Goal: Task Accomplishment & Management: Manage account settings

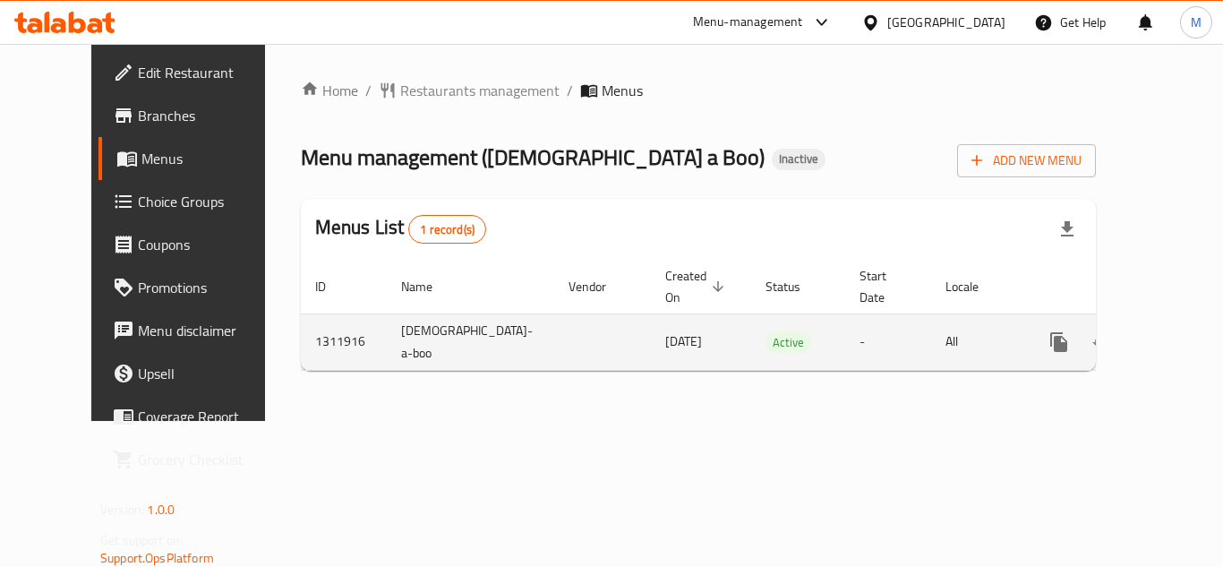
click at [1177, 331] on icon "enhanced table" at bounding box center [1187, 341] width 21 height 21
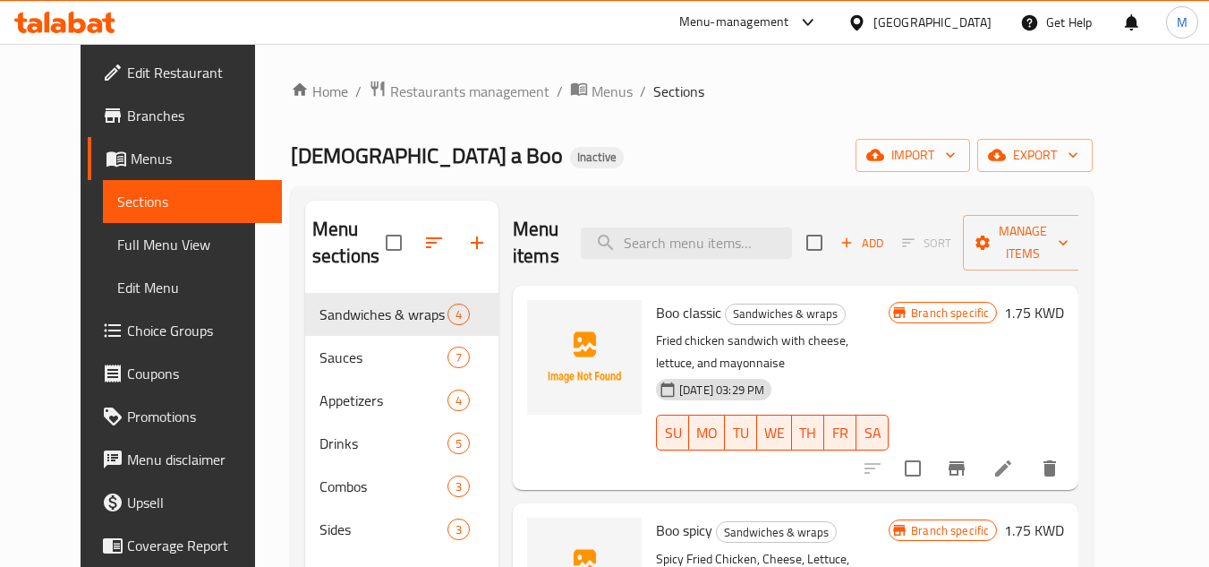
click at [738, 184] on div "Home / Restaurants management / Menus / Sections [DEMOGRAPHIC_DATA] a Boo Inact…" at bounding box center [692, 431] width 802 height 702
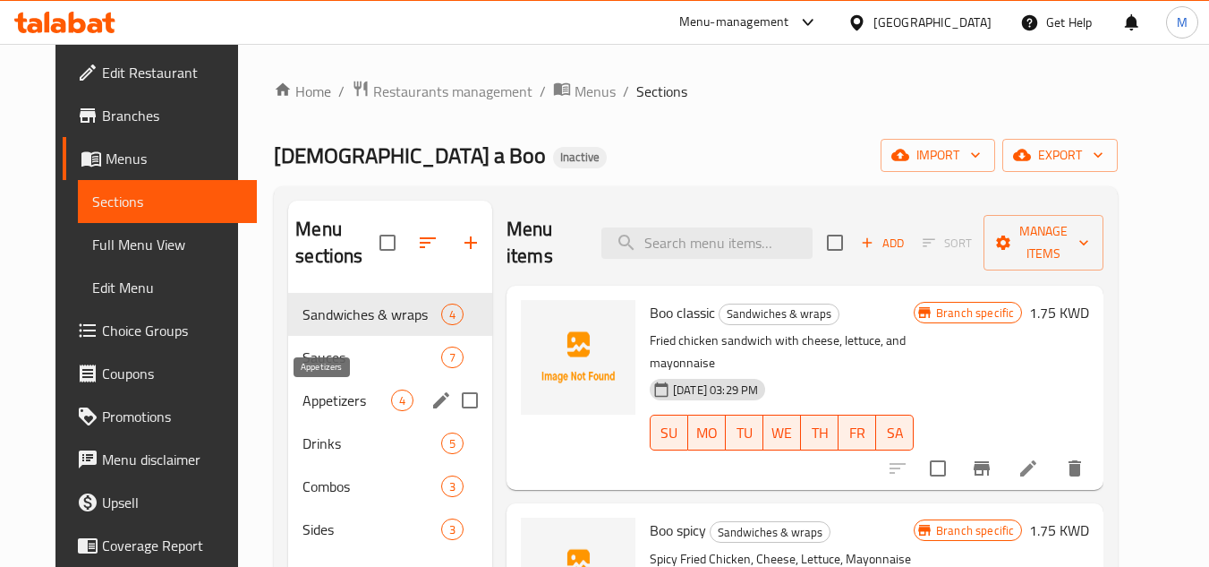
click at [376, 393] on span "Appetizers" at bounding box center [347, 399] width 89 height 21
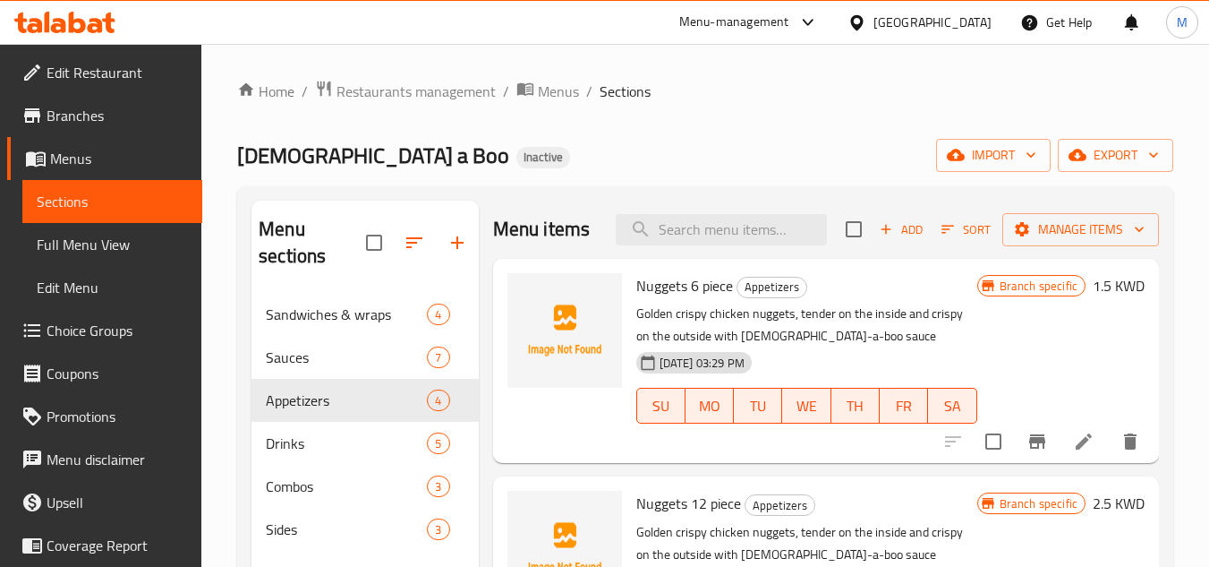
click at [1081, 457] on li at bounding box center [1084, 441] width 50 height 32
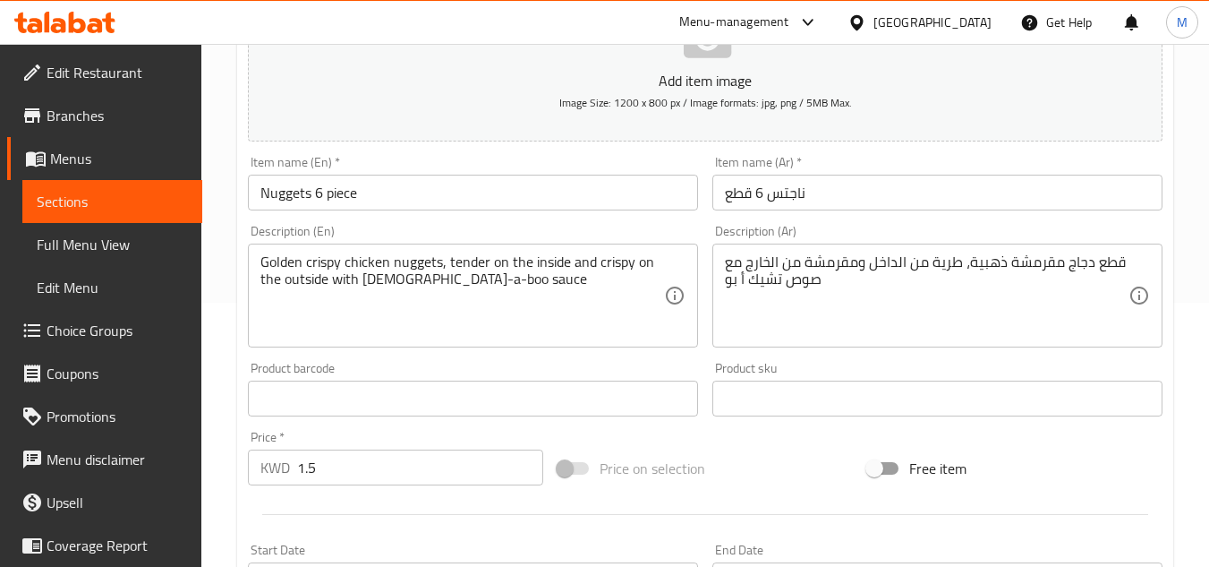
scroll to position [269, 0]
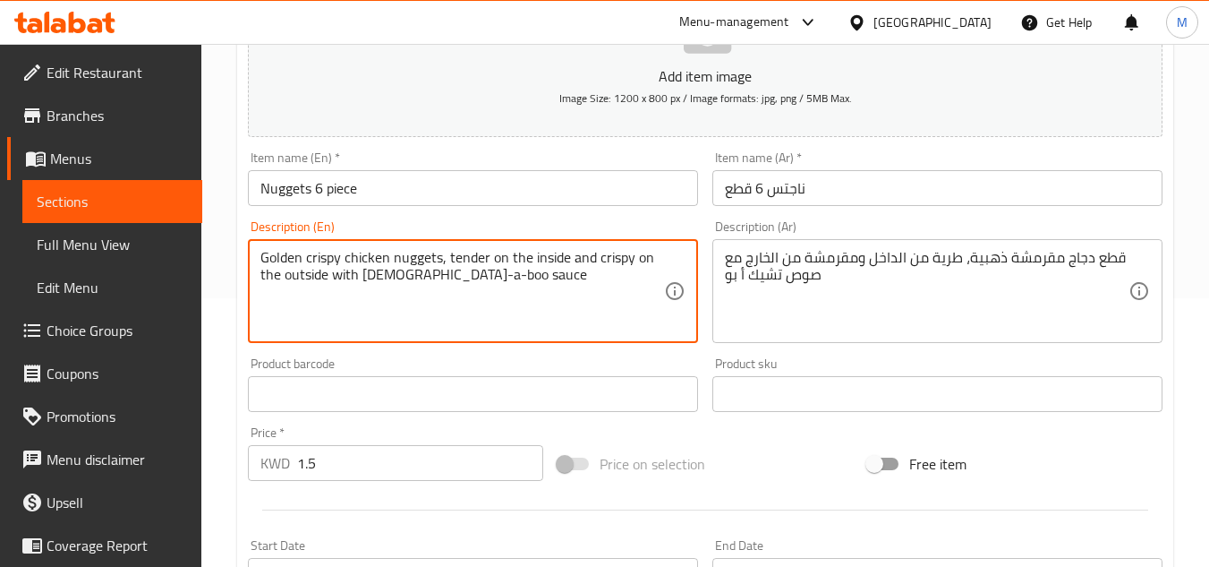
click at [413, 261] on textarea "Golden crispy chicken nuggets, tender on the inside and crispy on the outside w…" at bounding box center [463, 291] width 404 height 85
click at [413, 261] on textarea "Golden crispy chicken pieces, tender on the inside and crispy on the outside wi…" at bounding box center [463, 291] width 404 height 85
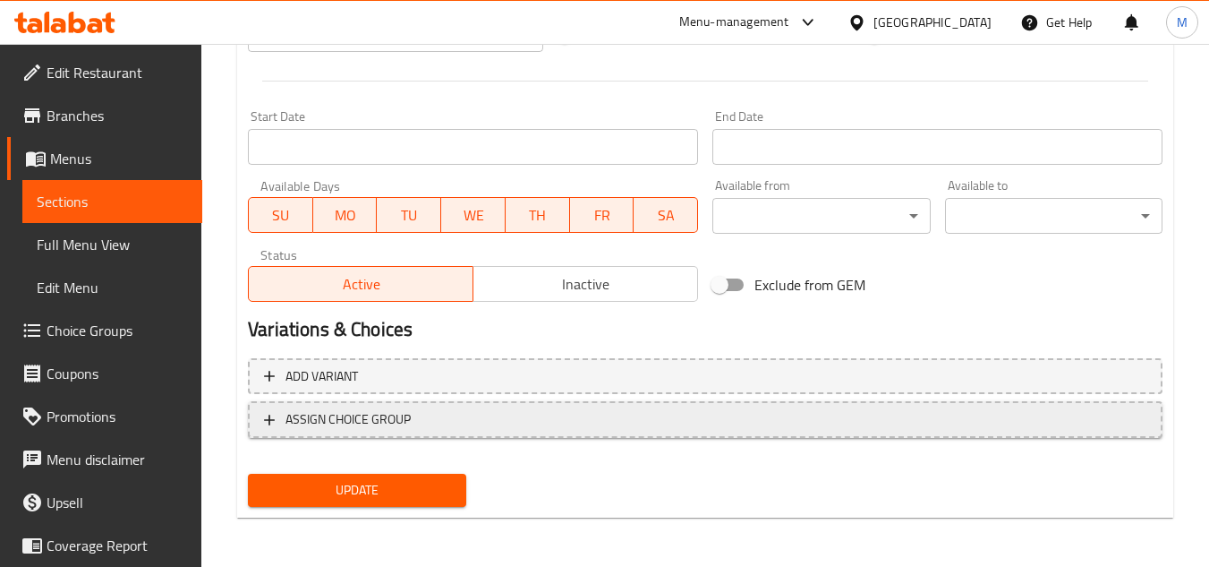
scroll to position [698, 0]
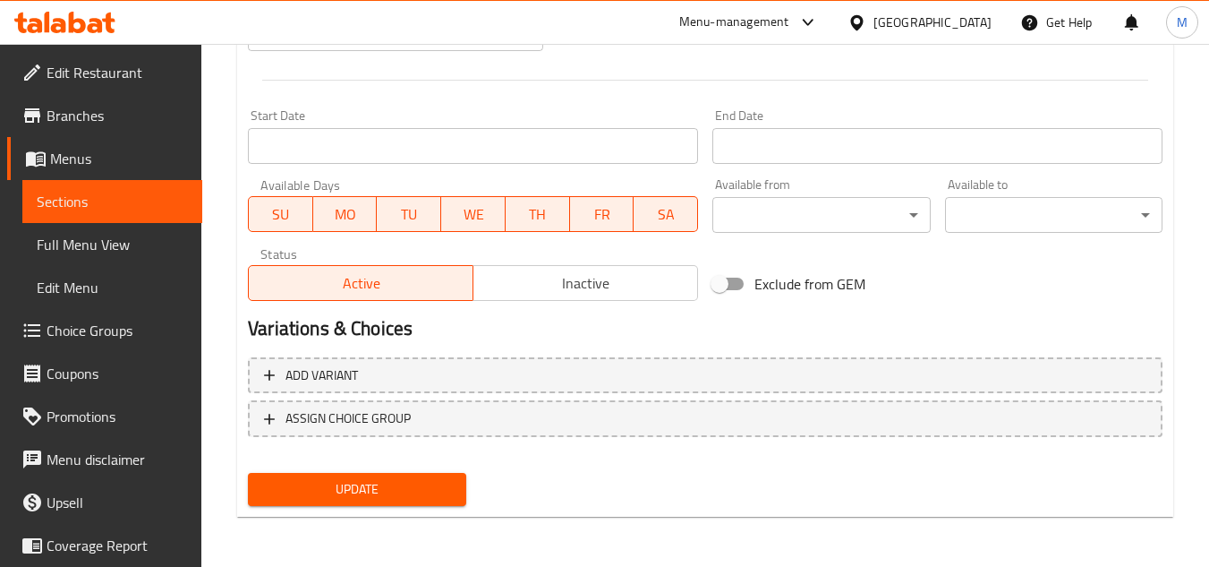
type textarea "Golden crispy chicken pieces, tender on the inside and crispy on the outside wi…"
click at [406, 487] on span "Update" at bounding box center [356, 489] width 189 height 22
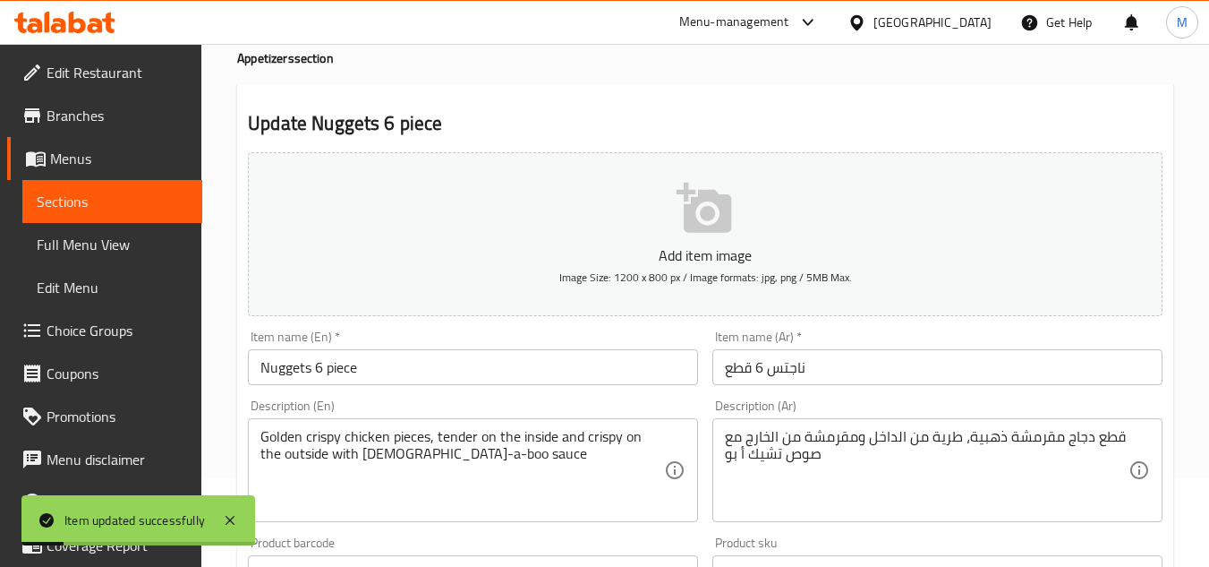
scroll to position [0, 0]
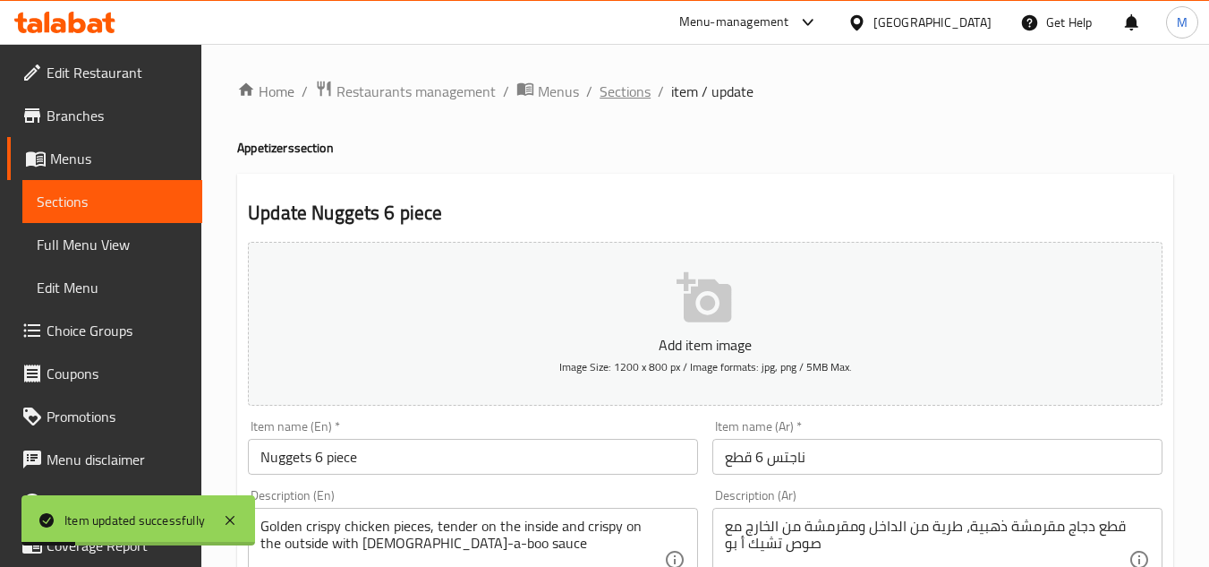
click at [617, 92] on span "Sections" at bounding box center [625, 91] width 51 height 21
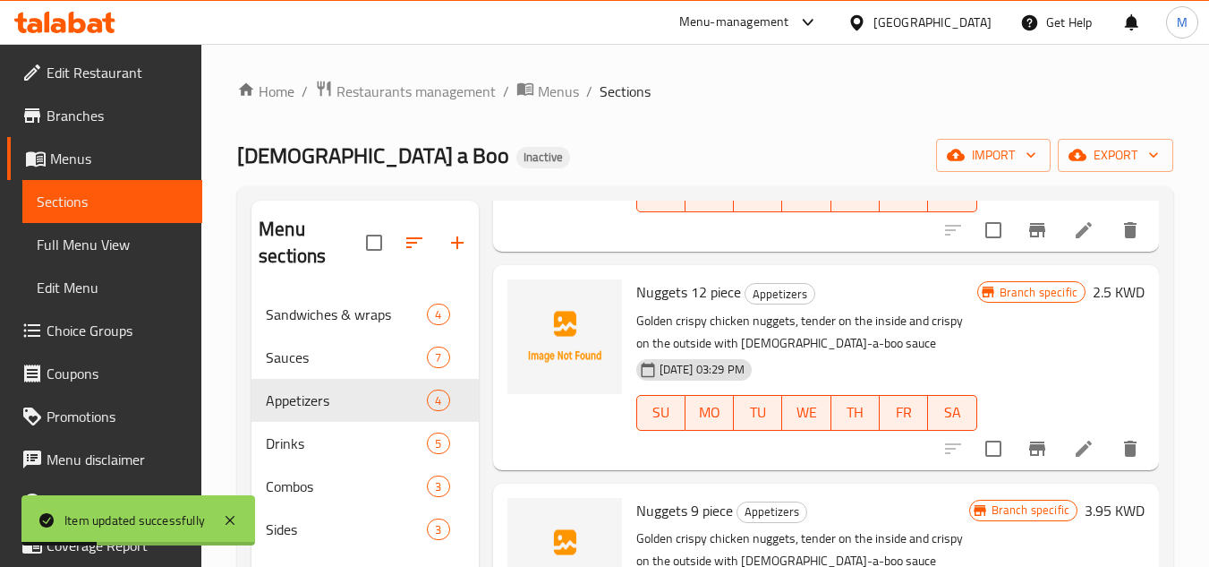
scroll to position [269, 0]
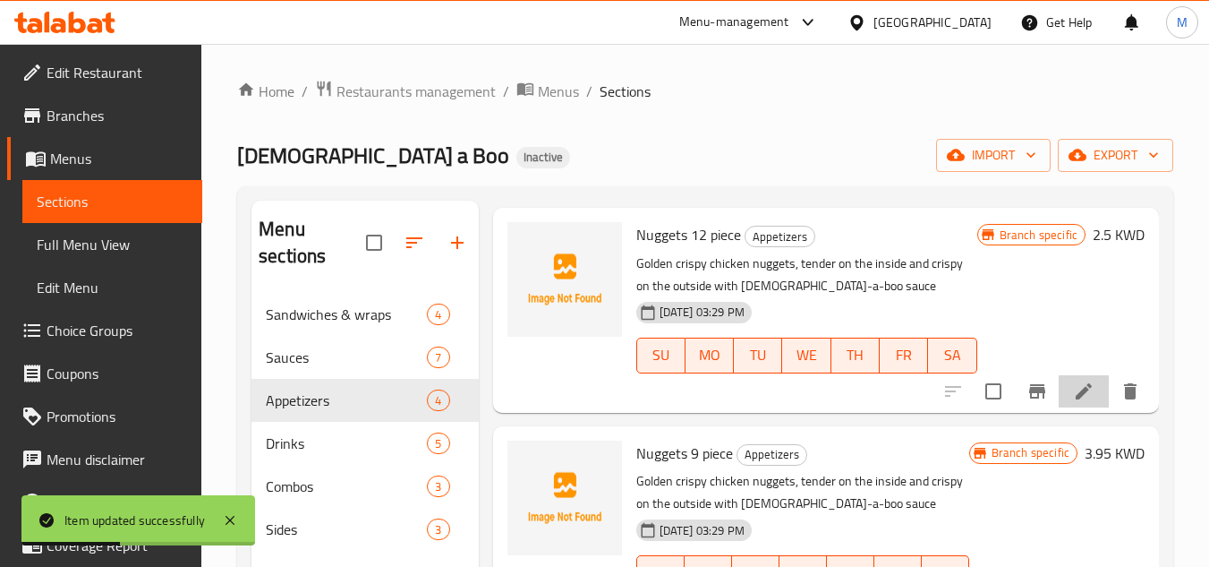
click at [1060, 407] on li at bounding box center [1084, 391] width 50 height 32
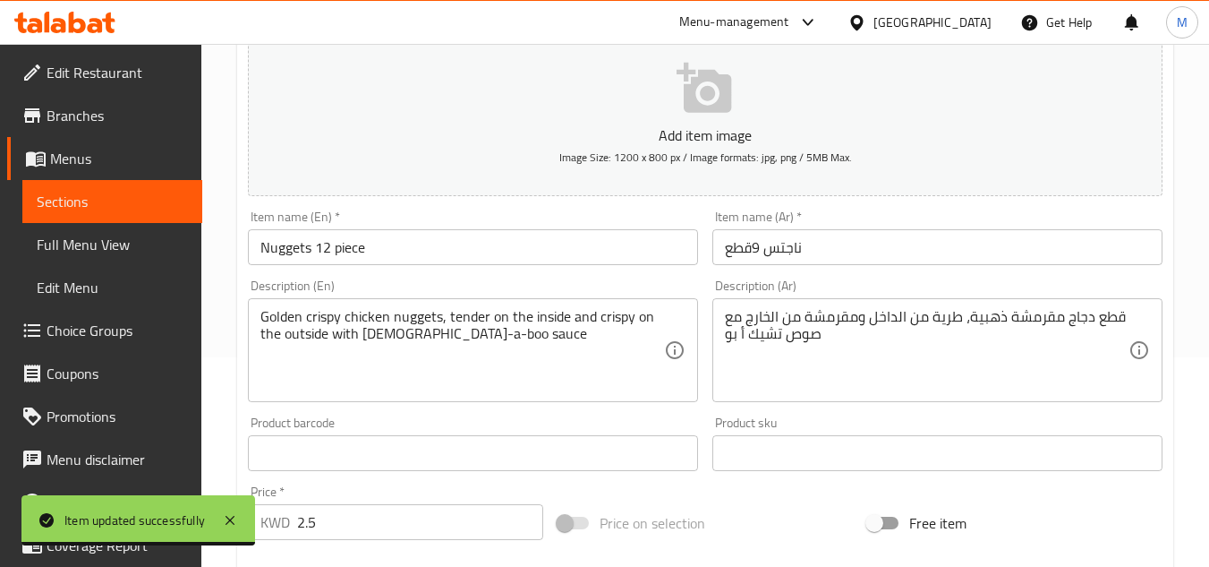
scroll to position [269, 0]
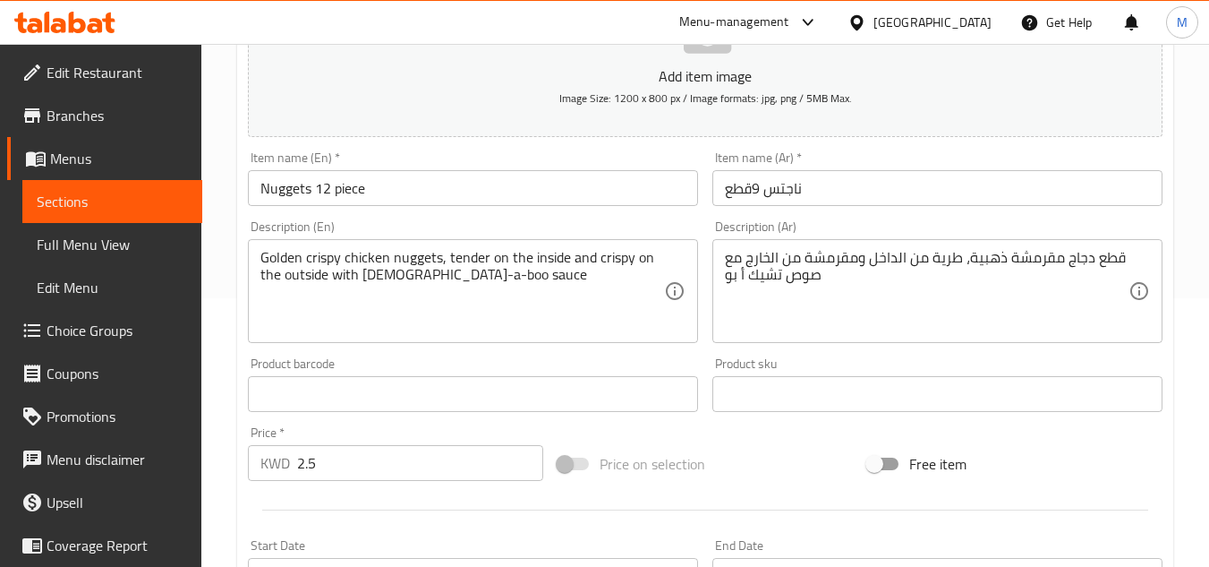
click at [413, 246] on div "Golden crispy chicken nuggets, tender on the inside and crispy on the outside w…" at bounding box center [473, 291] width 450 height 104
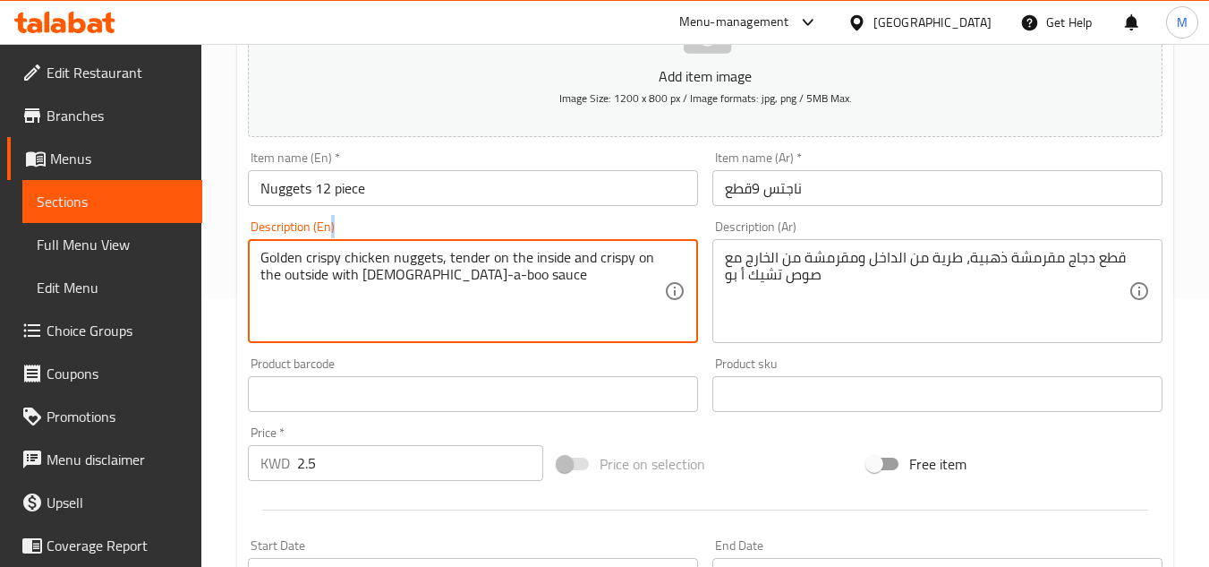
click at [413, 246] on div "Golden crispy chicken nuggets, tender on the inside and crispy on the outside w…" at bounding box center [473, 291] width 450 height 104
click at [410, 257] on textarea "Golden crispy chicken nuggets, tender on the inside and crispy on the outside w…" at bounding box center [463, 291] width 404 height 85
paste textarea "piece"
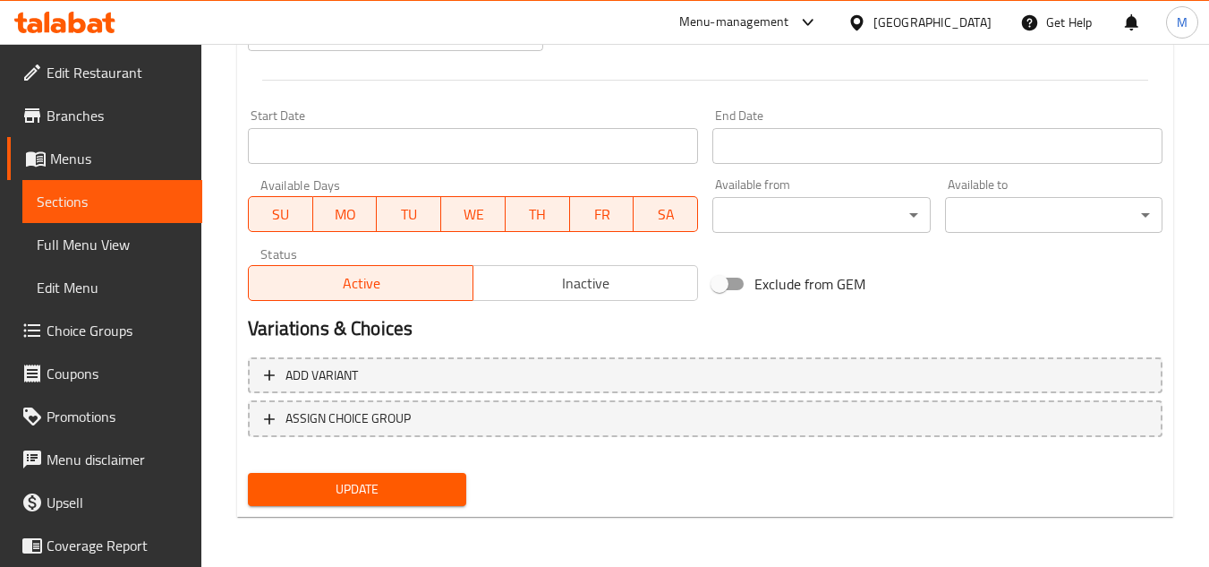
type textarea "Golden crispy chicken pieces, tender on the inside and crispy on the outside wi…"
click at [424, 494] on span "Update" at bounding box center [356, 489] width 189 height 22
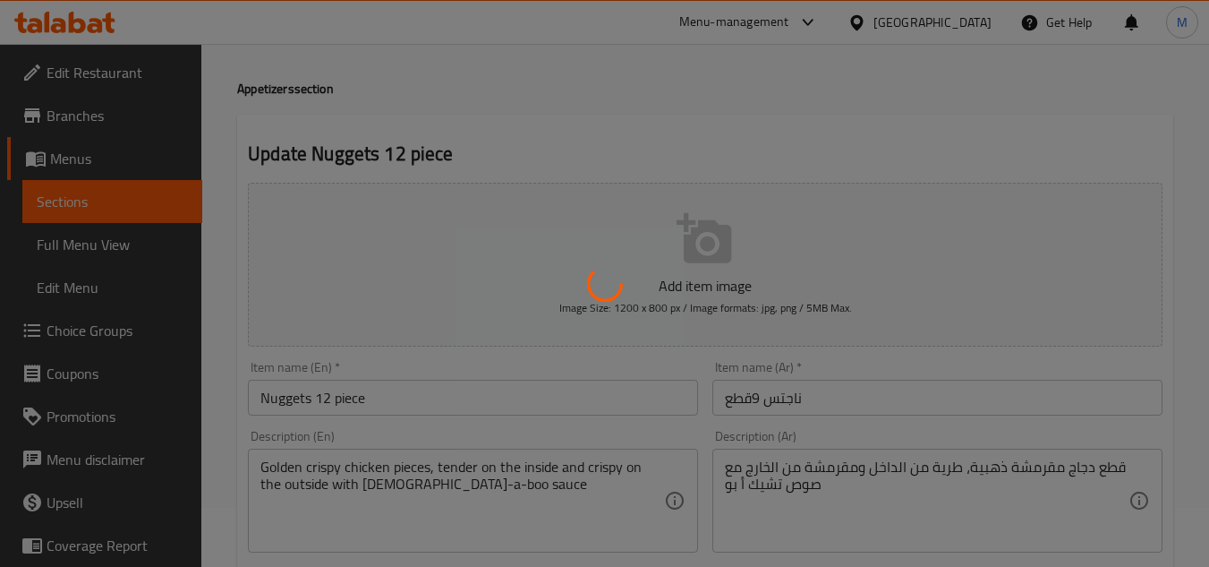
scroll to position [0, 0]
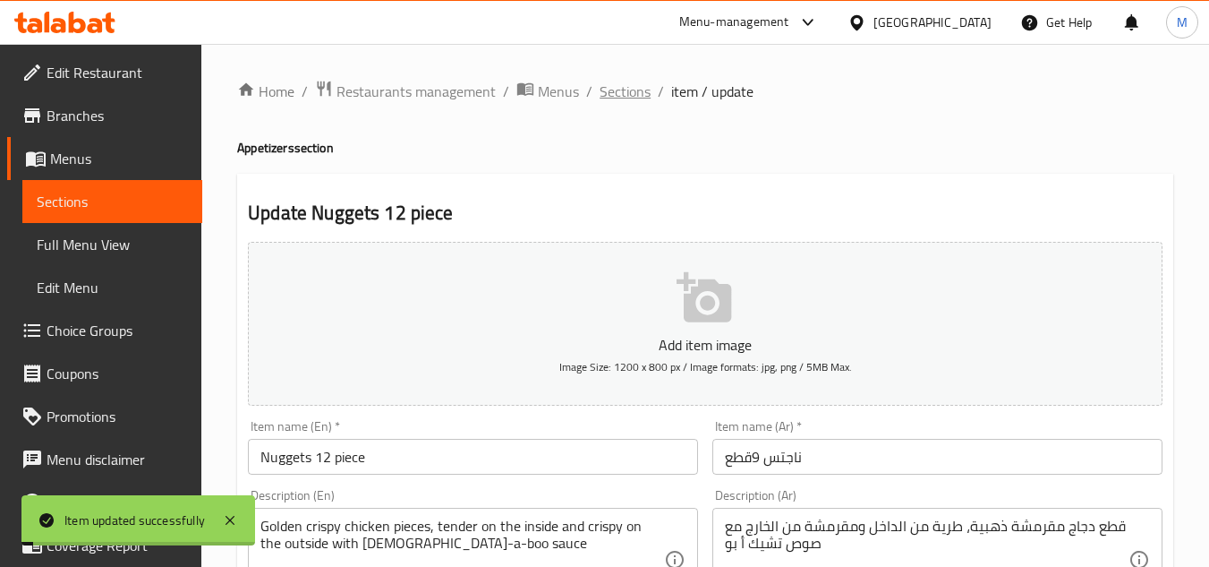
click at [623, 83] on span "Sections" at bounding box center [625, 91] width 51 height 21
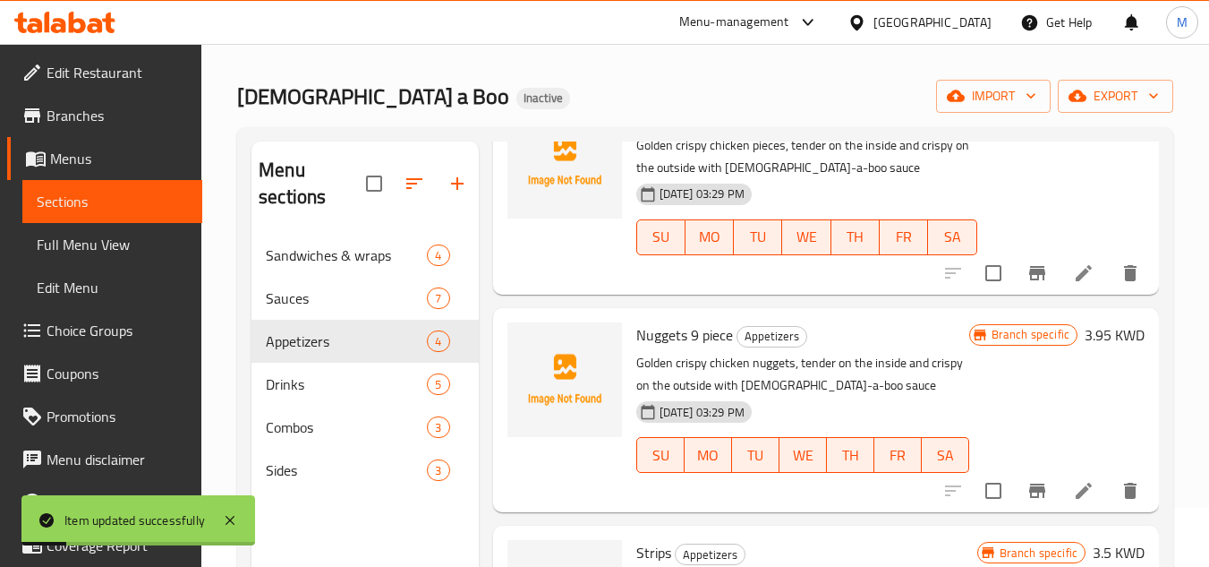
scroll to position [90, 0]
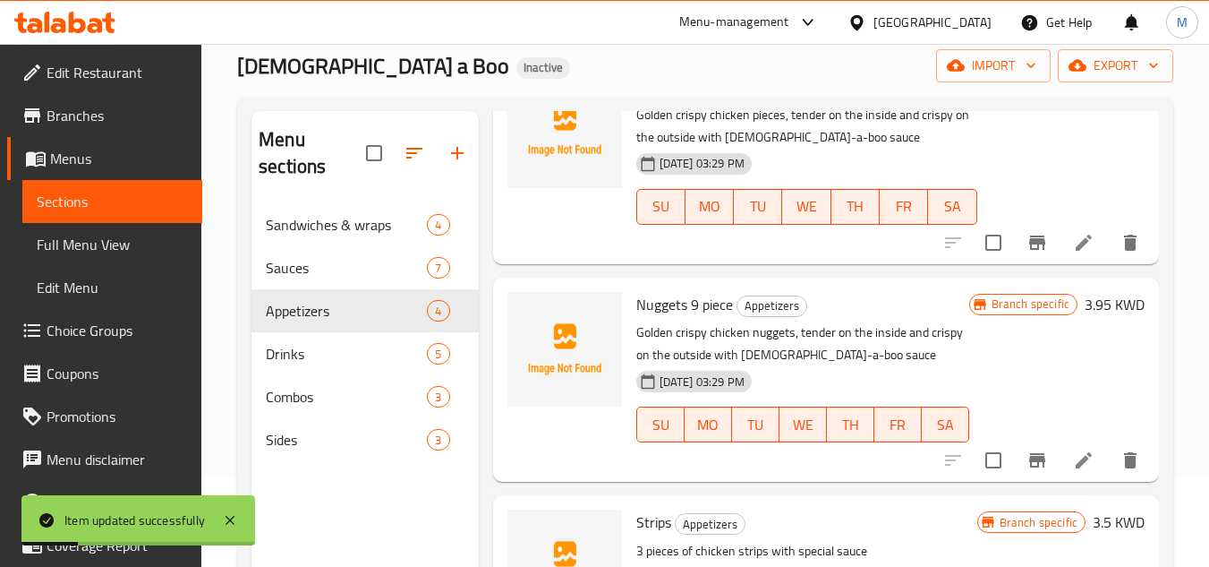
click at [1075, 463] on icon at bounding box center [1083, 459] width 21 height 21
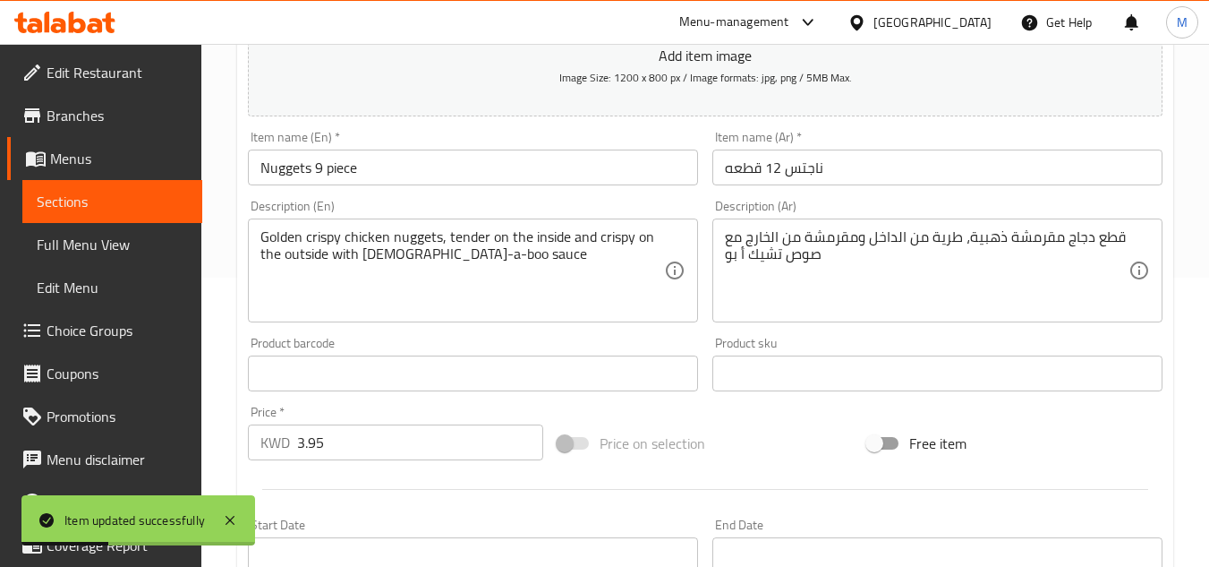
scroll to position [358, 0]
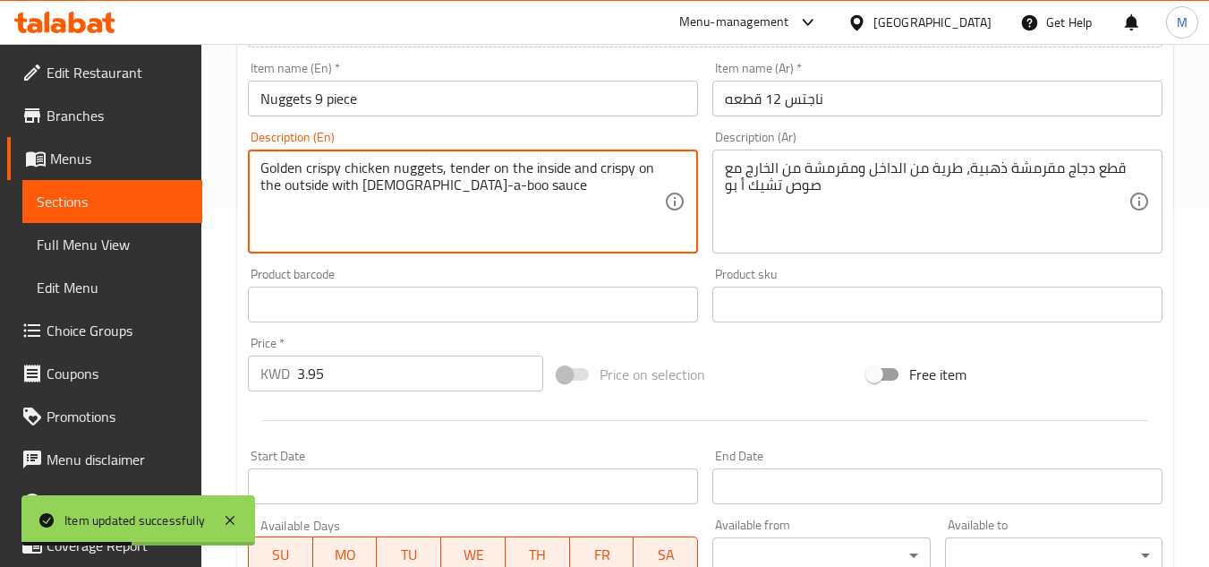
click at [407, 171] on textarea "Golden crispy chicken nuggets, tender on the inside and crispy on the outside w…" at bounding box center [463, 201] width 404 height 85
paste textarea "piece"
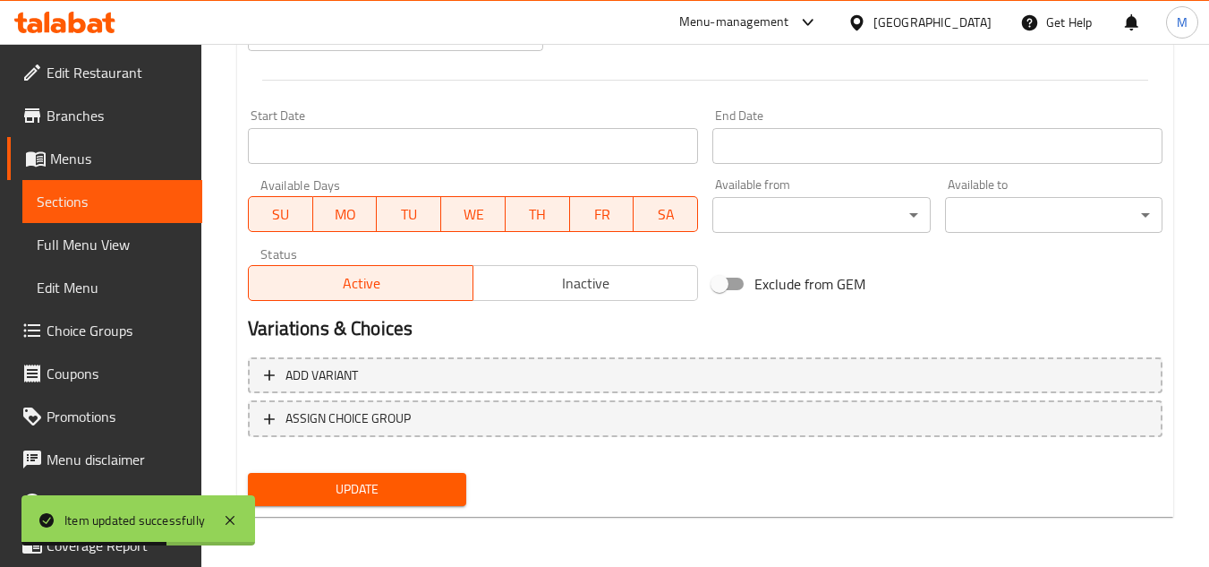
type textarea "Golden crispy chicken pieces, tender on the inside and crispy on the outside wi…"
click at [447, 476] on button "Update" at bounding box center [357, 489] width 218 height 33
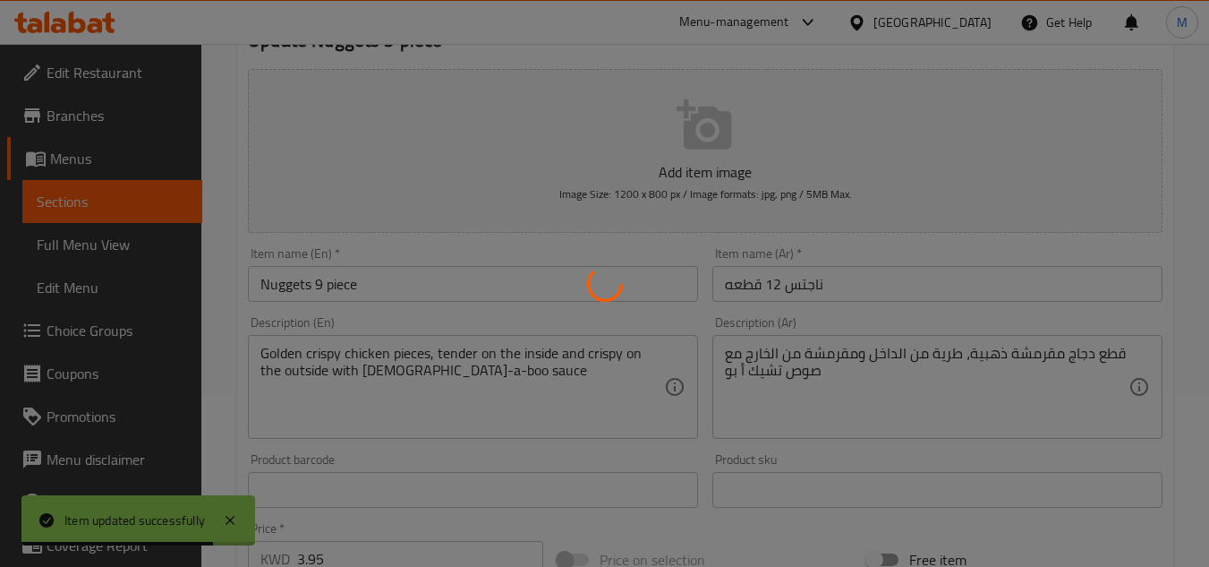
scroll to position [0, 0]
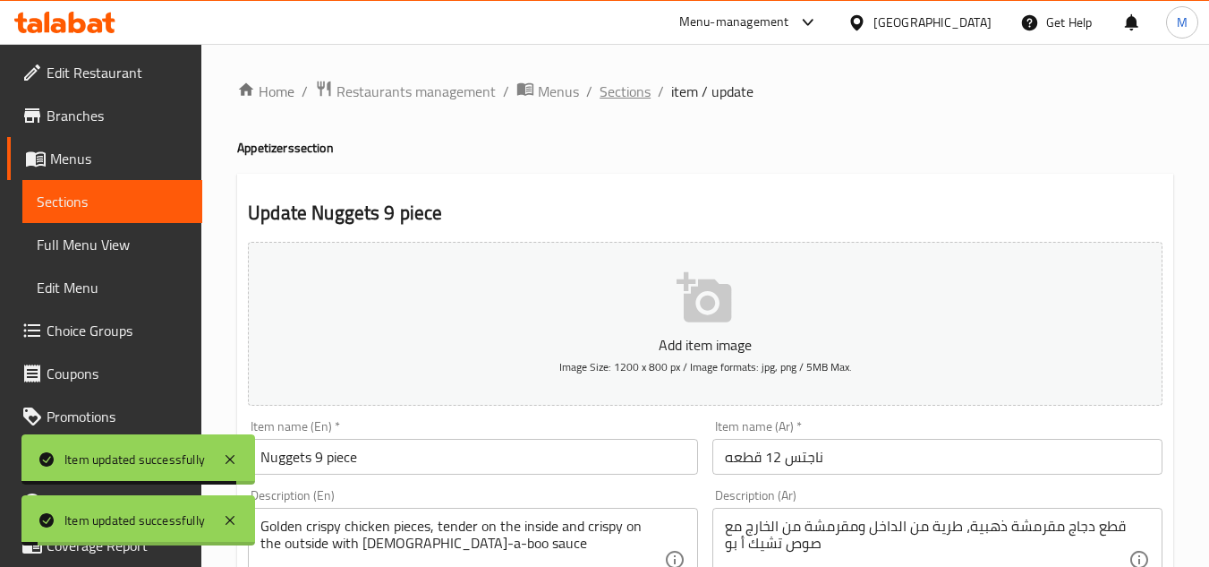
click at [615, 95] on span "Sections" at bounding box center [625, 91] width 51 height 21
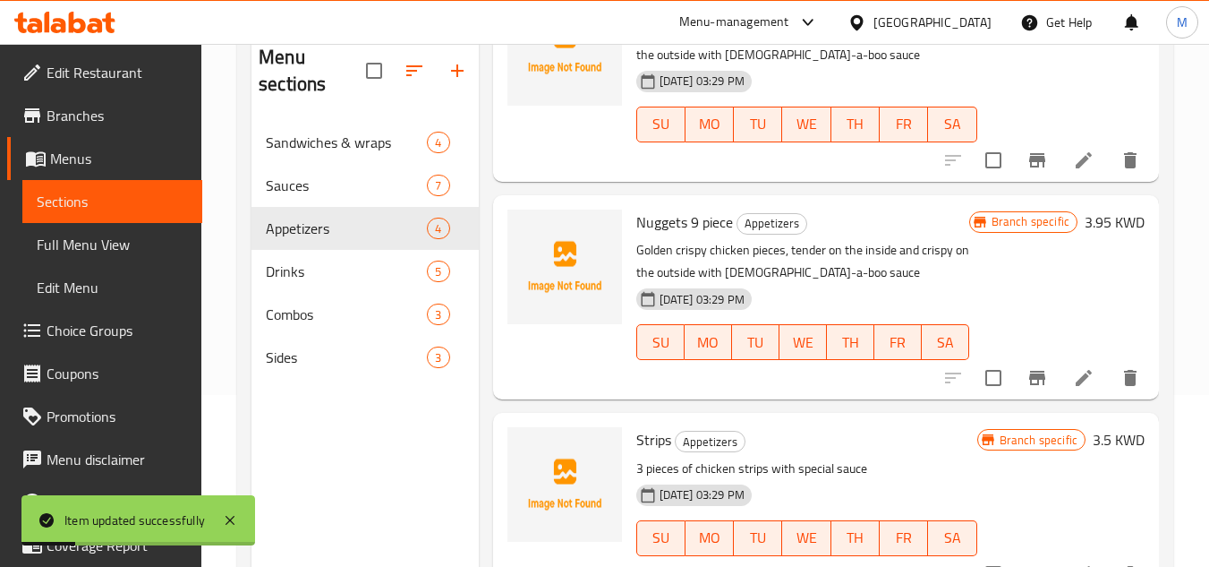
scroll to position [251, 0]
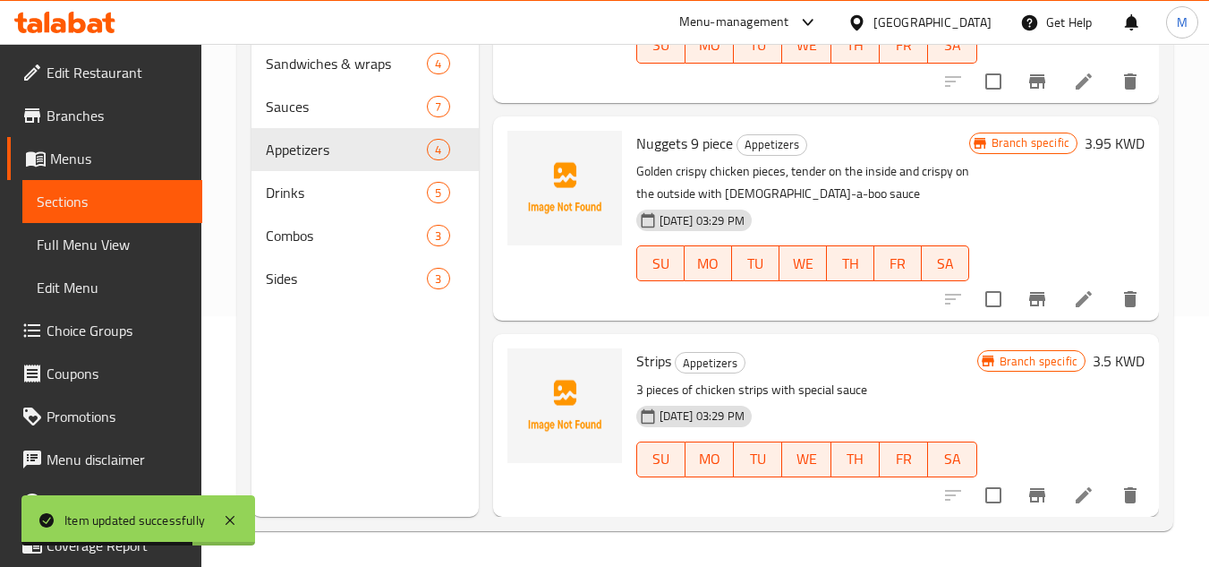
click at [911, 230] on div "[DATE] 03:29 PM SU MO TU WE TH FR SA" at bounding box center [802, 250] width 347 height 97
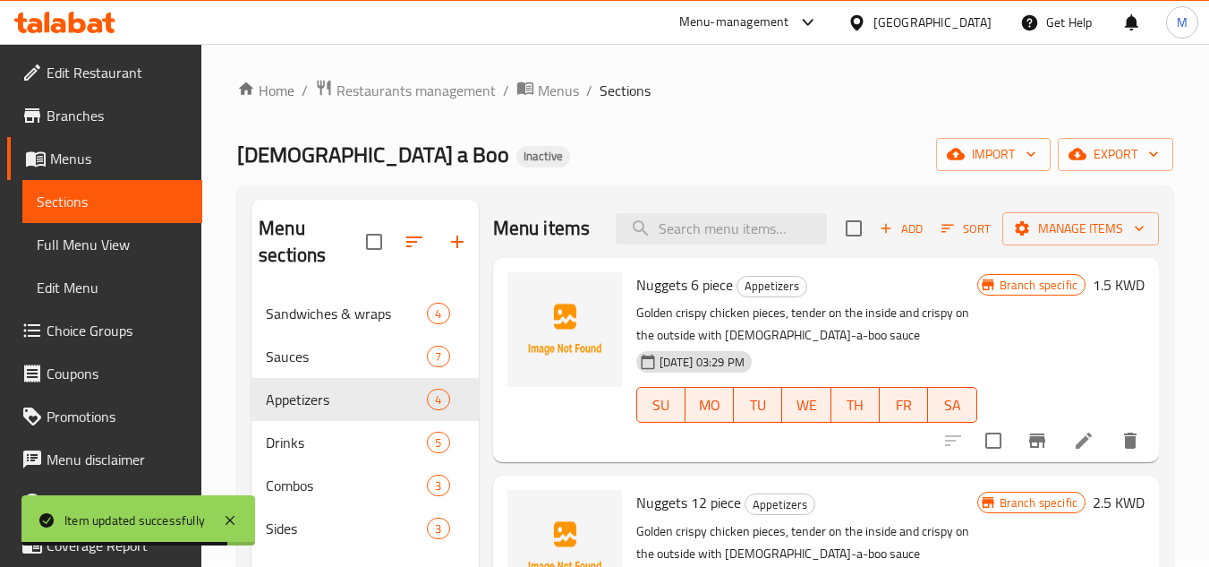
scroll to position [0, 0]
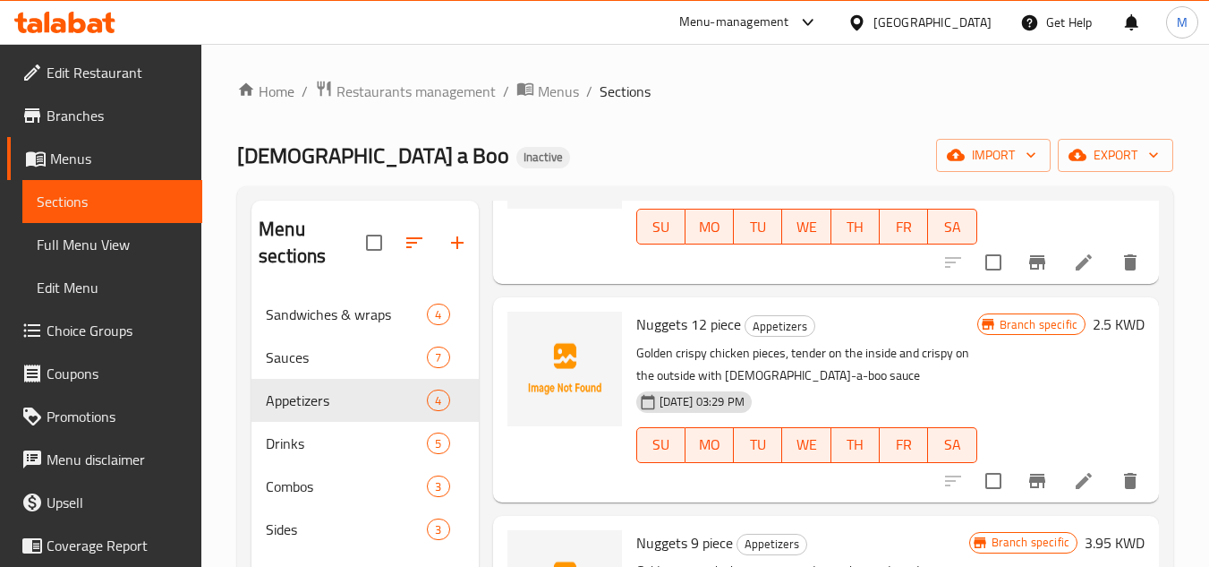
click at [1075, 497] on li at bounding box center [1084, 481] width 50 height 32
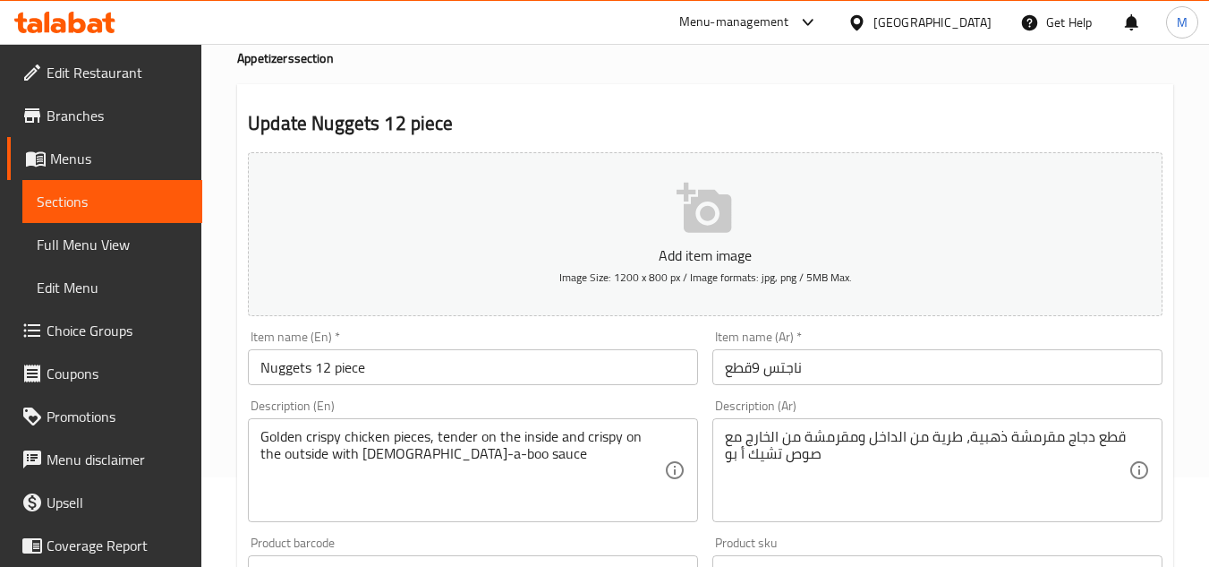
click at [325, 372] on input "Nuggets 12 piece" at bounding box center [473, 367] width 450 height 36
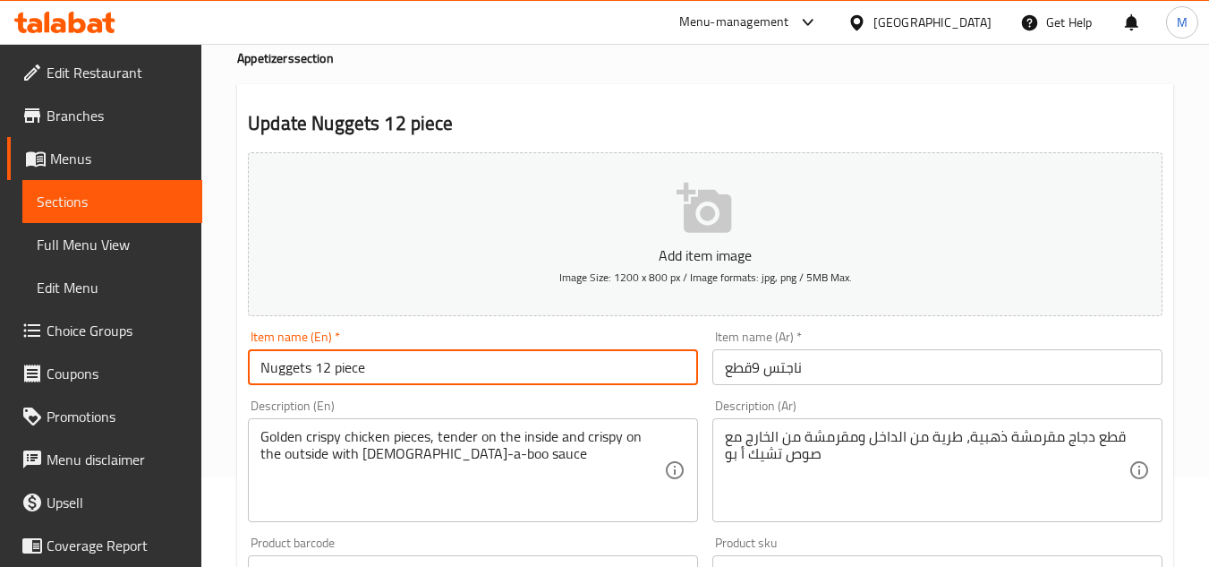
click at [325, 372] on input "Nuggets 12 piece" at bounding box center [473, 367] width 450 height 36
click at [359, 367] on input "Nuggets 9 piece" at bounding box center [473, 367] width 450 height 36
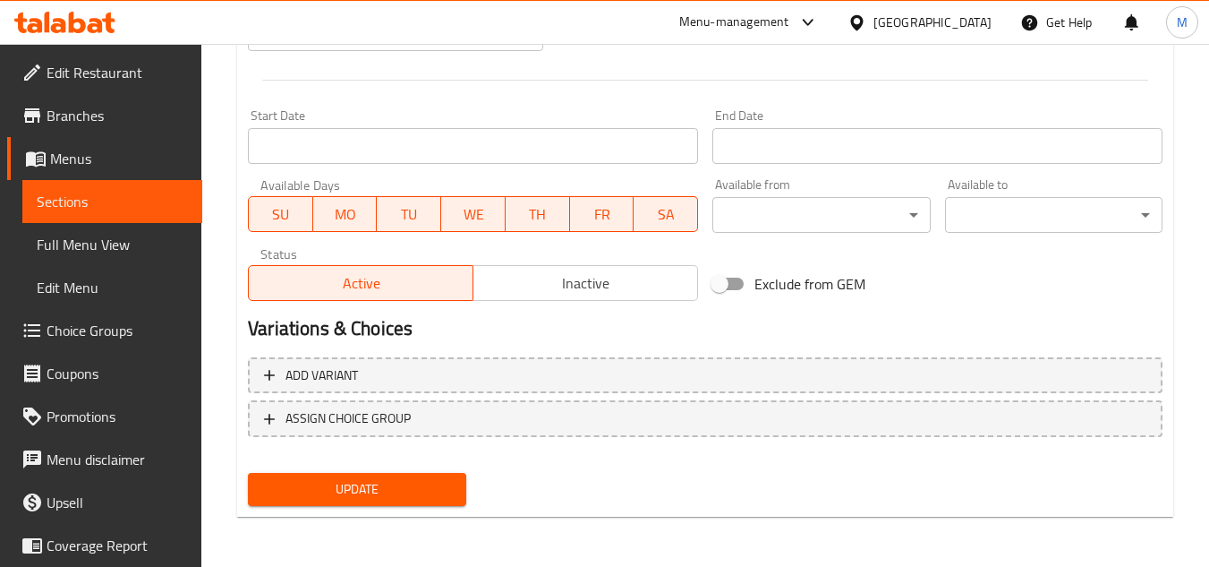
type input "Nuggets 9 pieces"
click at [382, 496] on span "Update" at bounding box center [356, 489] width 189 height 22
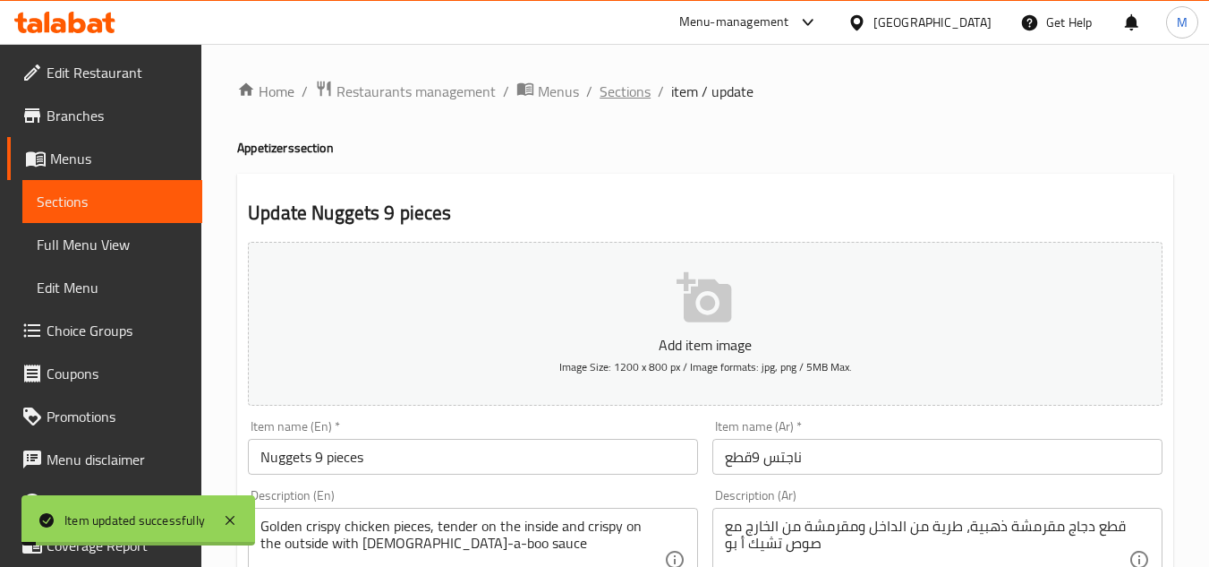
click at [630, 91] on span "Sections" at bounding box center [625, 91] width 51 height 21
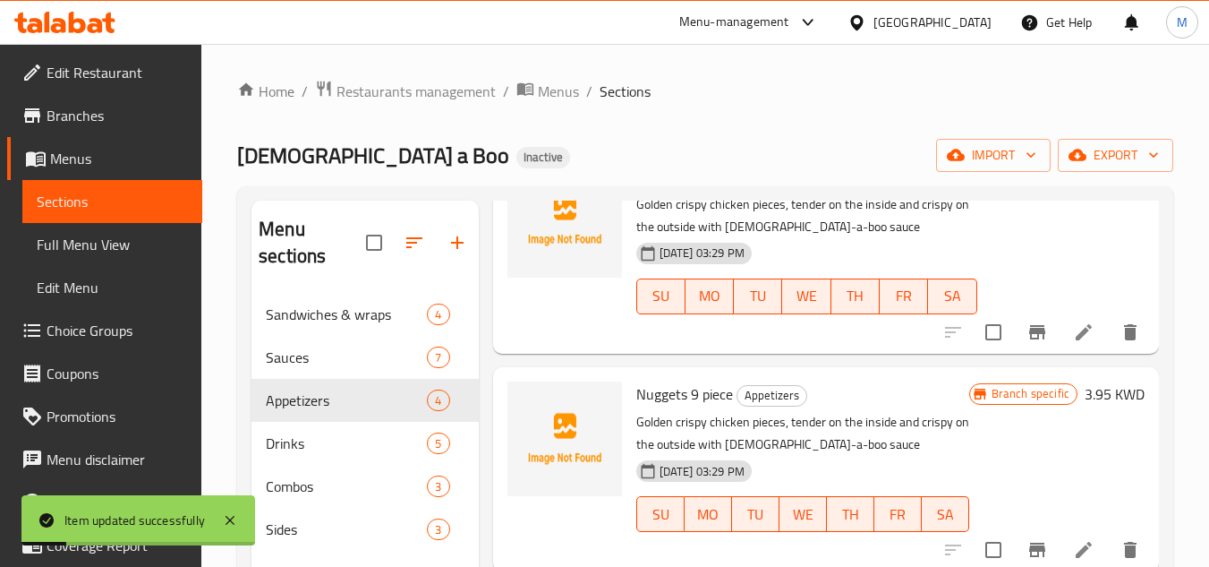
scroll to position [355, 0]
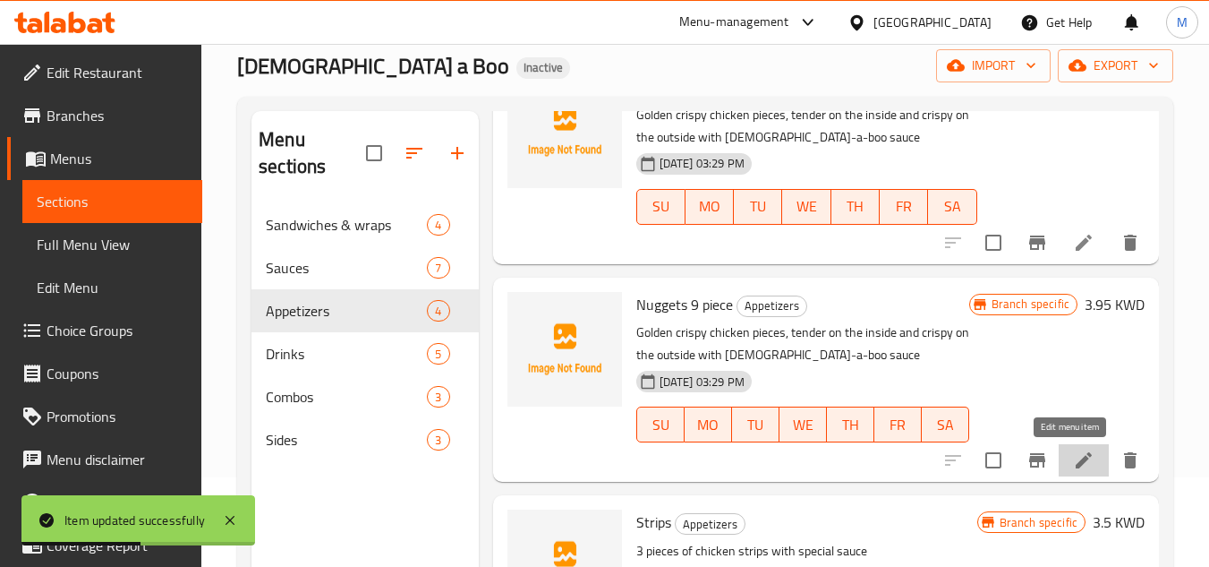
click at [1073, 470] on icon at bounding box center [1083, 459] width 21 height 21
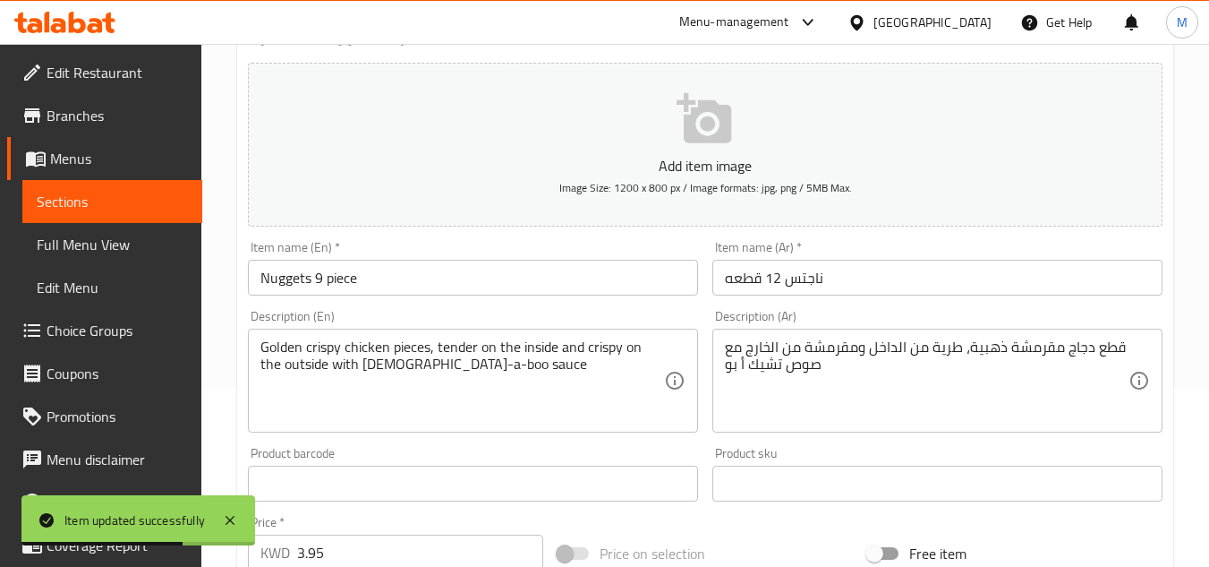
click at [318, 279] on input "Nuggets 9 piece" at bounding box center [473, 278] width 450 height 36
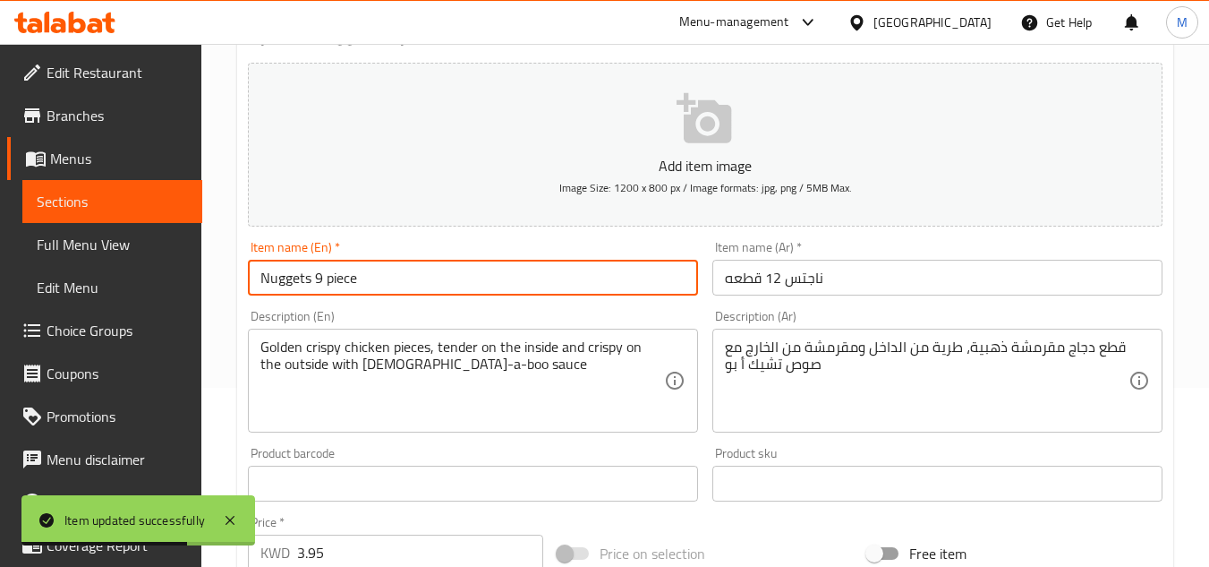
click at [318, 279] on input "Nuggets 9 piece" at bounding box center [473, 278] width 450 height 36
click at [370, 278] on input "Nuggets 12 piece" at bounding box center [473, 278] width 450 height 36
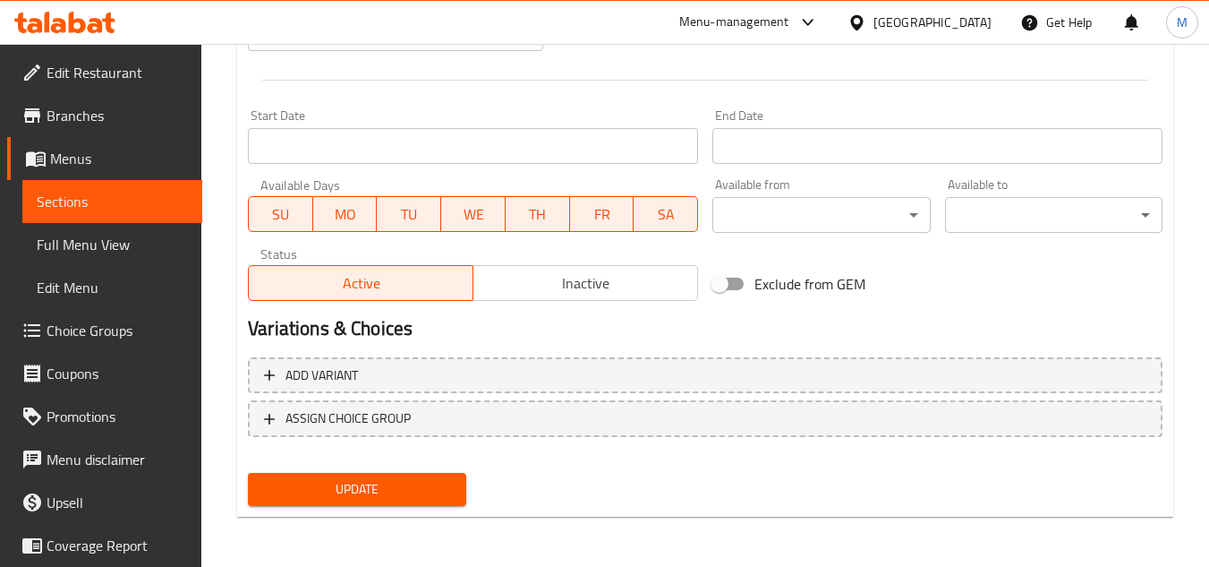
type input "Nuggets 12 pieces"
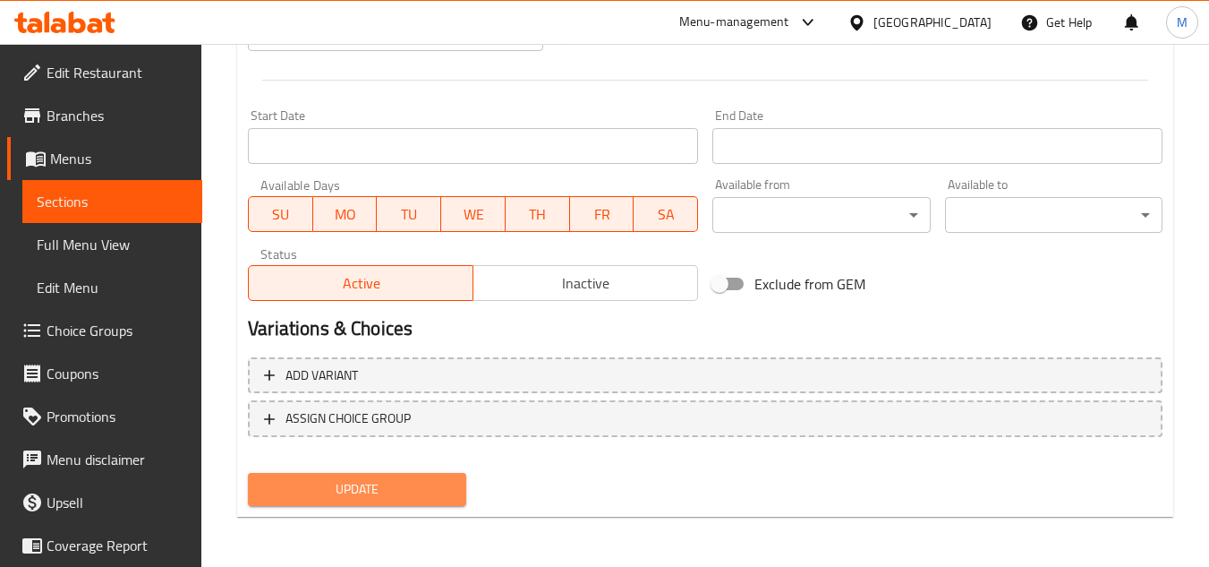
click at [358, 486] on span "Update" at bounding box center [356, 489] width 189 height 22
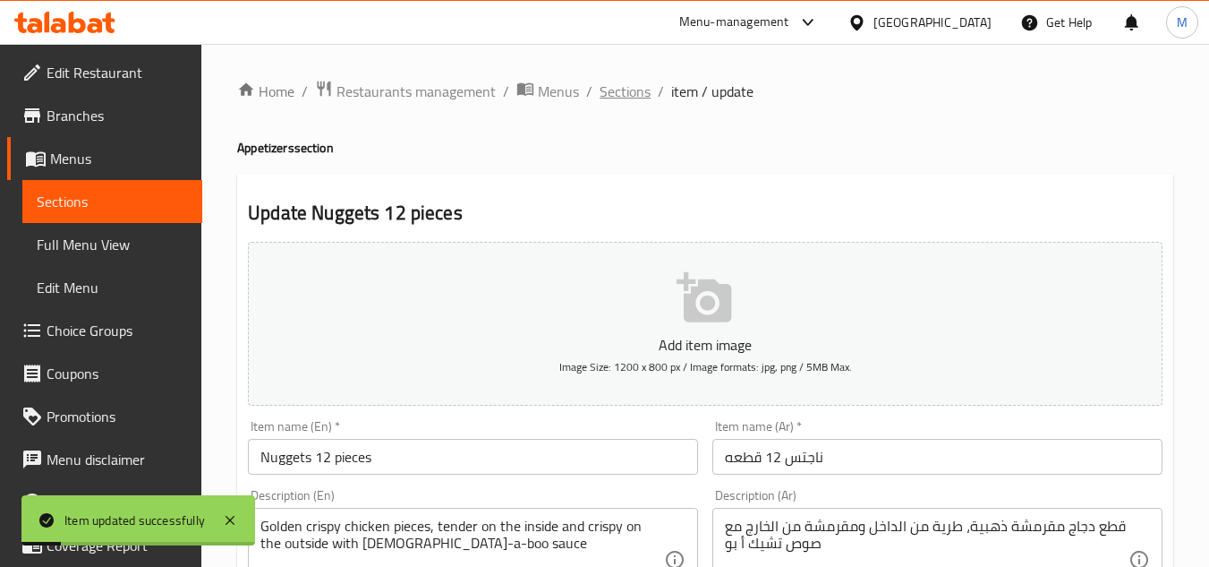
click at [621, 89] on span "Sections" at bounding box center [625, 91] width 51 height 21
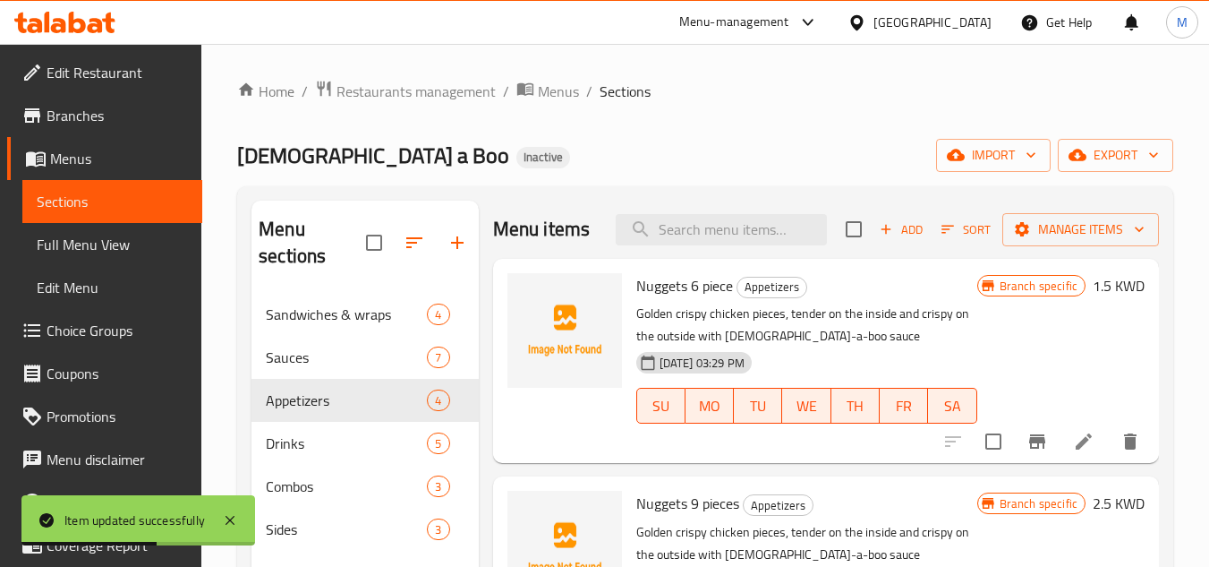
click at [714, 145] on div "[DEMOGRAPHIC_DATA] a Boo Inactive import export" at bounding box center [705, 155] width 936 height 33
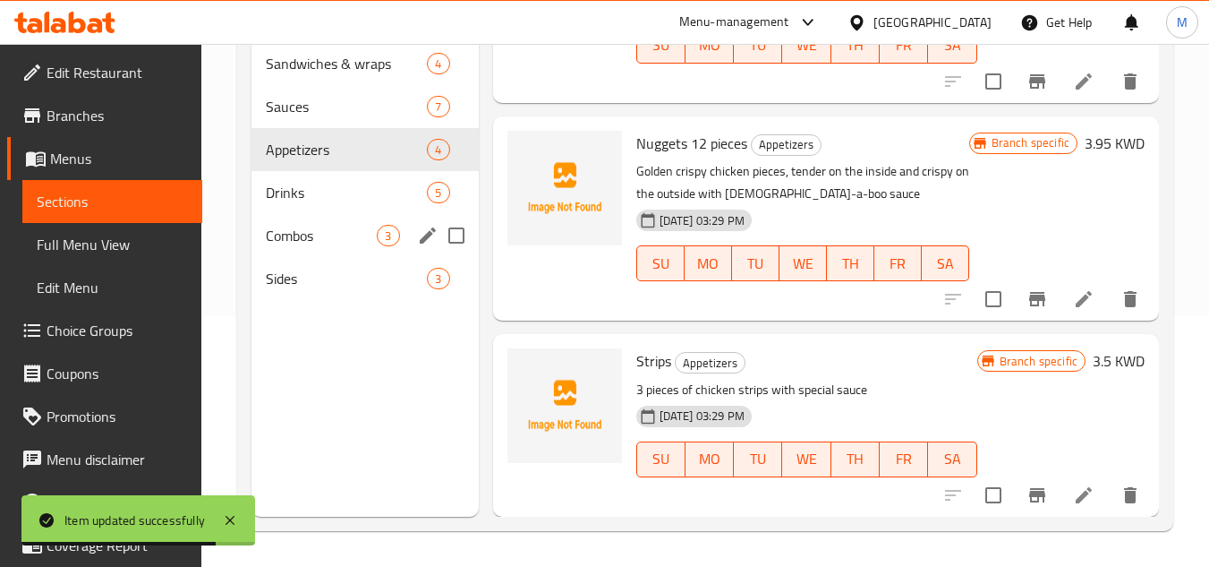
click at [339, 226] on span "Combos" at bounding box center [321, 235] width 111 height 21
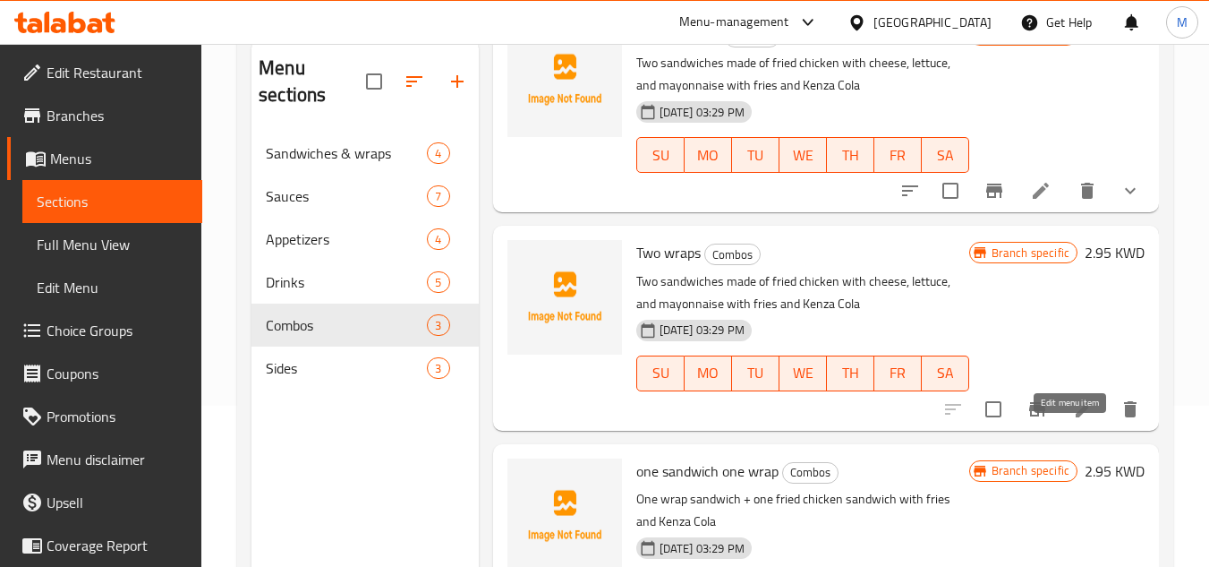
click at [1076, 417] on icon at bounding box center [1084, 409] width 16 height 16
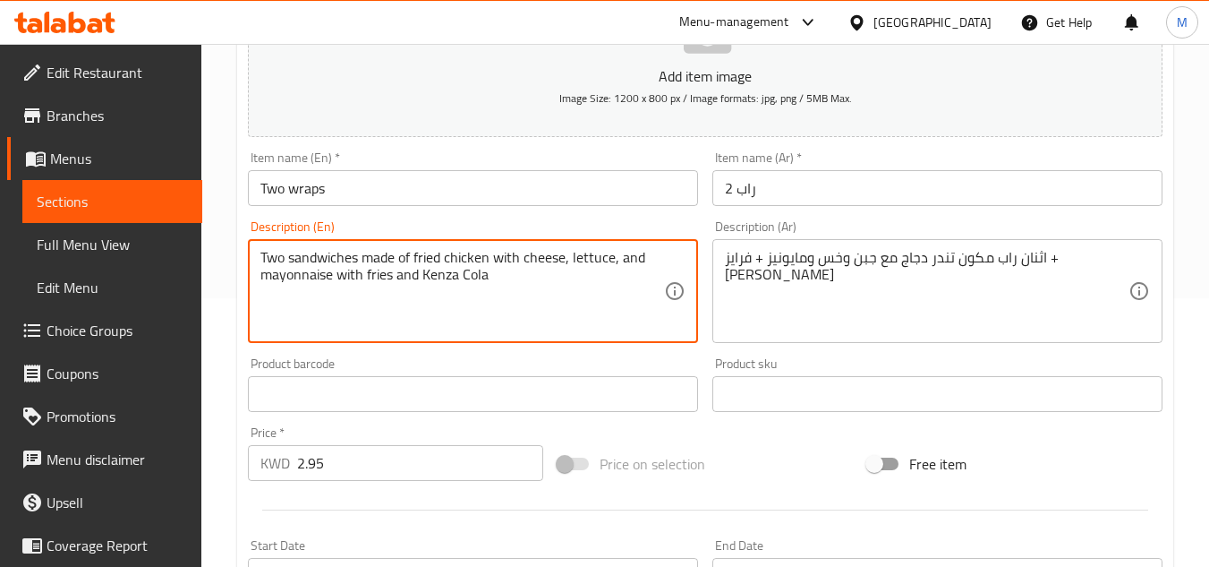
click at [317, 259] on textarea "Two sandwiches made of fried chicken with cheese, lettuce, and mayonnaise with …" at bounding box center [463, 291] width 404 height 85
click at [393, 257] on textarea "Two wraps made of fried chicken with cheese, lettuce, and mayonnaise with fries…" at bounding box center [463, 291] width 404 height 85
click at [432, 258] on textarea "Two wraps made of chicken with cheese, lettuce, and mayonnaise with fries and K…" at bounding box center [463, 291] width 404 height 85
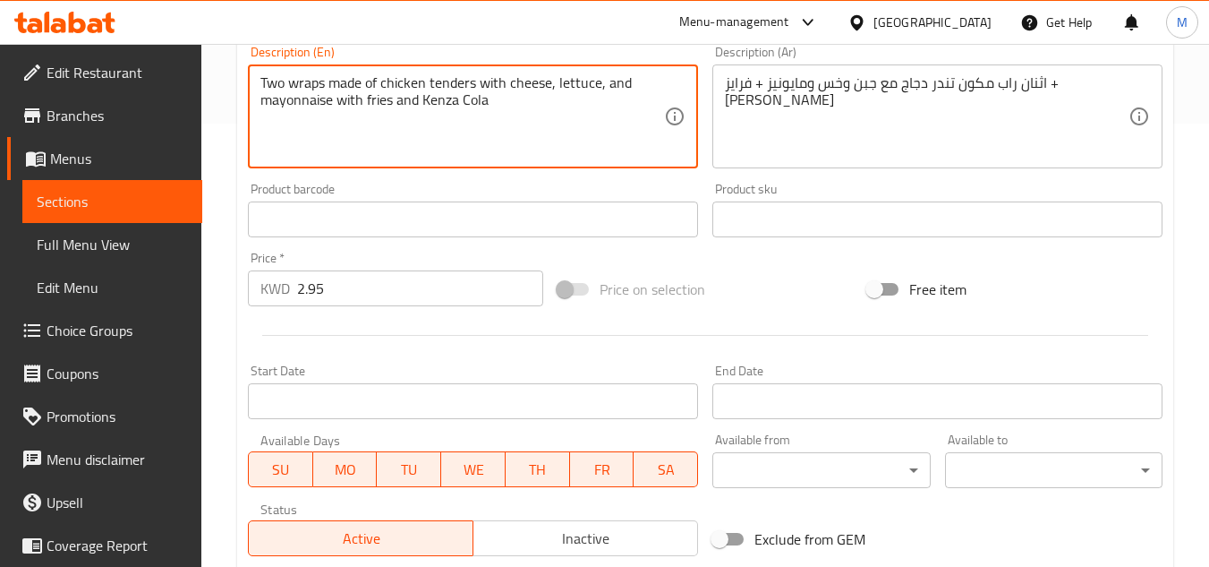
scroll to position [698, 0]
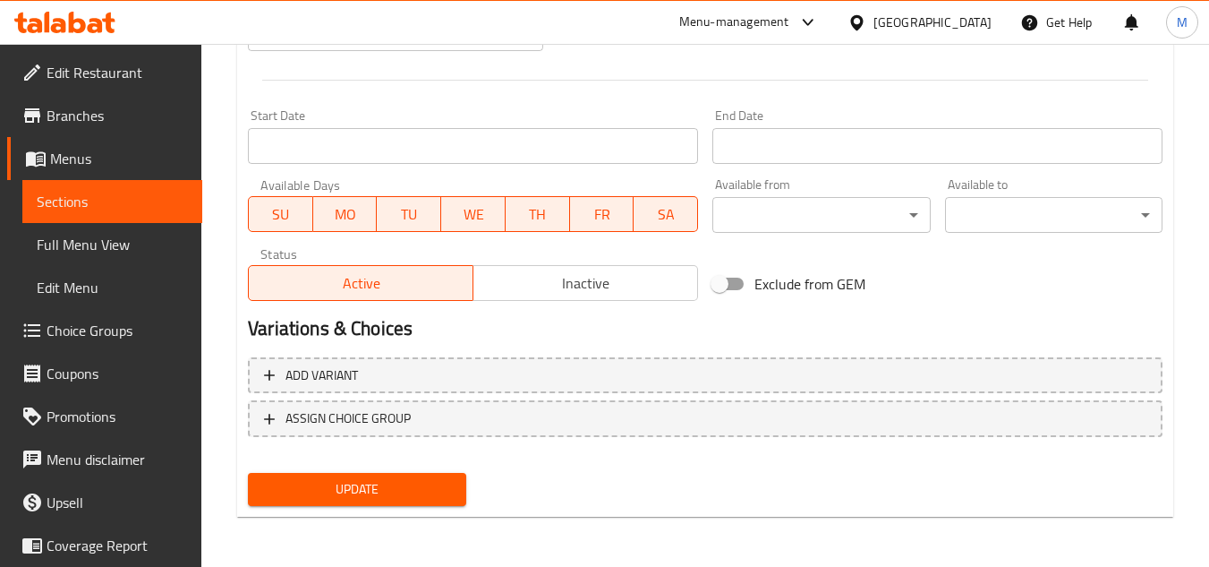
type textarea "Two wraps made of chicken tenders with cheese, lettuce, and mayonnaise with fri…"
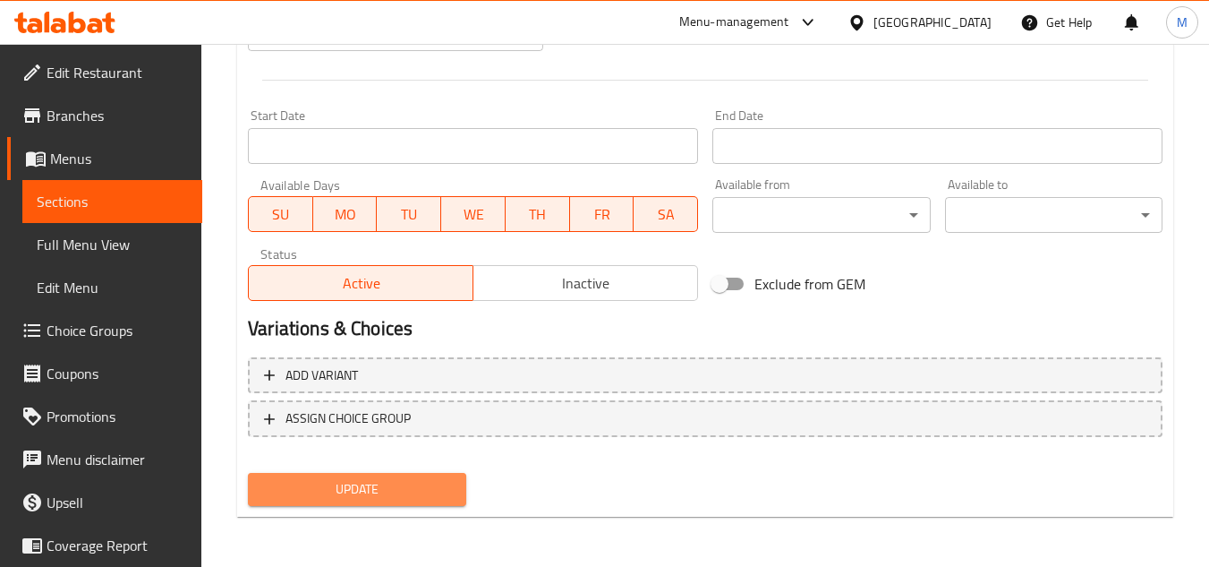
click at [440, 487] on span "Update" at bounding box center [356, 489] width 189 height 22
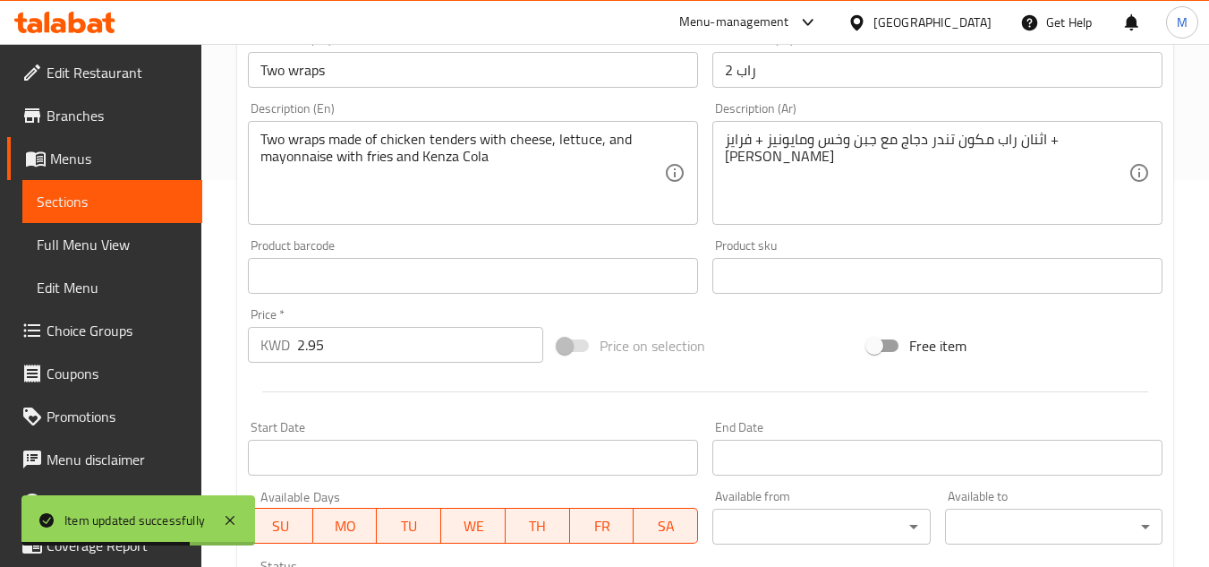
scroll to position [0, 0]
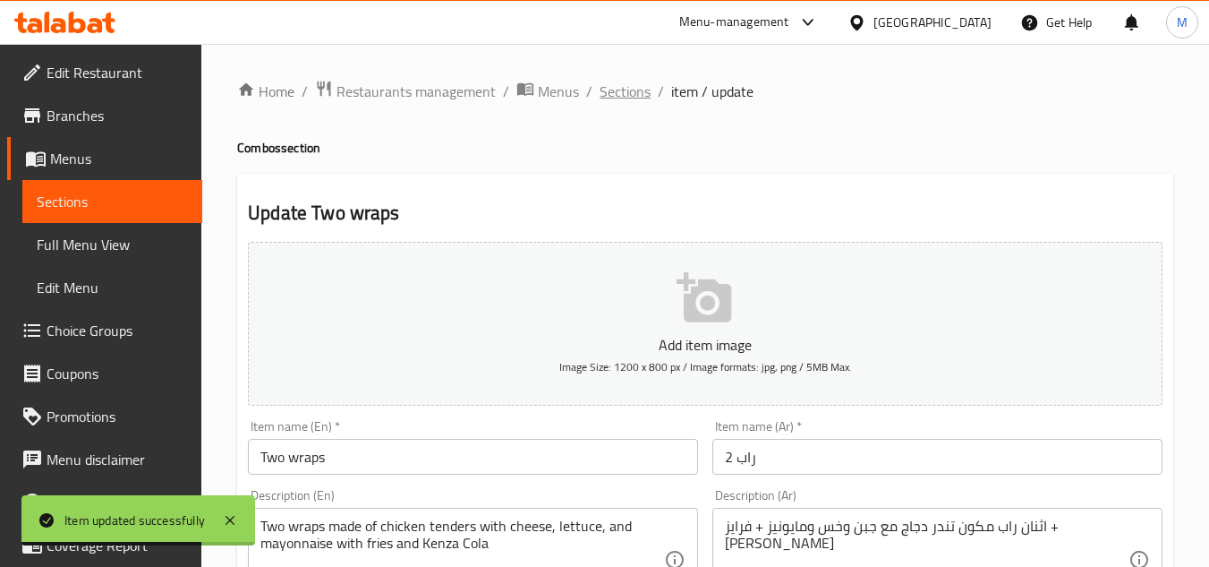
click at [636, 96] on span "Sections" at bounding box center [625, 91] width 51 height 21
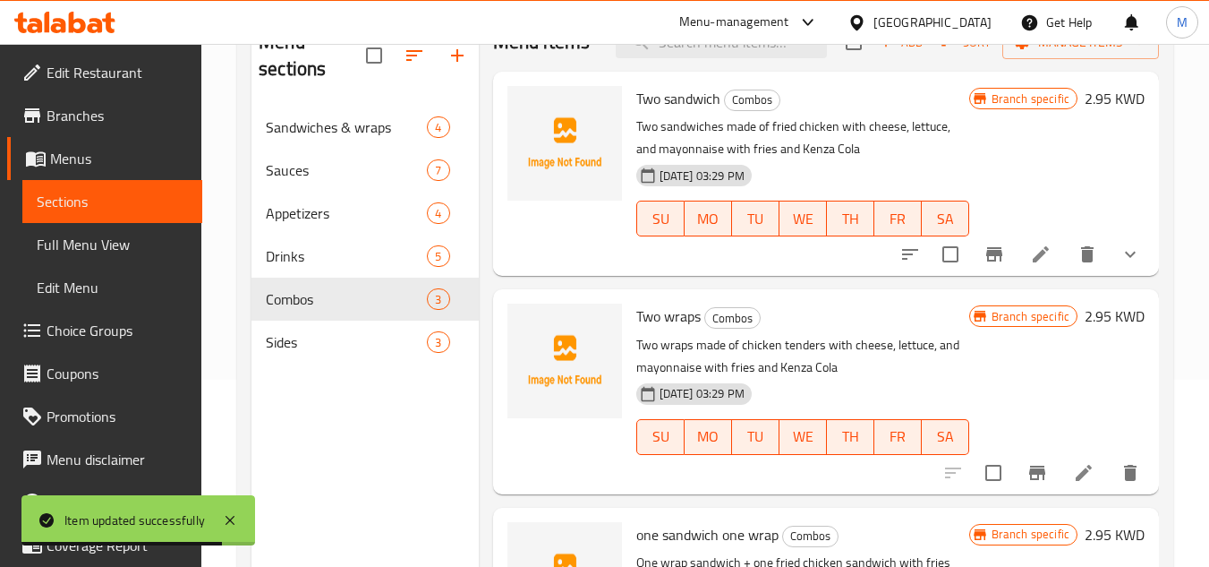
scroll to position [251, 0]
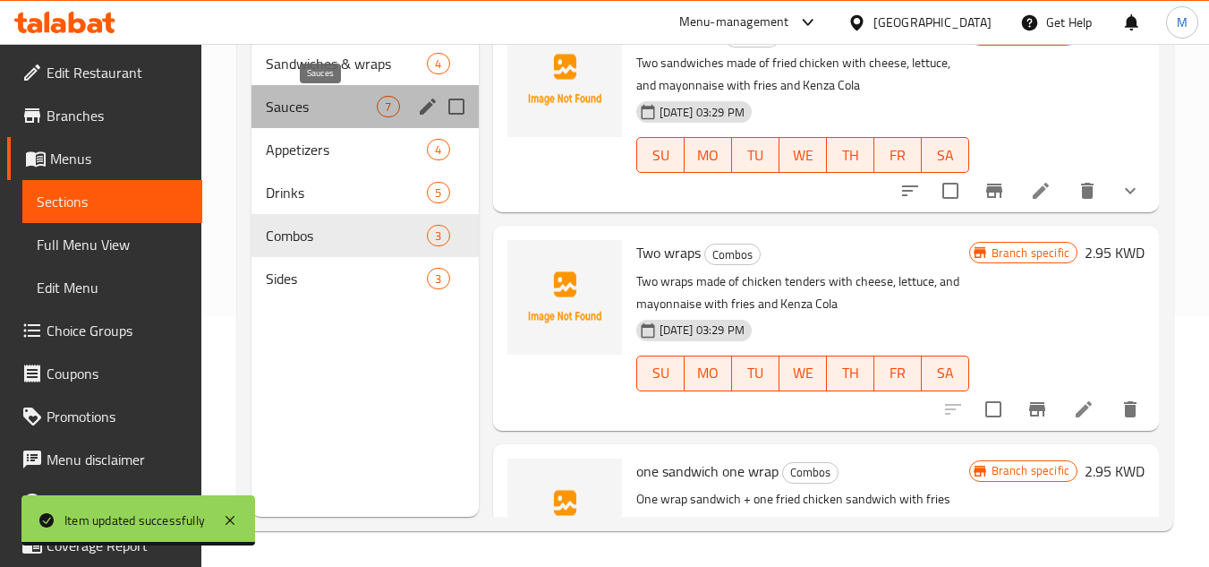
click at [327, 107] on span "Sauces" at bounding box center [321, 106] width 111 height 21
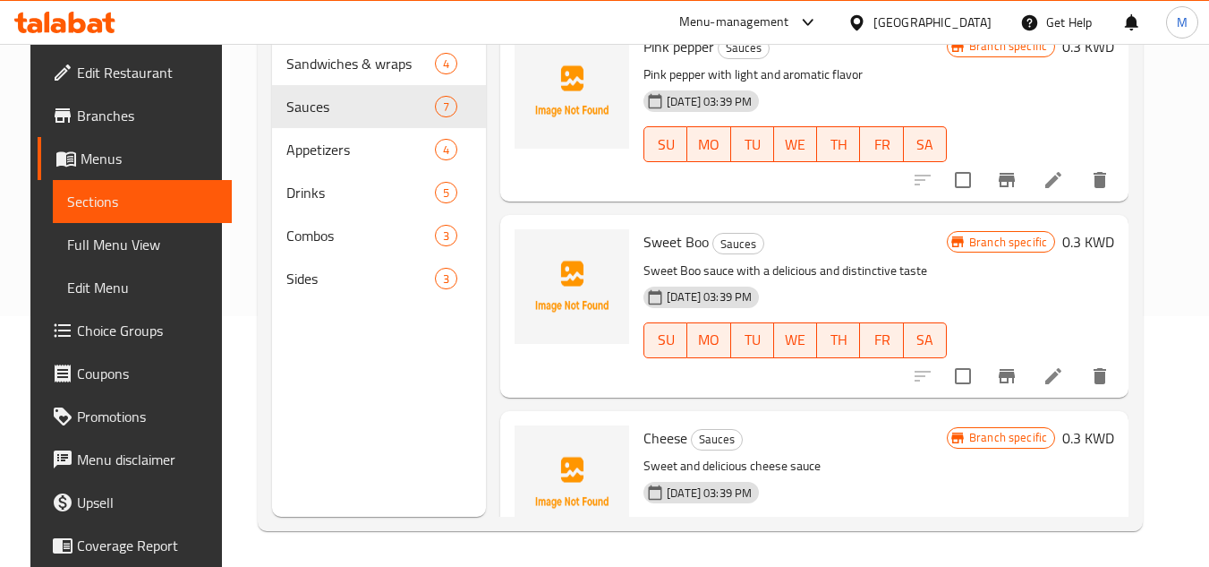
scroll to position [919, 0]
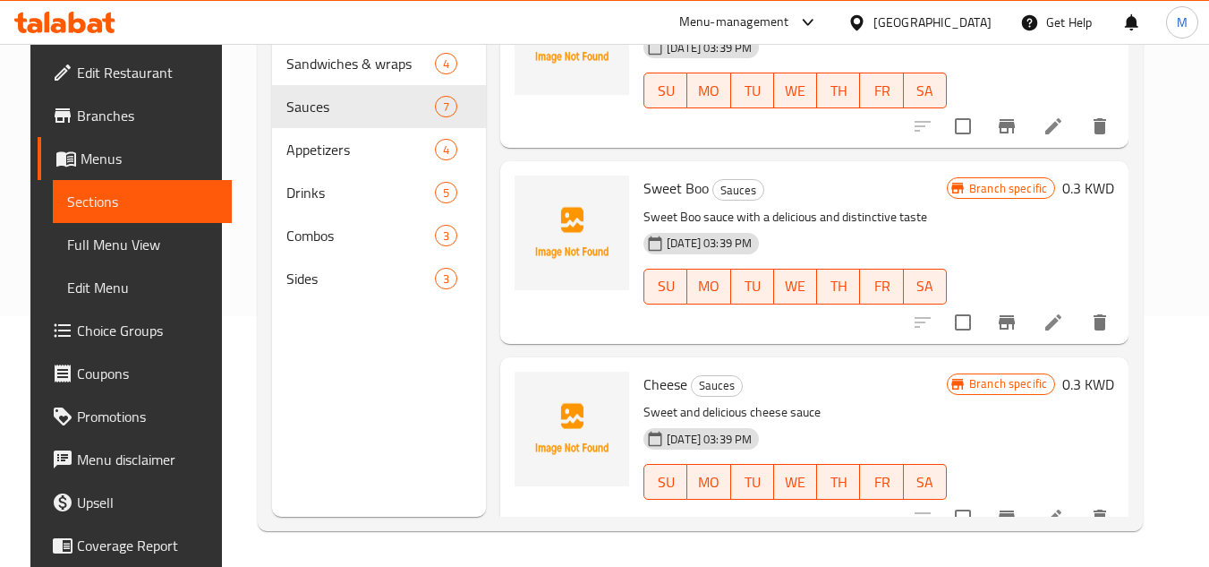
click at [1053, 309] on li at bounding box center [1054, 322] width 50 height 32
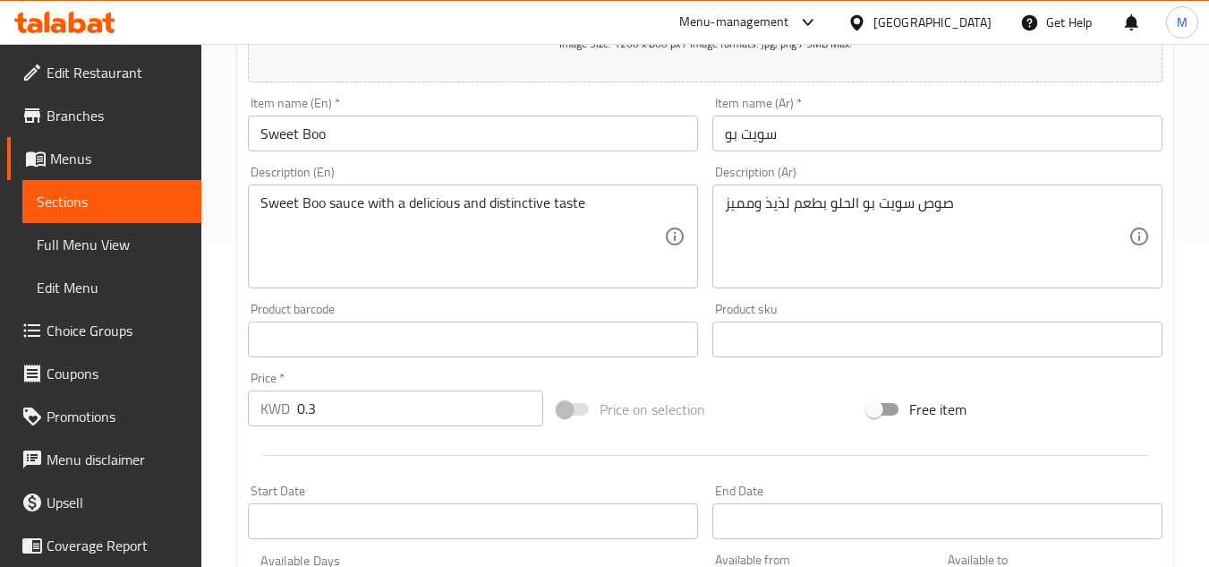
scroll to position [358, 0]
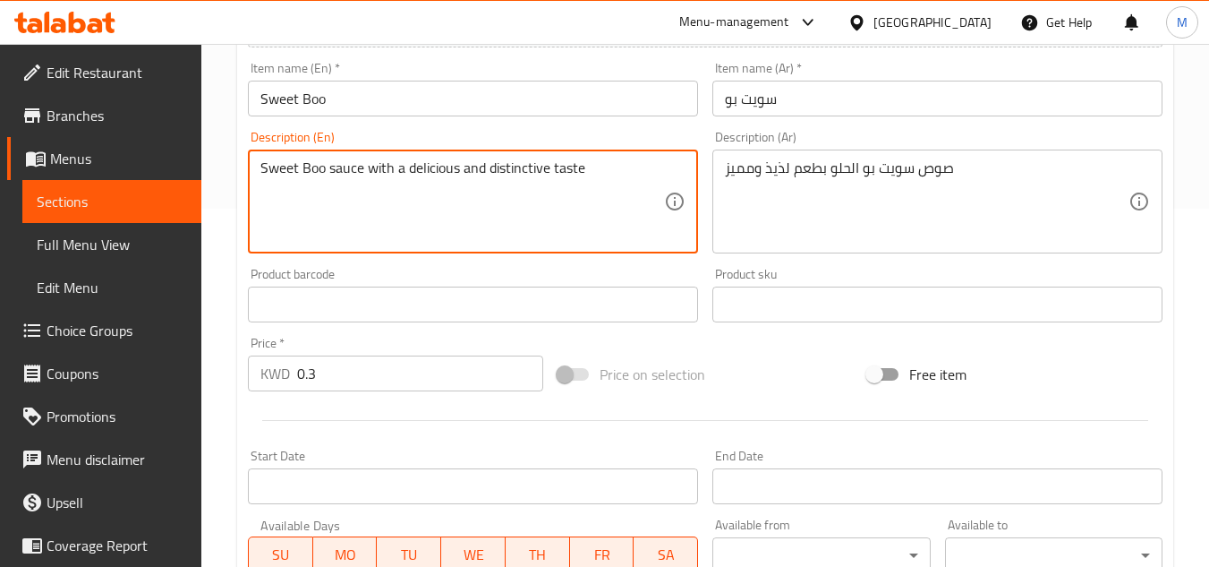
click at [380, 174] on textarea "Sweet Boo sauce with a delicious and distinctive taste" at bounding box center [463, 201] width 404 height 85
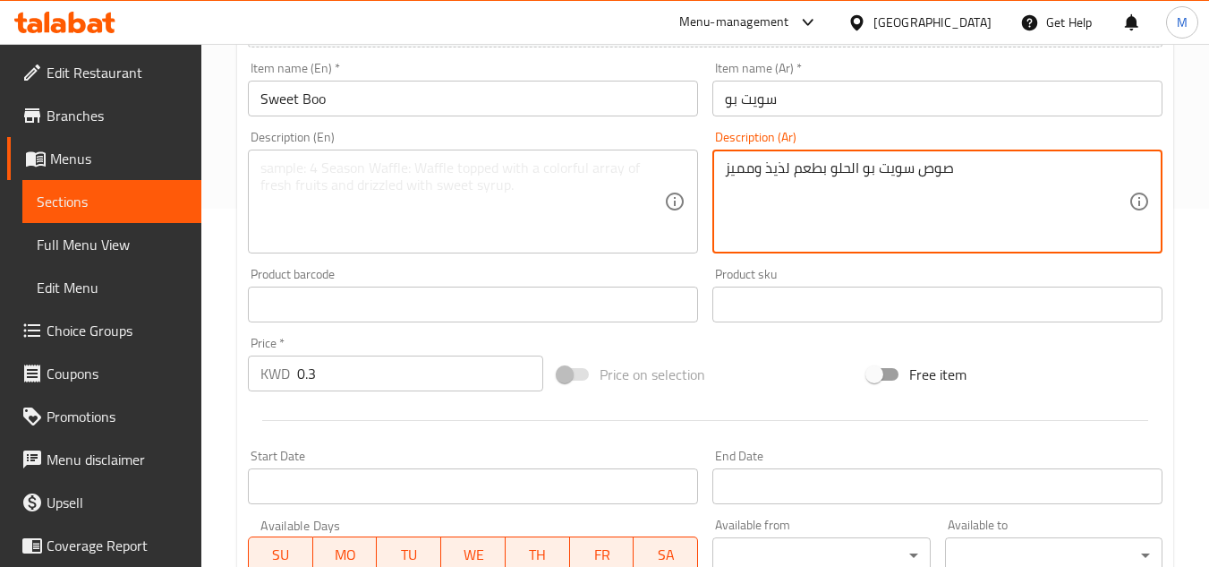
click at [881, 167] on textarea "صوص سويت بو الحلو بطعم لذيذ ومميز" at bounding box center [927, 201] width 404 height 85
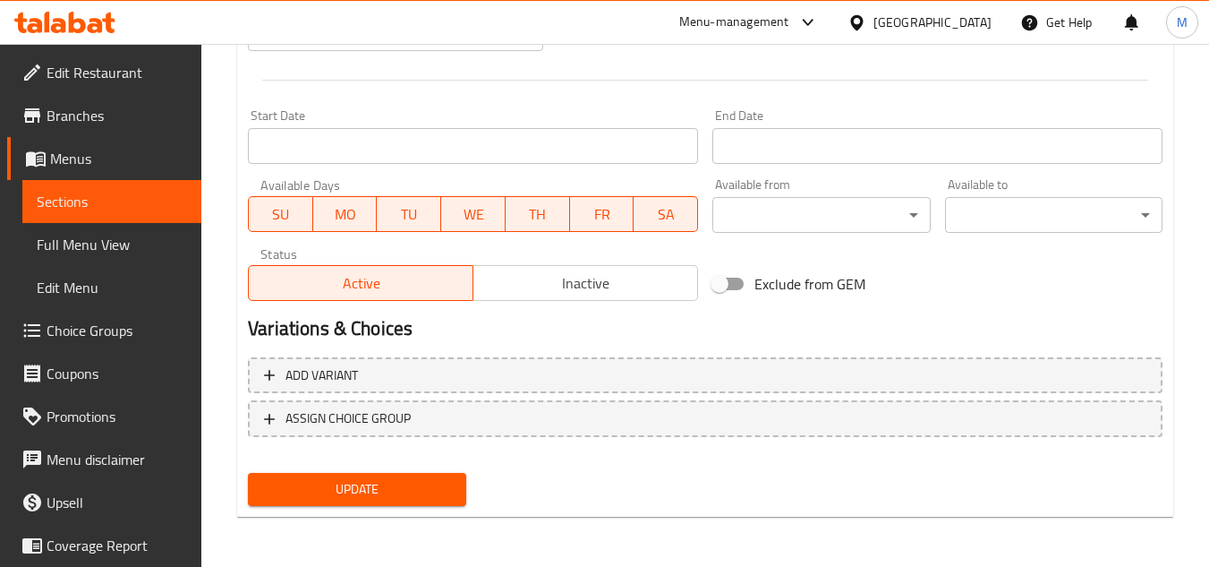
click at [376, 493] on span "Update" at bounding box center [356, 489] width 189 height 22
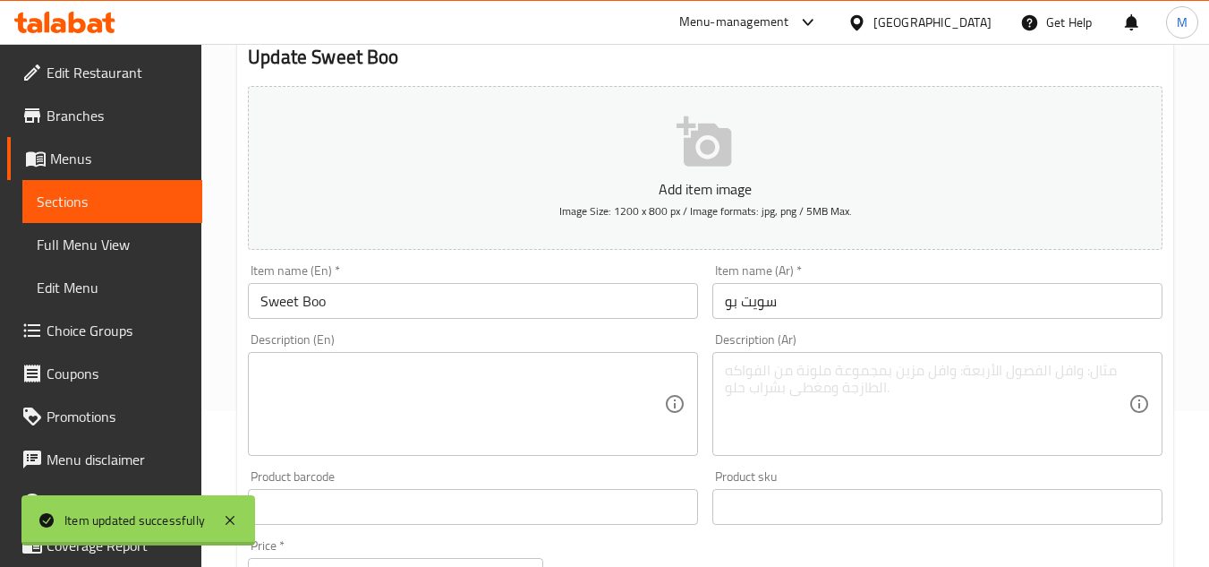
scroll to position [0, 0]
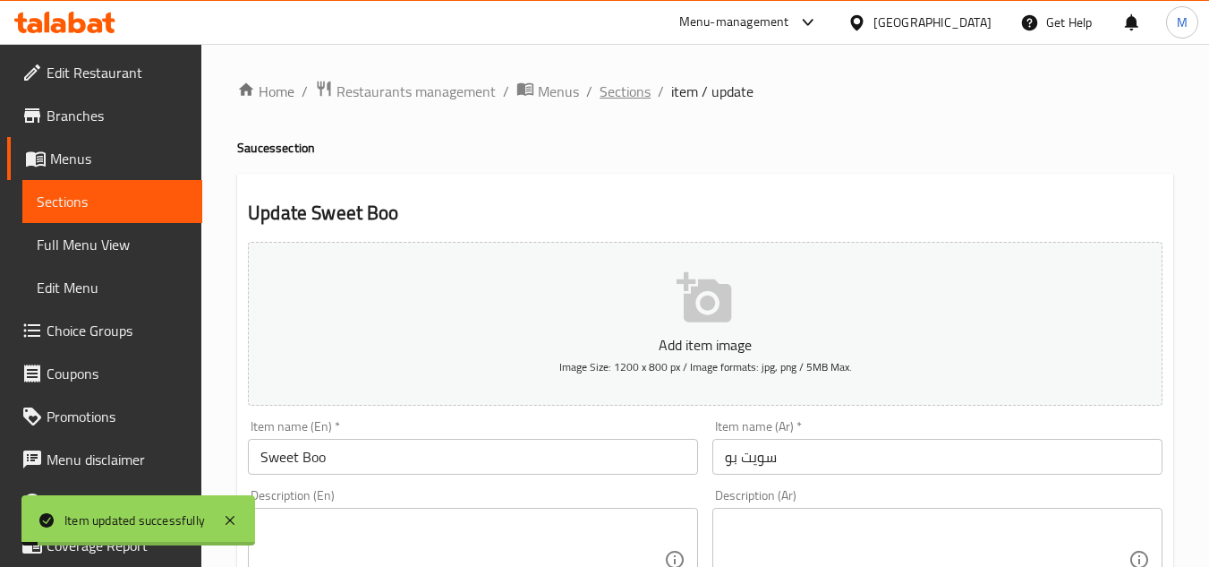
click at [619, 93] on span "Sections" at bounding box center [625, 91] width 51 height 21
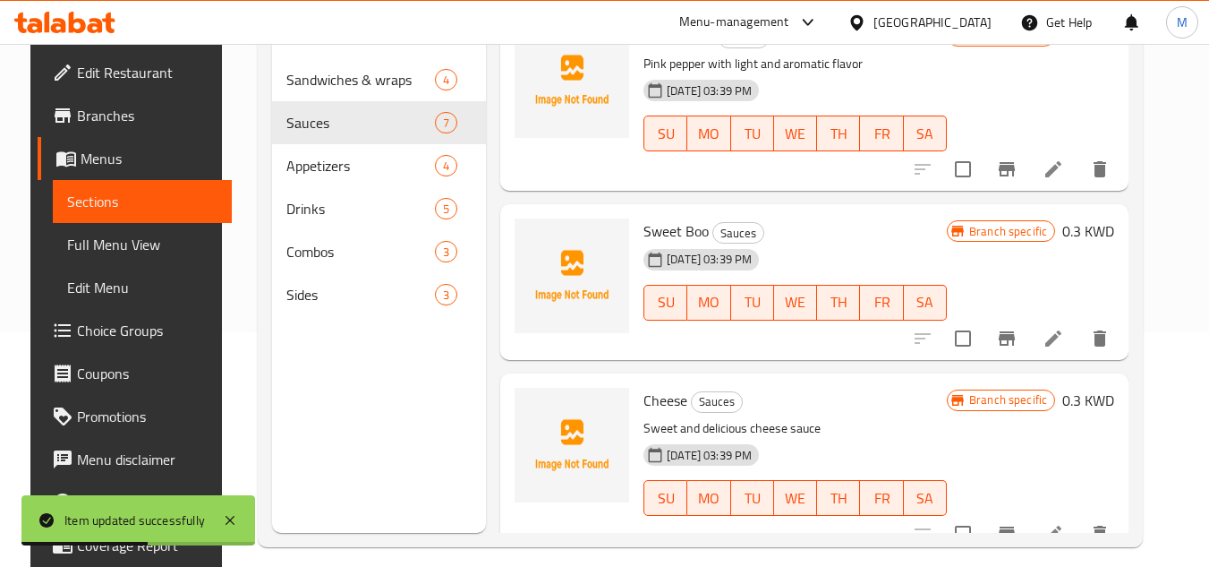
scroll to position [251, 0]
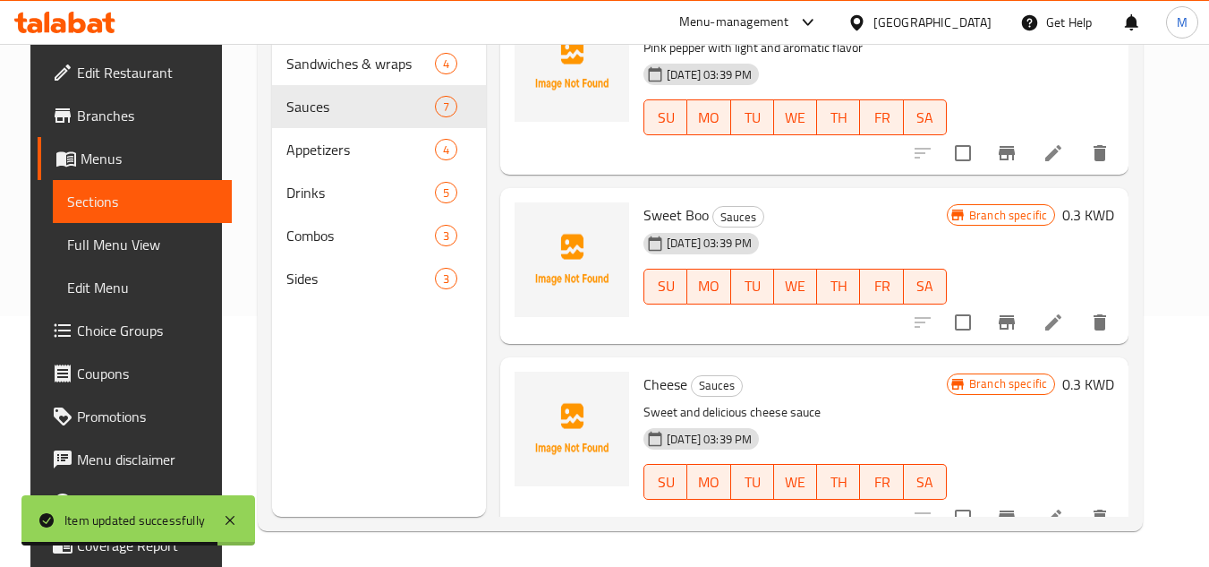
click at [1079, 501] on li at bounding box center [1054, 517] width 50 height 32
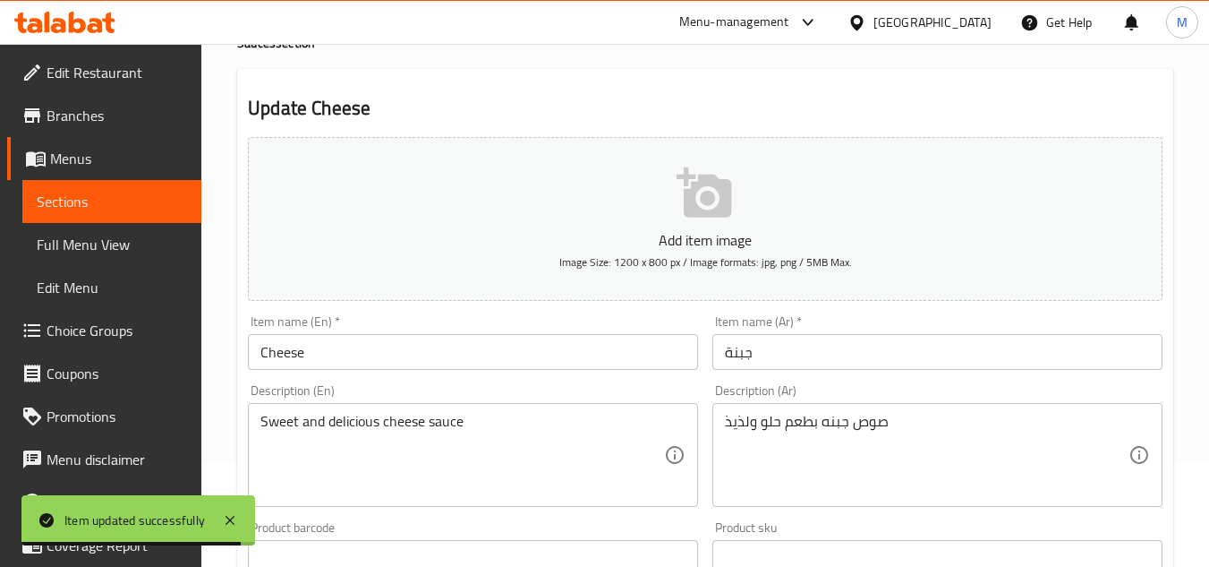
scroll to position [269, 0]
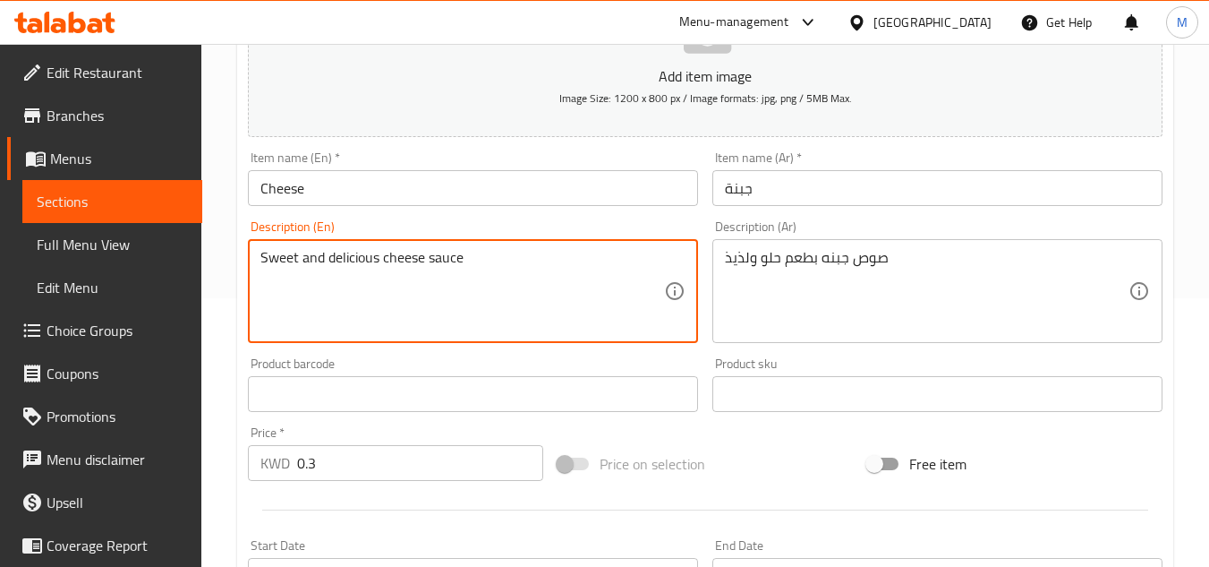
paste textarea "flavored"
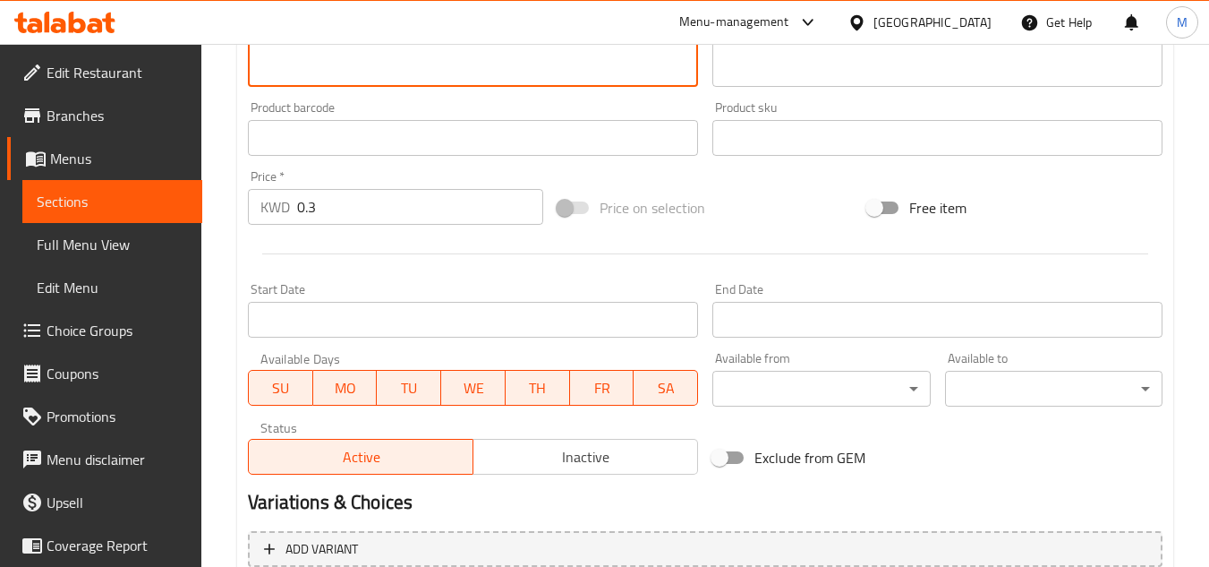
scroll to position [698, 0]
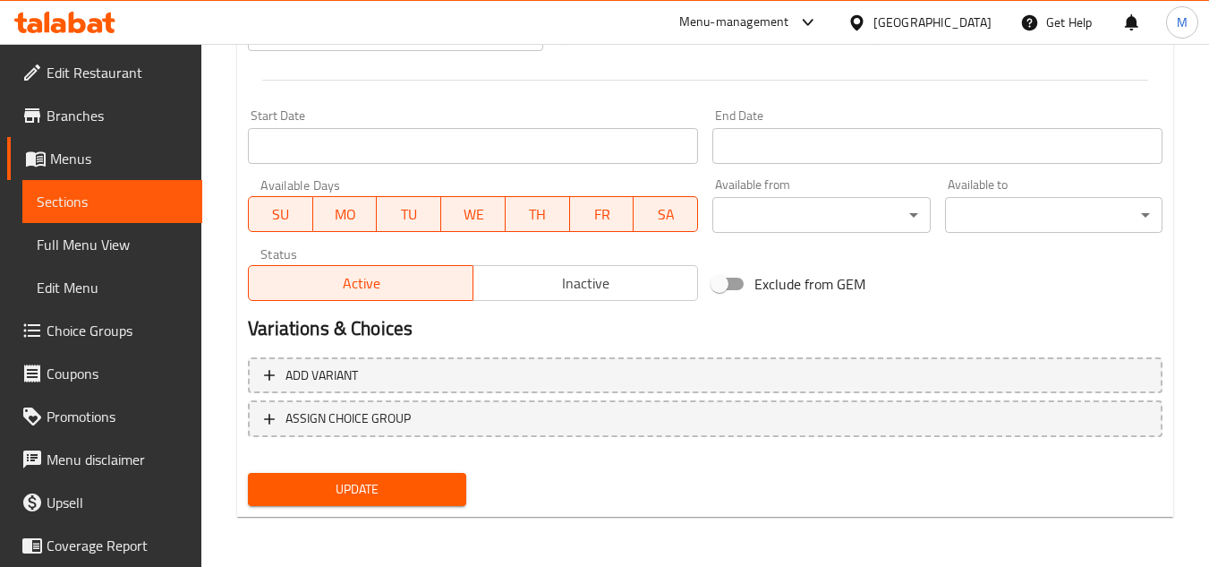
type textarea "Sweet and delicious flavored cheese sauce"
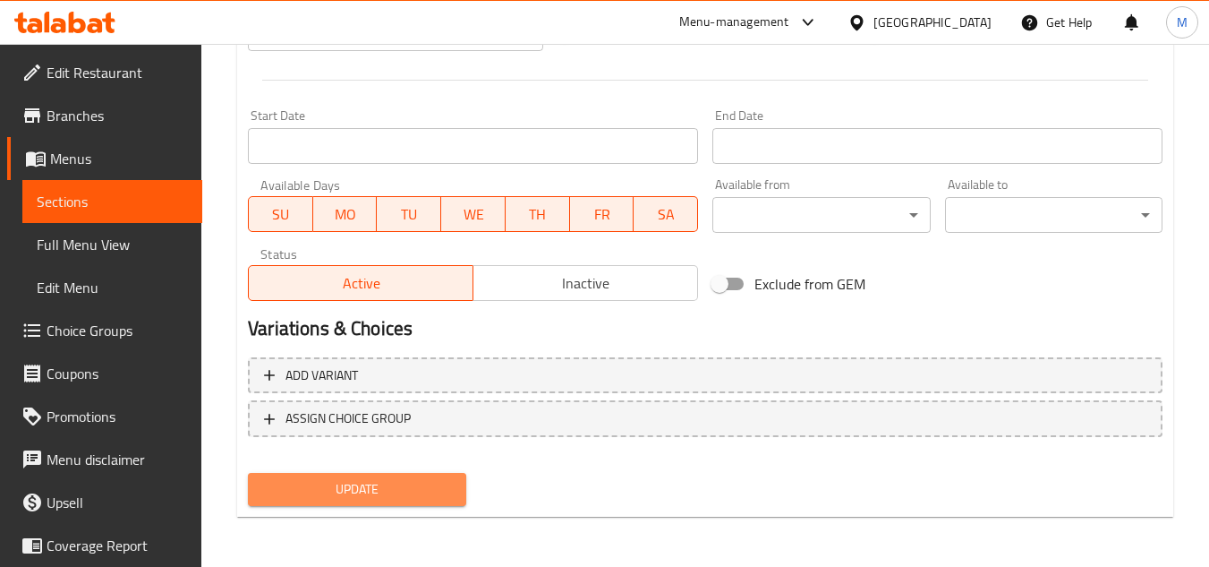
click at [457, 494] on button "Update" at bounding box center [357, 489] width 218 height 33
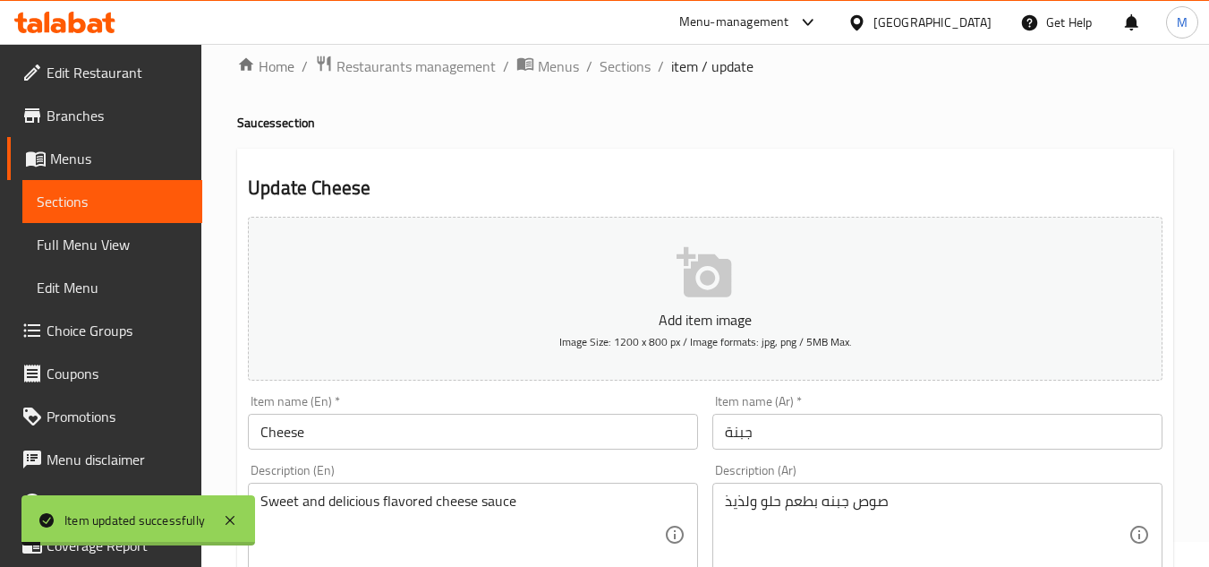
scroll to position [0, 0]
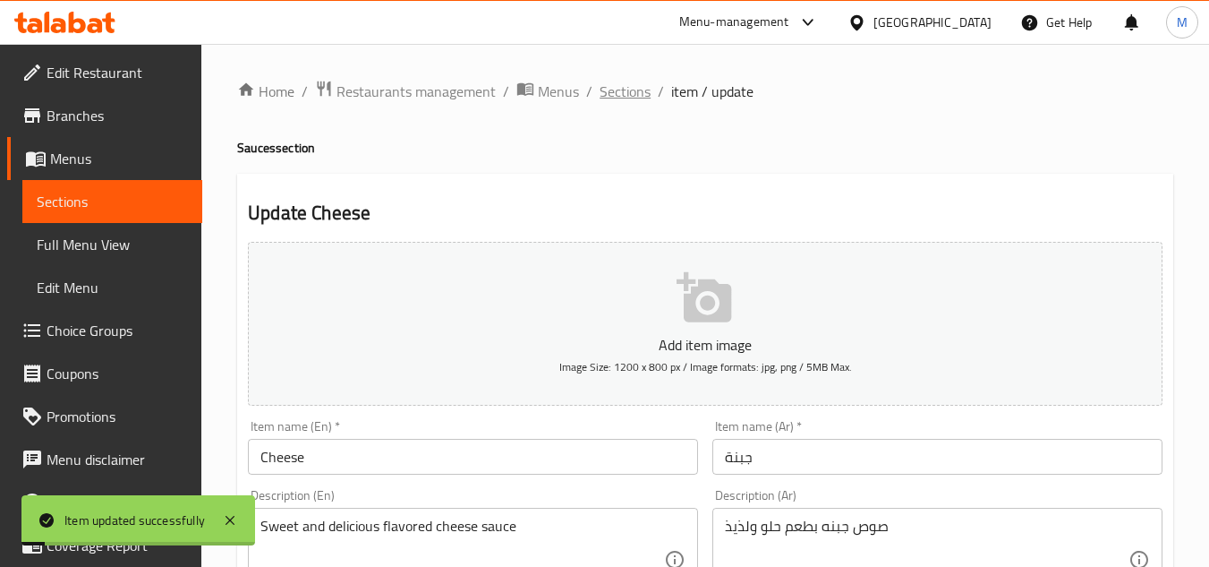
click at [637, 95] on span "Sections" at bounding box center [625, 91] width 51 height 21
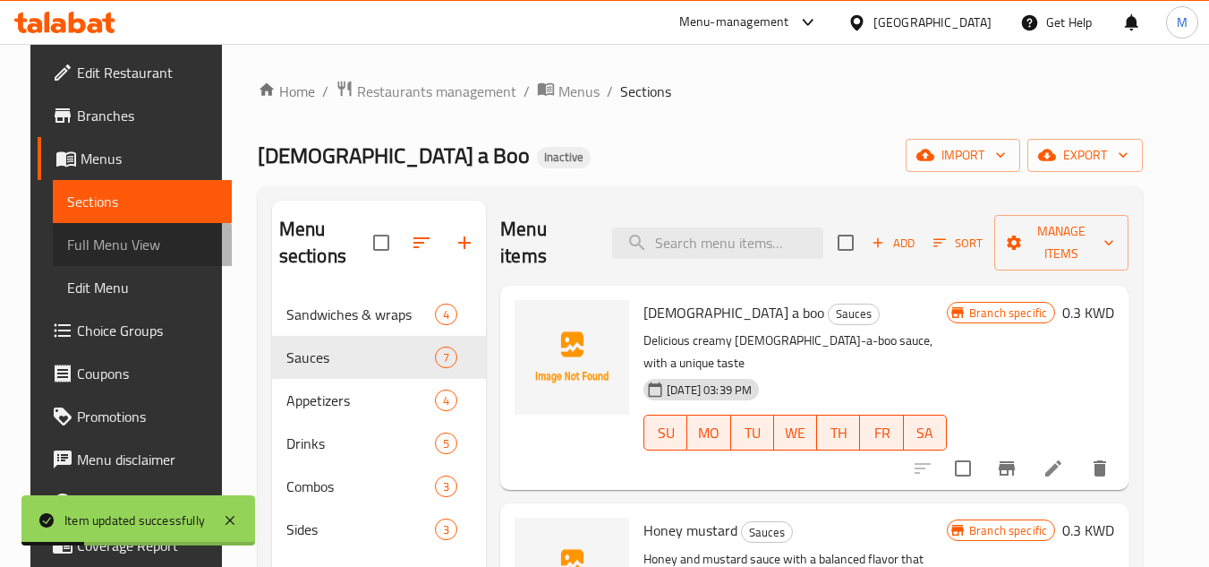
click at [111, 255] on span "Full Menu View" at bounding box center [142, 244] width 151 height 21
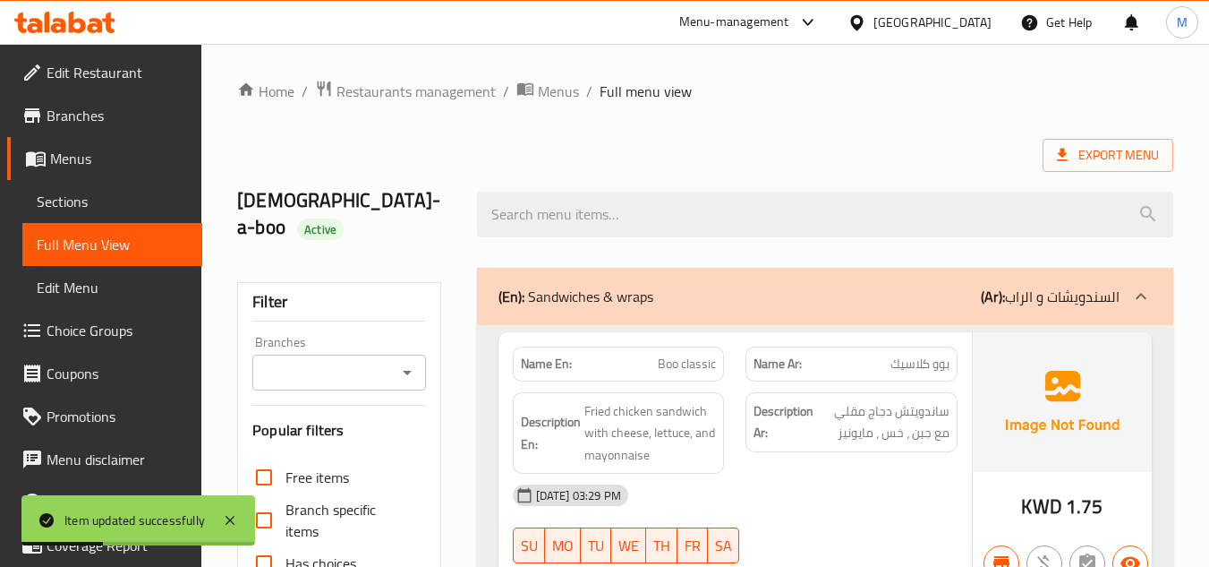
scroll to position [448, 0]
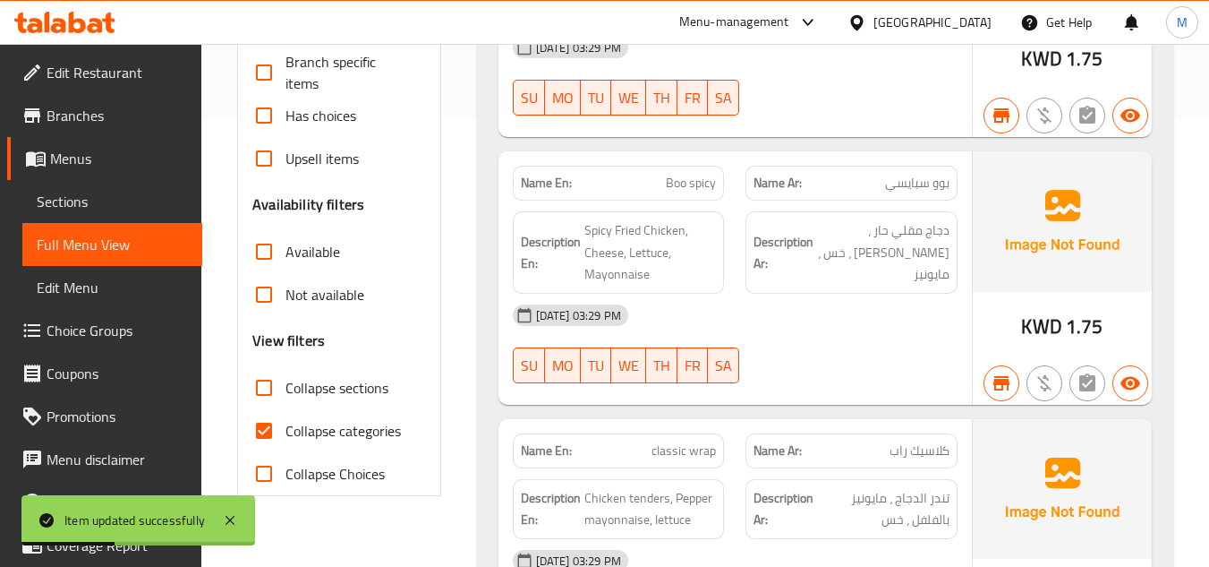
click at [266, 415] on input "Collapse categories" at bounding box center [264, 430] width 43 height 43
checkbox input "false"
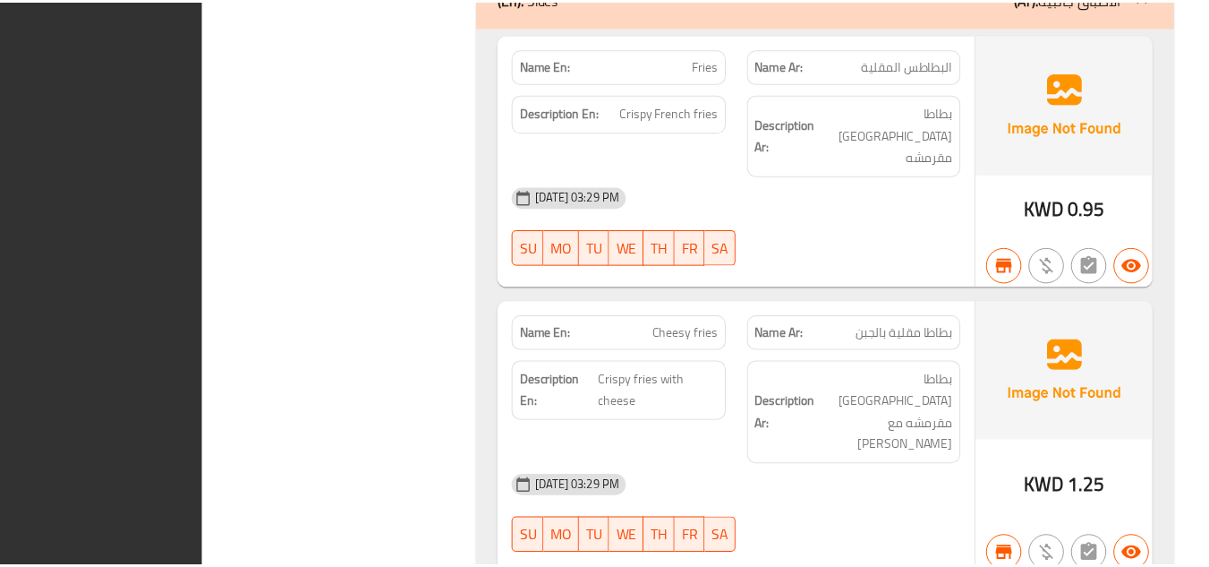
scroll to position [7432, 0]
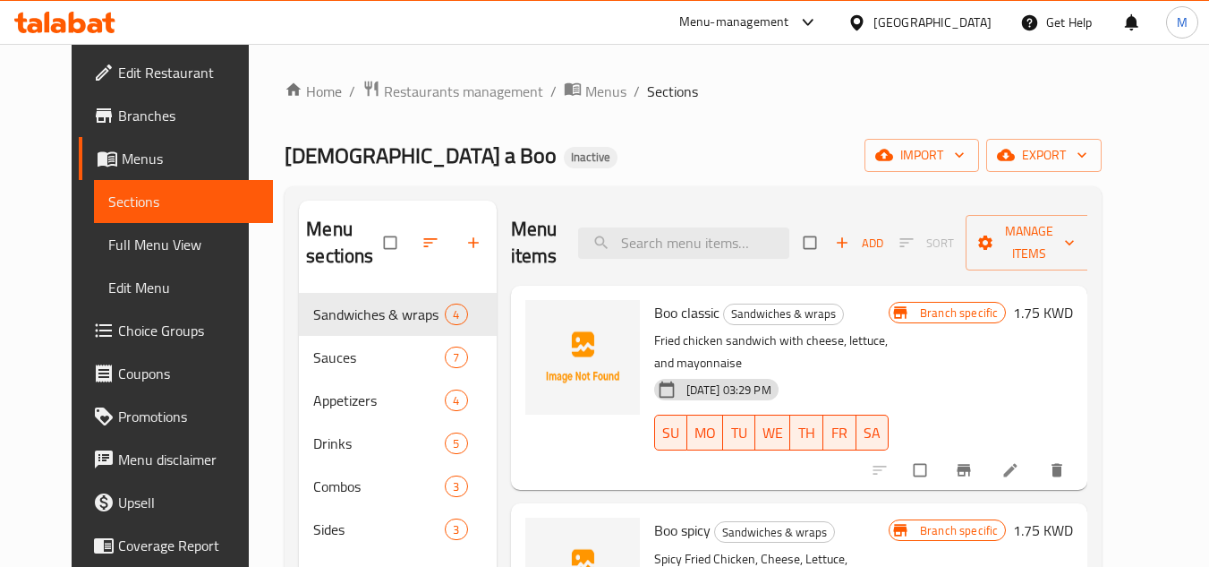
click at [108, 255] on span "Full Menu View" at bounding box center [183, 244] width 151 height 21
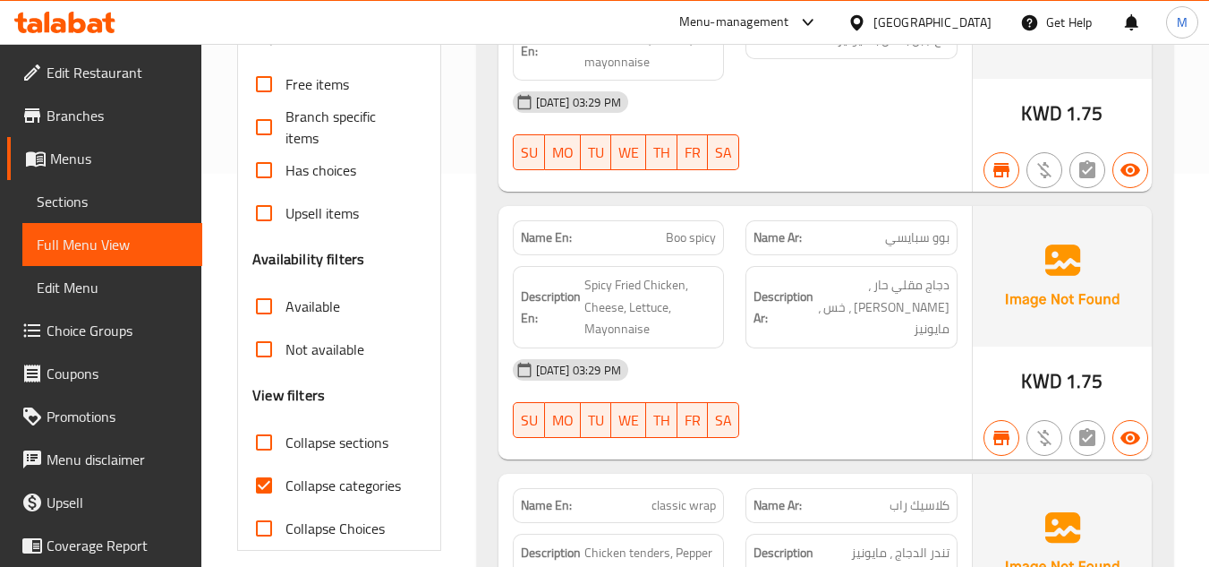
scroll to position [537, 0]
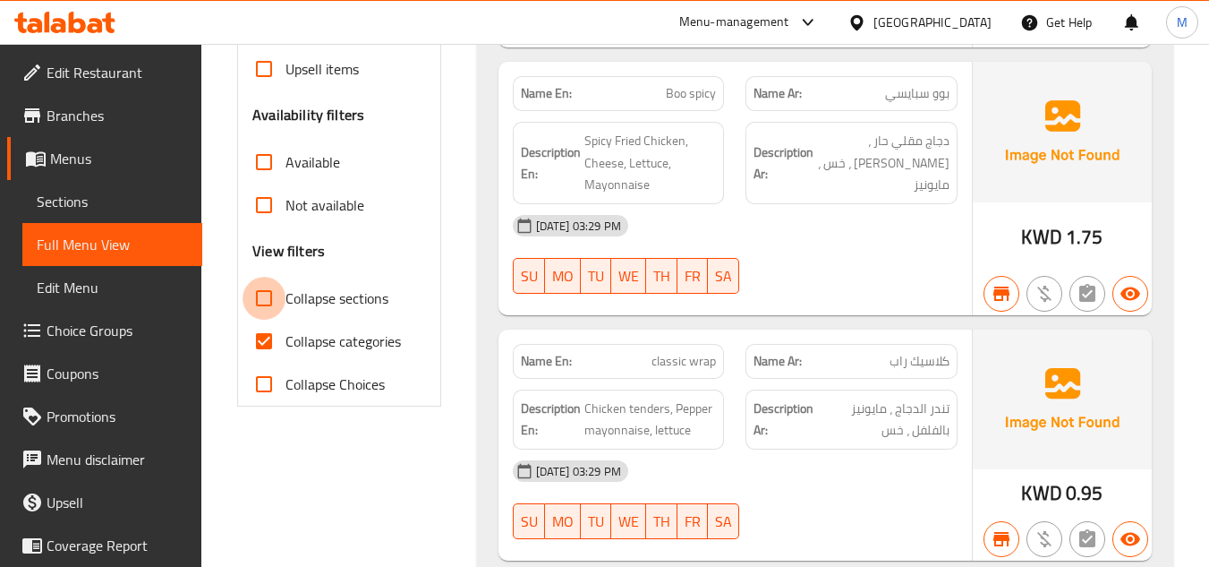
click at [274, 277] on input "Collapse sections" at bounding box center [264, 298] width 43 height 43
checkbox input "true"
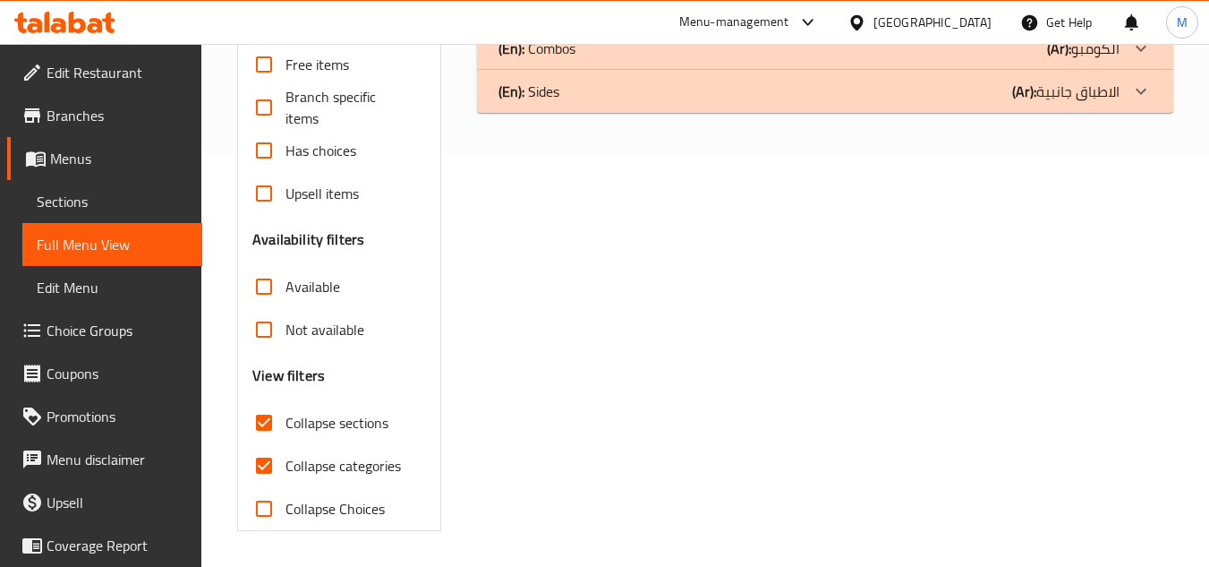
scroll to position [386, 0]
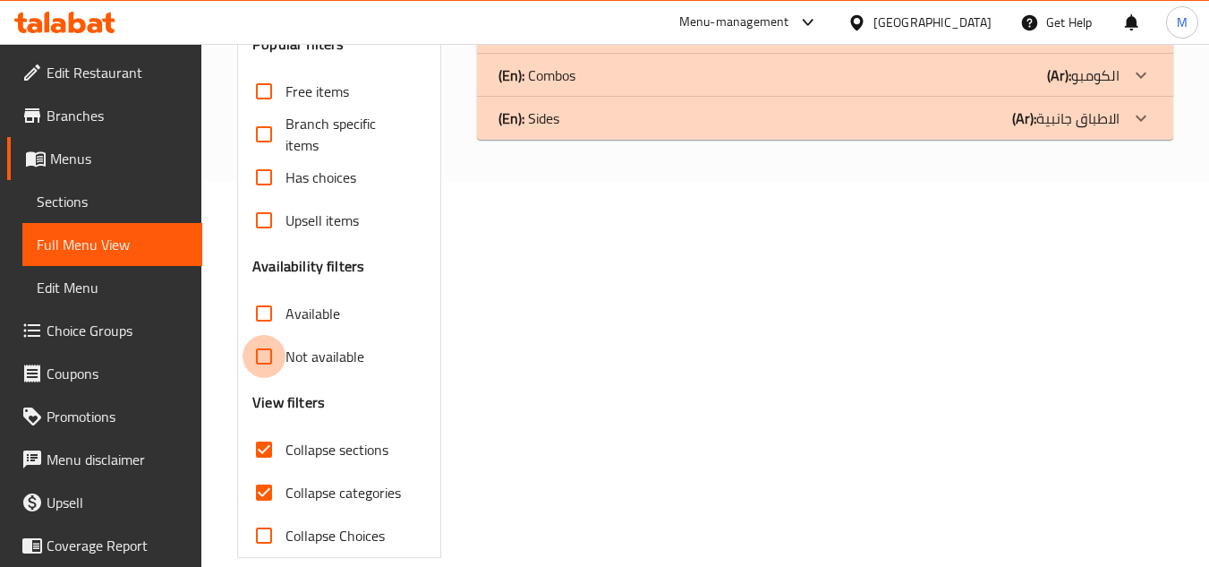
click at [270, 335] on input "Not available" at bounding box center [264, 356] width 43 height 43
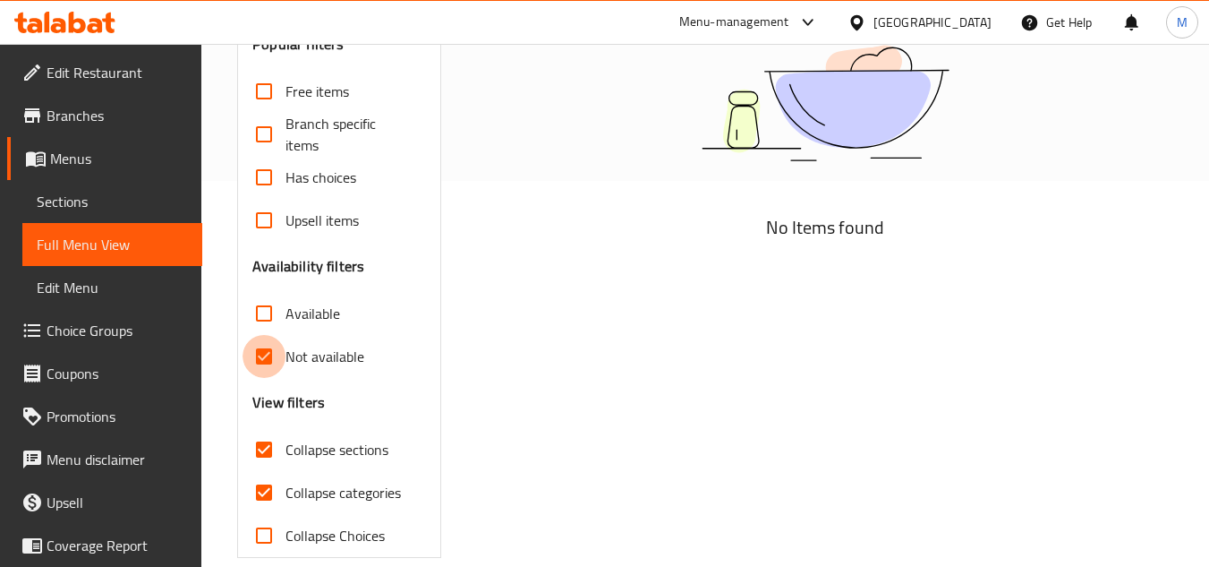
click at [275, 335] on input "Not available" at bounding box center [264, 356] width 43 height 43
checkbox input "false"
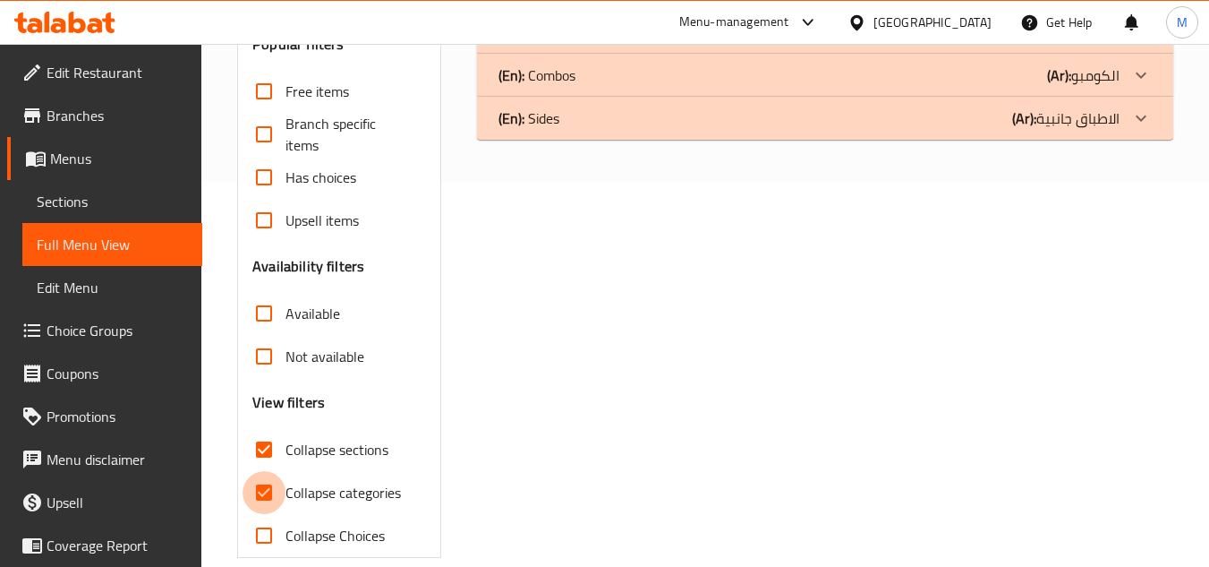
click at [261, 471] on input "Collapse categories" at bounding box center [264, 492] width 43 height 43
checkbox input "false"
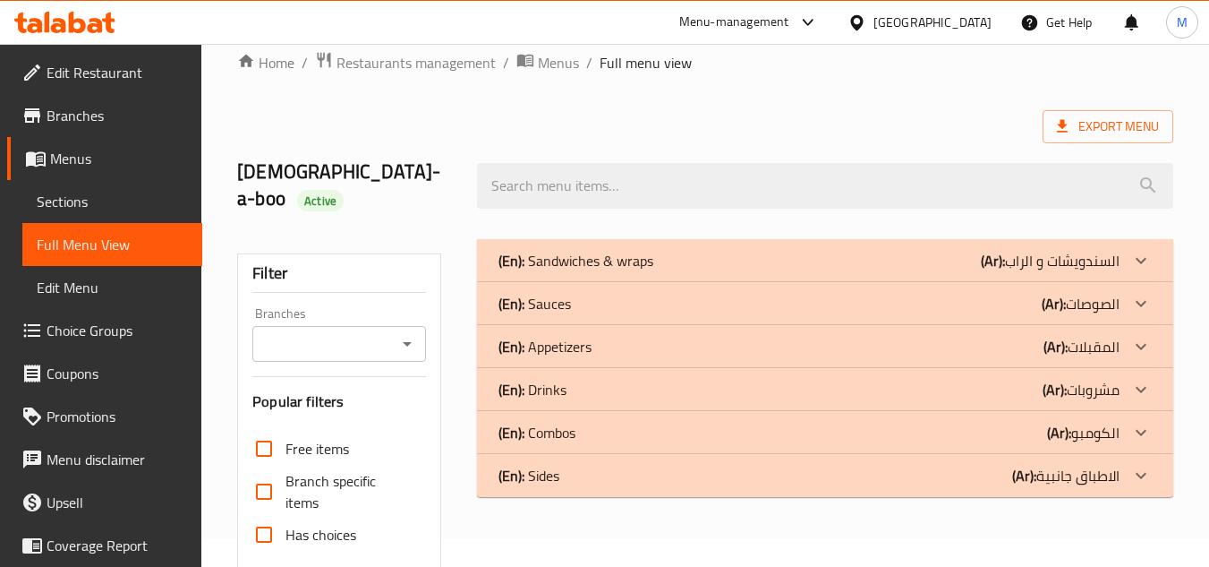
scroll to position [28, 0]
click at [1134, 251] on icon at bounding box center [1141, 261] width 21 height 21
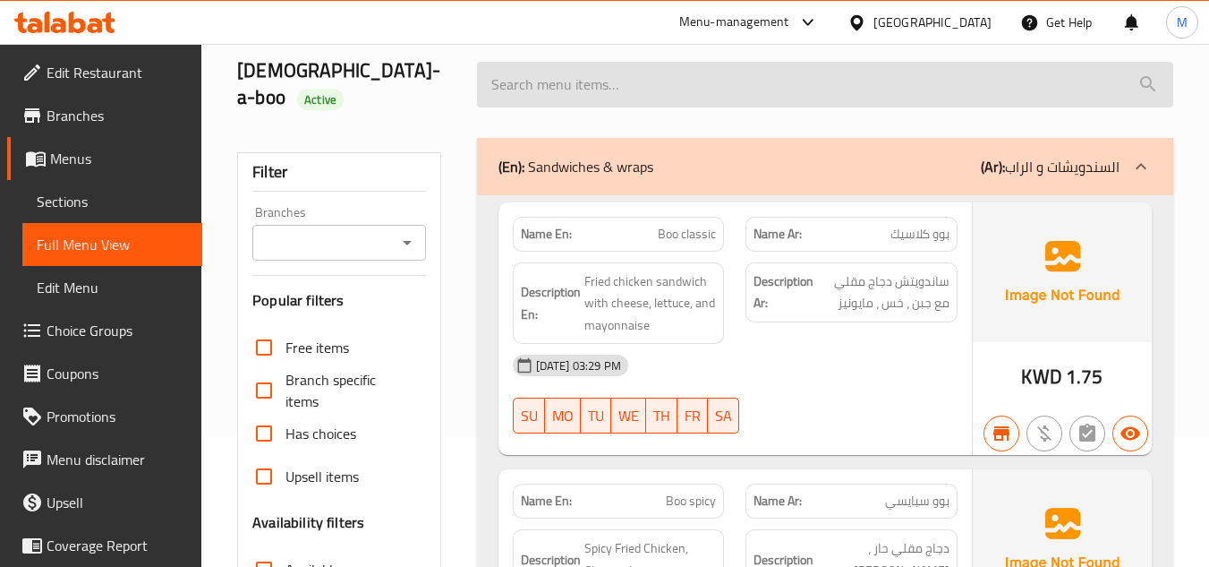
scroll to position [0, 0]
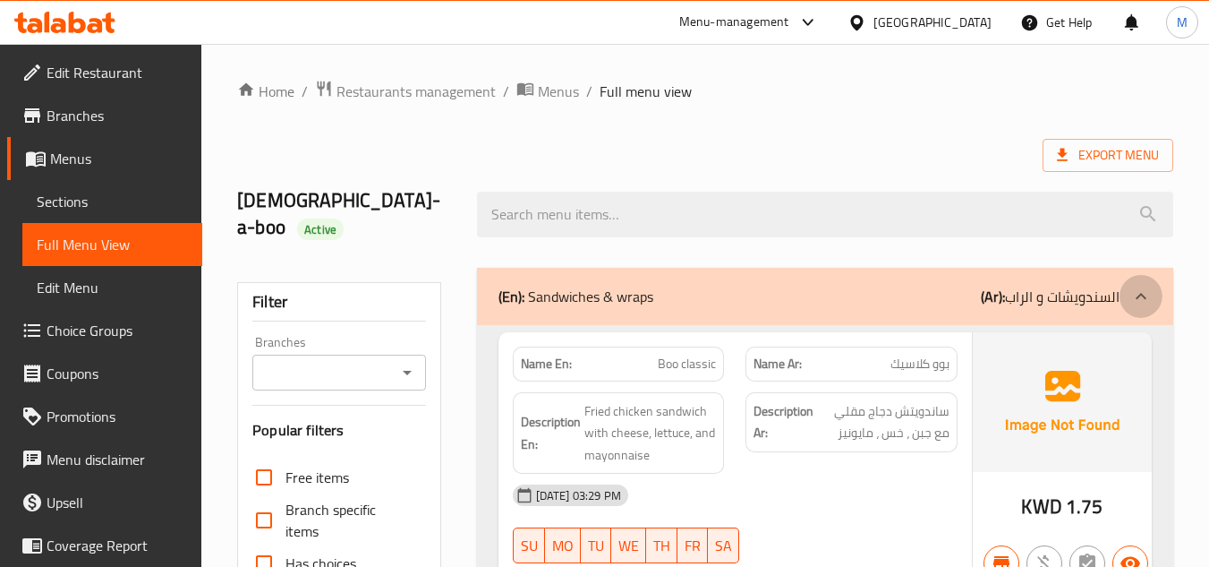
click at [1134, 286] on icon at bounding box center [1141, 296] width 21 height 21
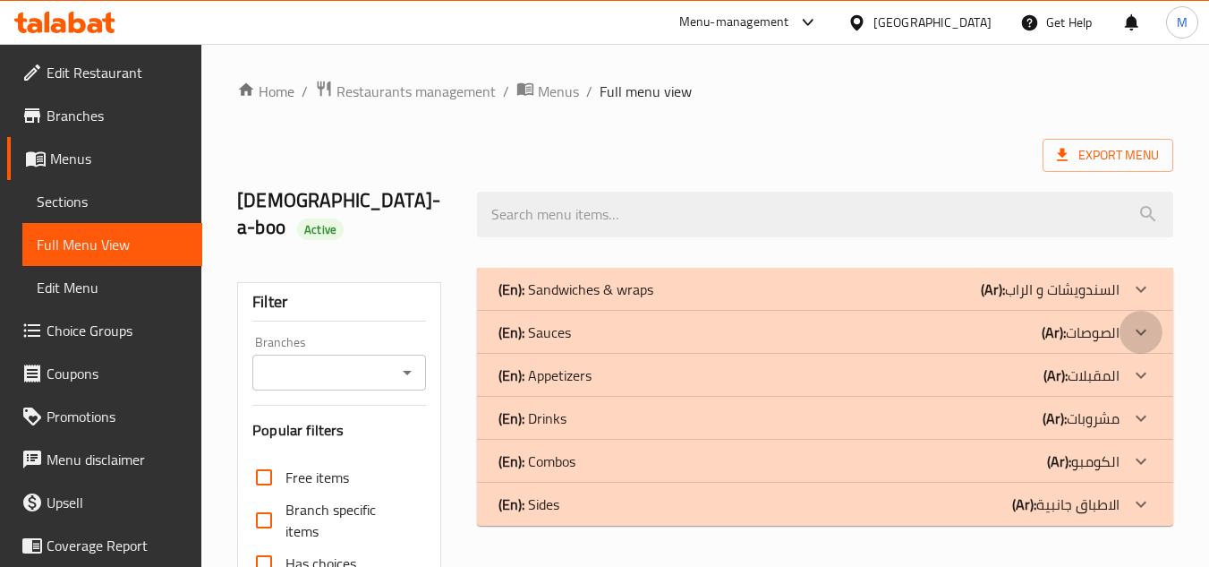
click at [1145, 321] on icon at bounding box center [1141, 331] width 21 height 21
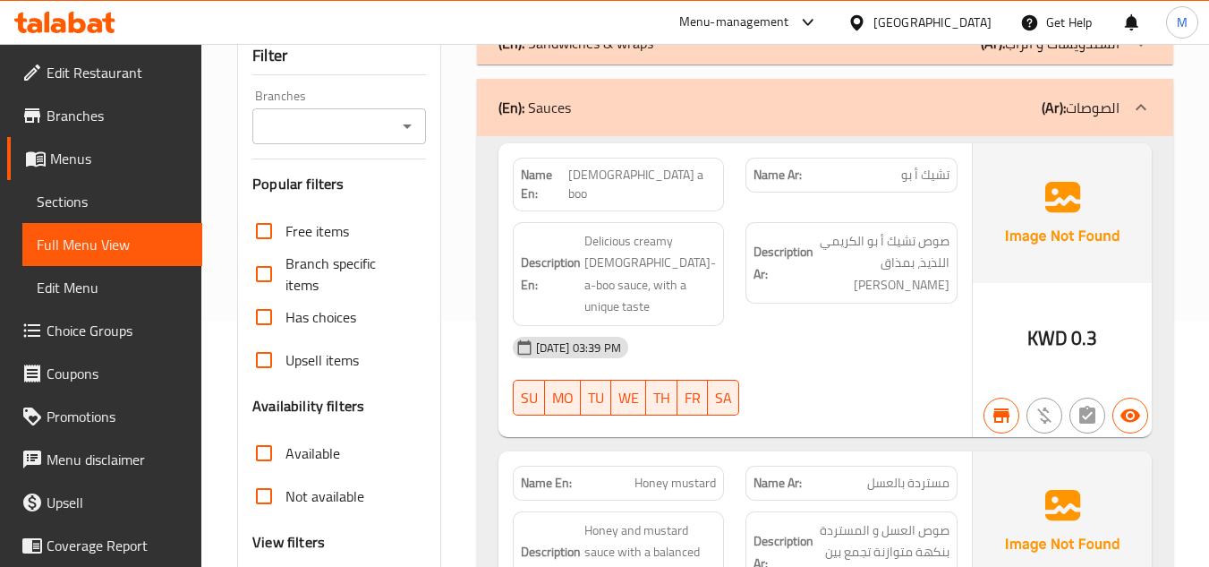
scroll to position [179, 0]
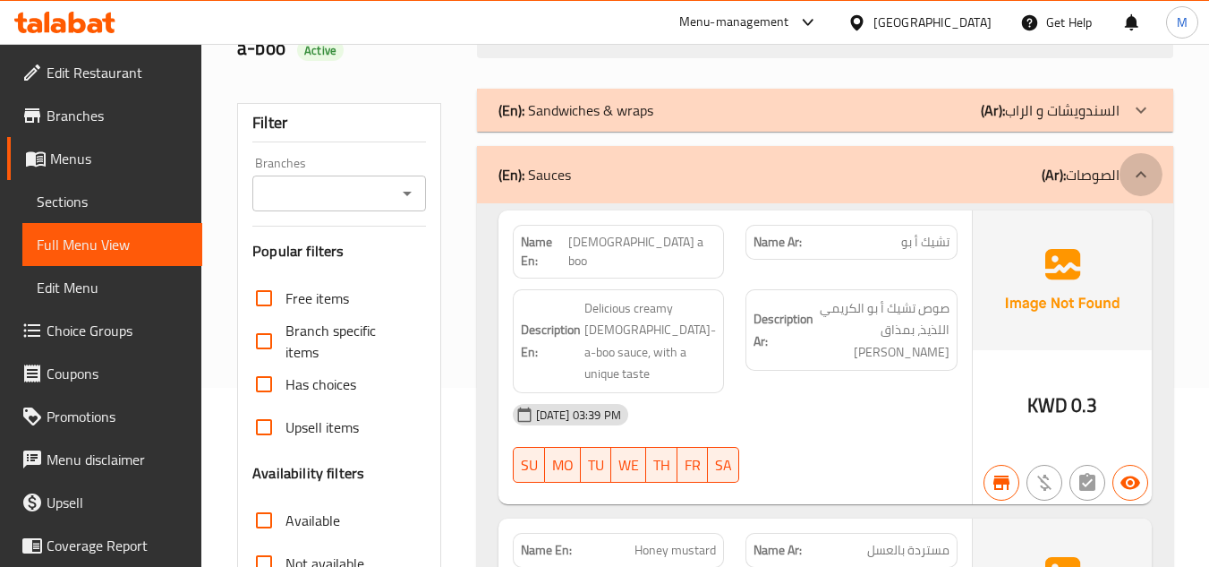
click at [1153, 153] on div at bounding box center [1141, 174] width 43 height 43
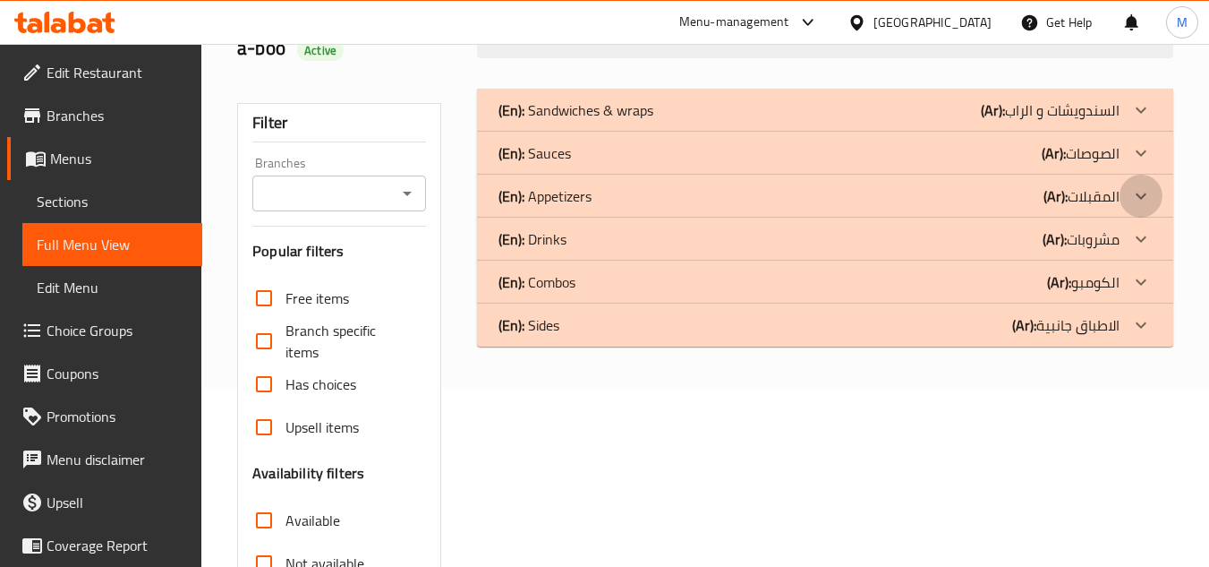
click at [1142, 185] on icon at bounding box center [1141, 195] width 21 height 21
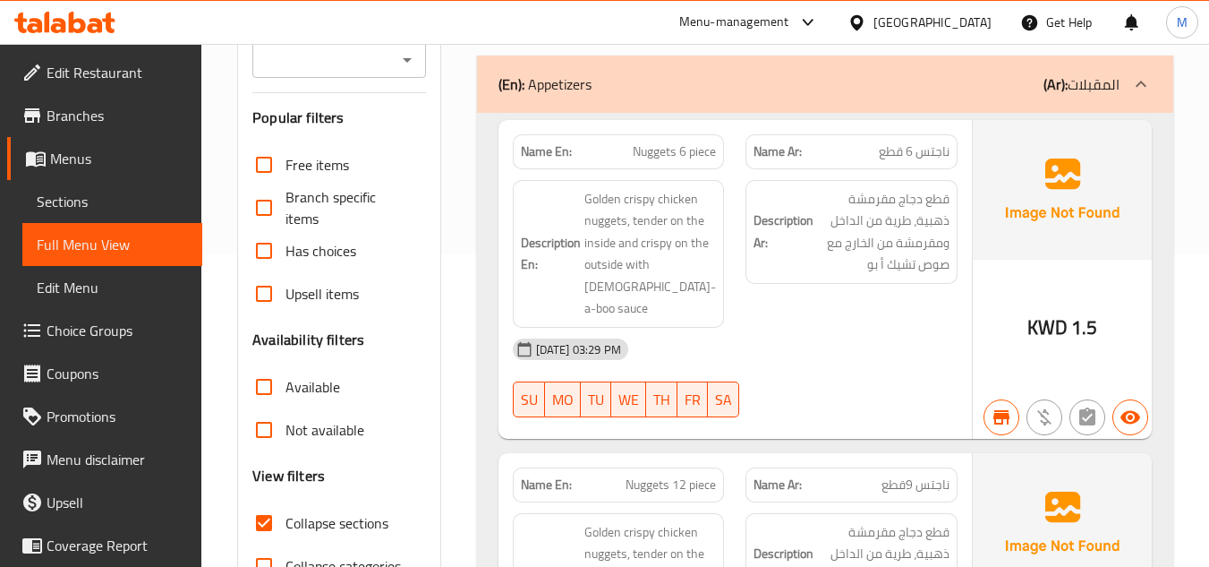
scroll to position [269, 0]
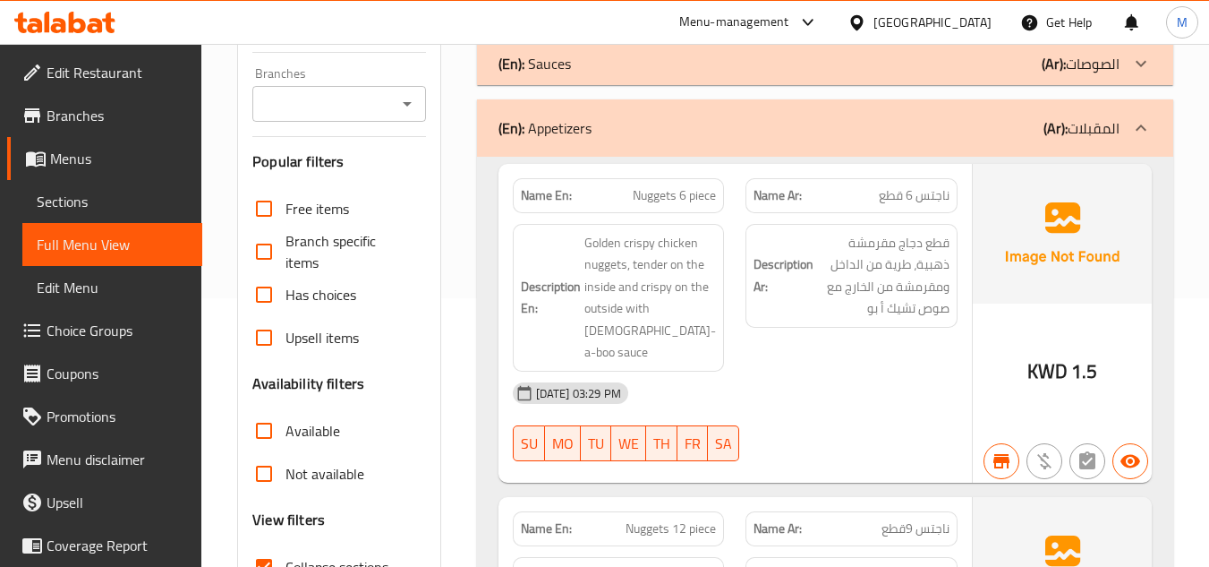
click at [646, 186] on span "Nuggets 6 piece" at bounding box center [674, 195] width 83 height 19
copy span "Nuggets 6 piece"
click at [798, 253] on strong "Description Ar:" at bounding box center [784, 275] width 60 height 44
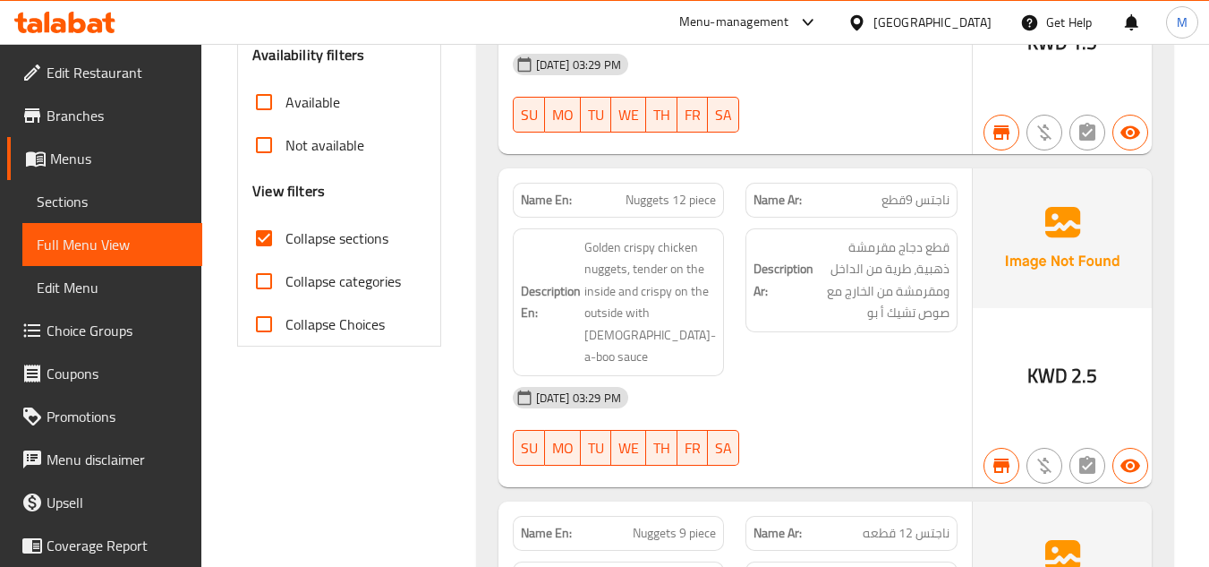
scroll to position [627, 0]
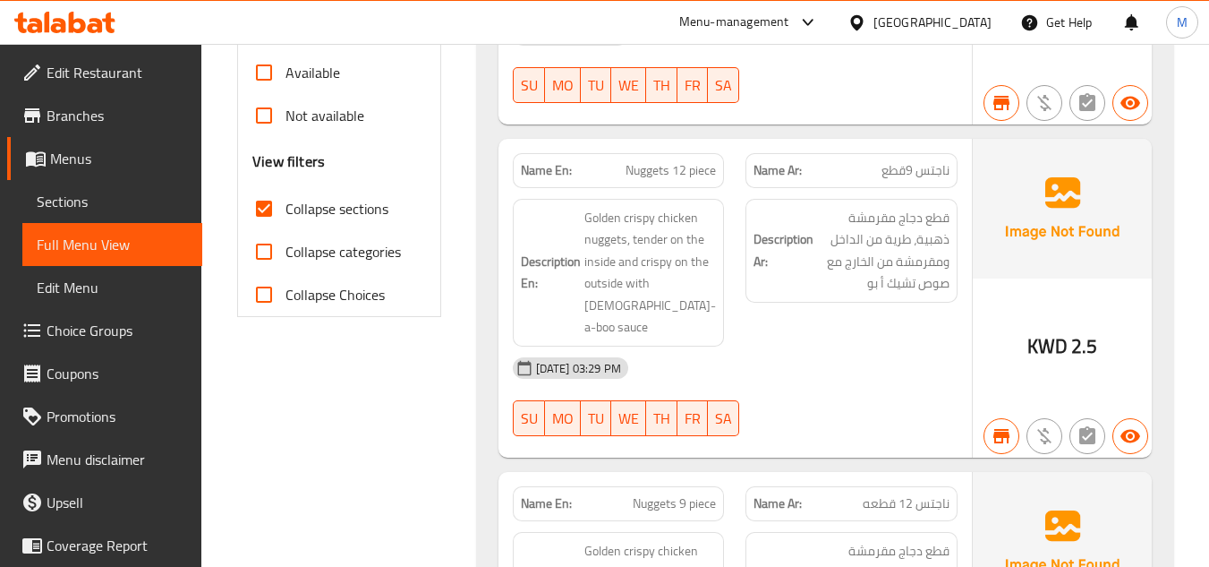
click at [660, 161] on span "Nuggets 12 piece" at bounding box center [671, 170] width 90 height 19
copy span "Nuggets 12 piece"
click at [661, 494] on span "Nuggets 9 piece" at bounding box center [674, 503] width 83 height 19
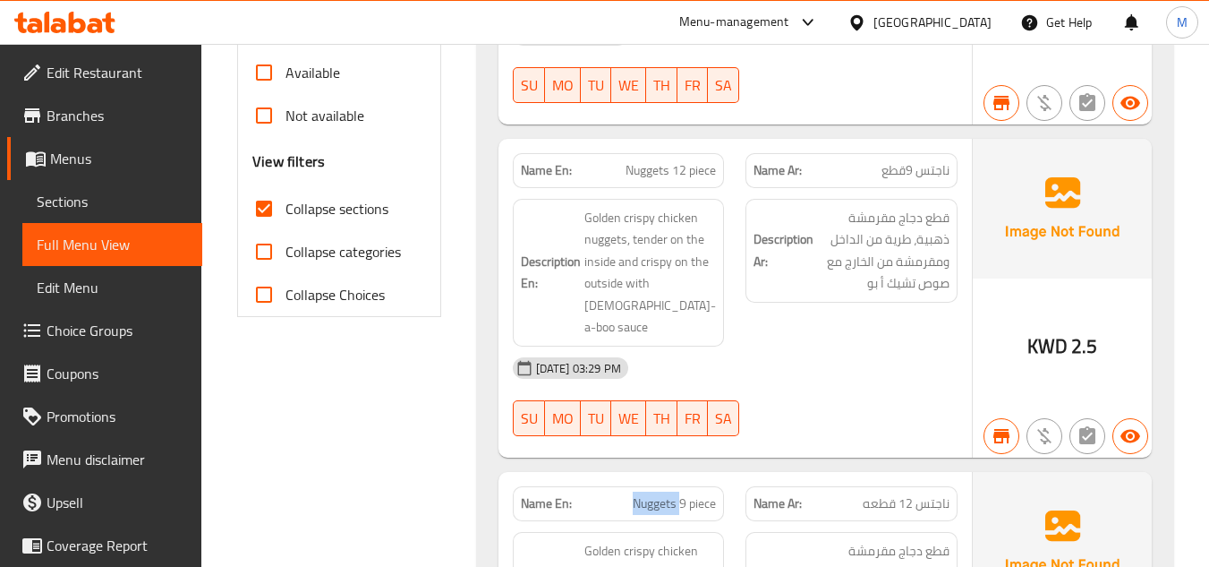
click at [661, 494] on span "Nuggets 9 piece" at bounding box center [674, 503] width 83 height 19
copy span "Nuggets 9 piece"
click at [803, 252] on div "Description Ar: قطع دجاج مقرمشة ذهبية، طرية من الداخل ومقرمشة من الخارج مع صوص …" at bounding box center [852, 251] width 212 height 104
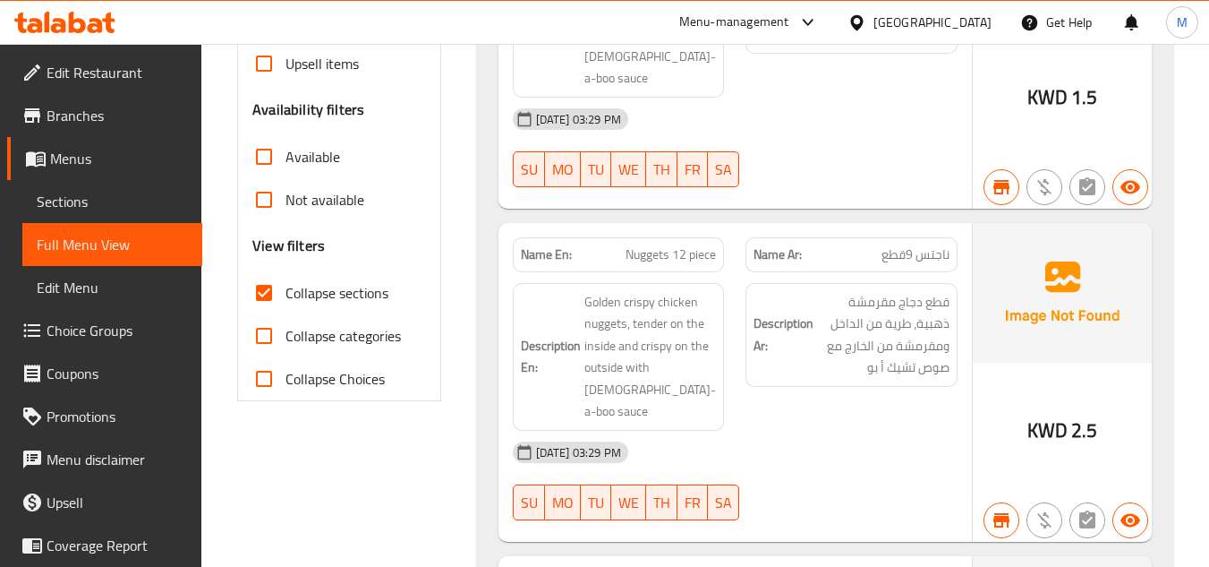
scroll to position [537, 0]
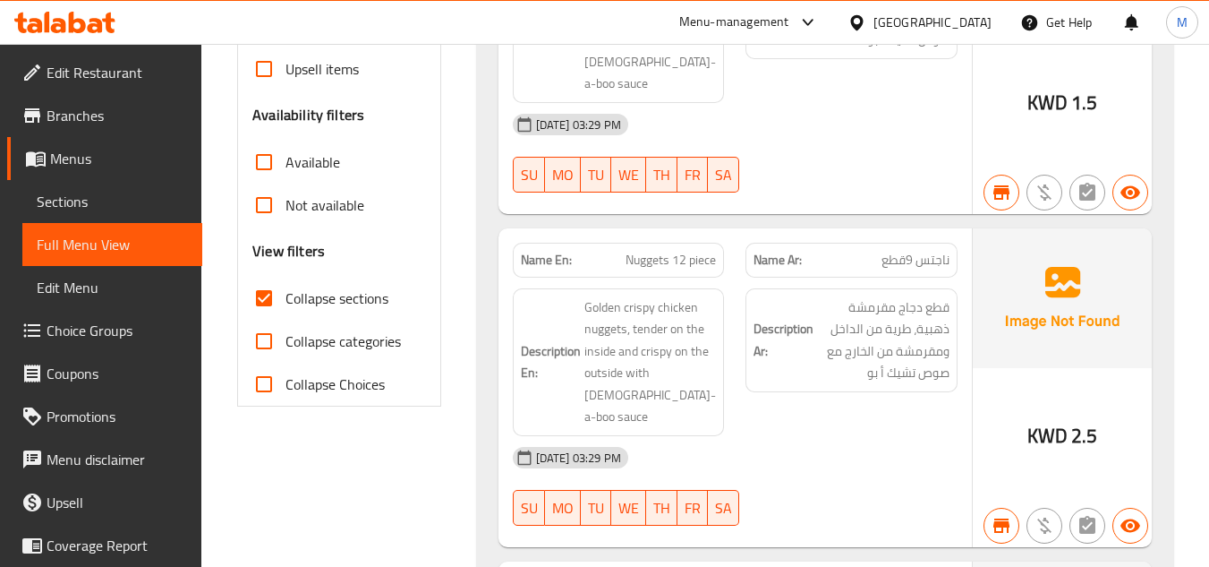
click at [639, 251] on span "Nuggets 12 piece" at bounding box center [671, 260] width 90 height 19
copy span "Nuggets"
click at [778, 436] on div "[DATE] 03:29 PM" at bounding box center [735, 457] width 466 height 43
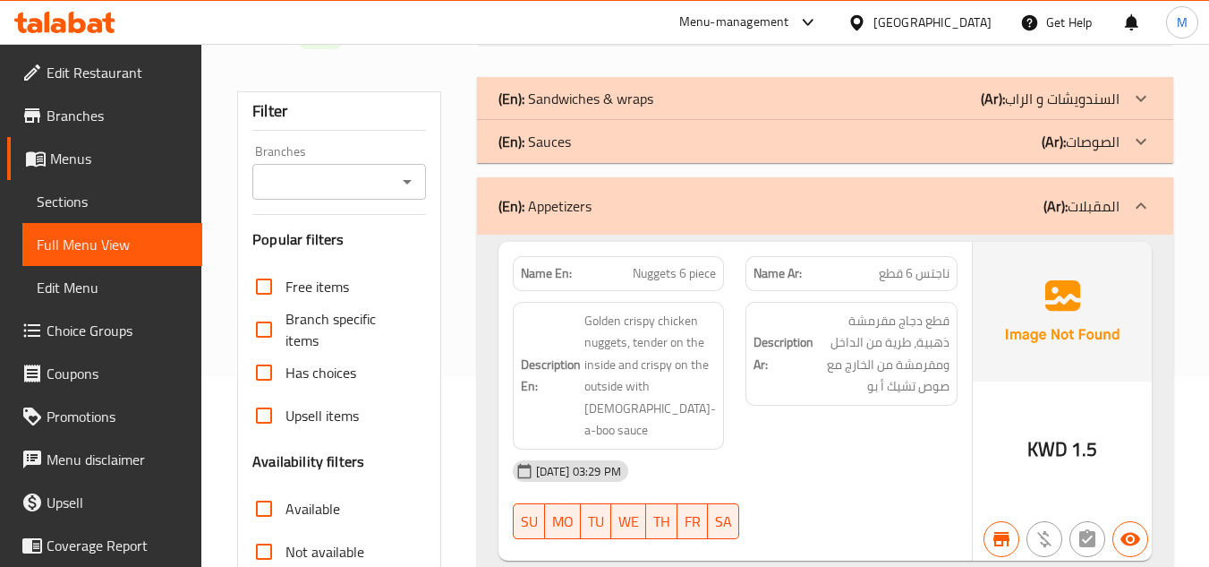
scroll to position [143, 0]
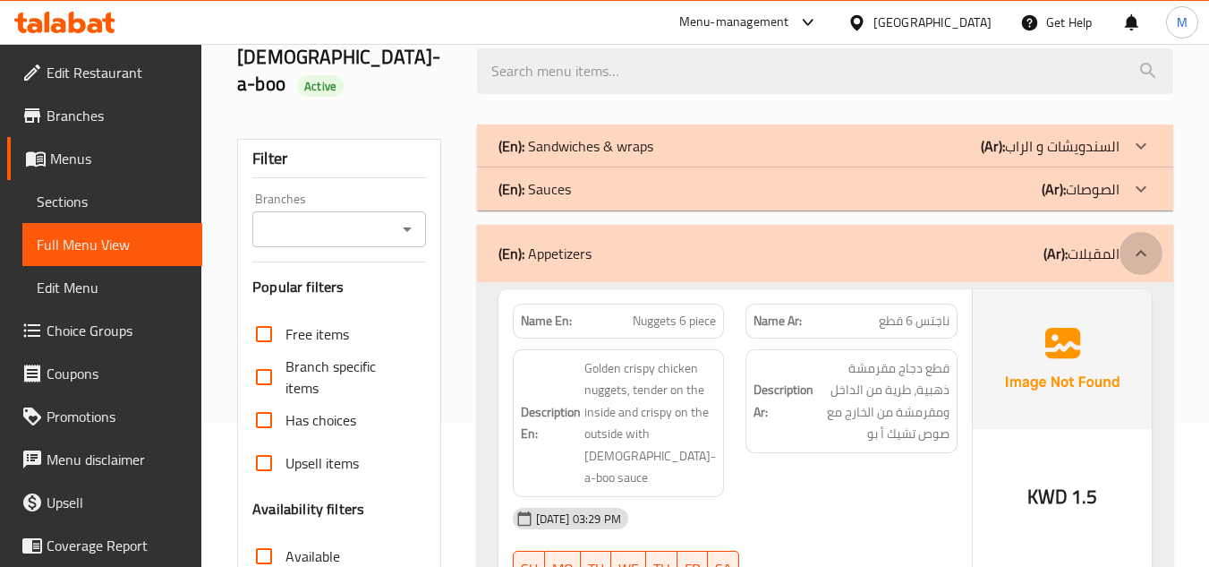
click at [1134, 243] on icon at bounding box center [1141, 253] width 21 height 21
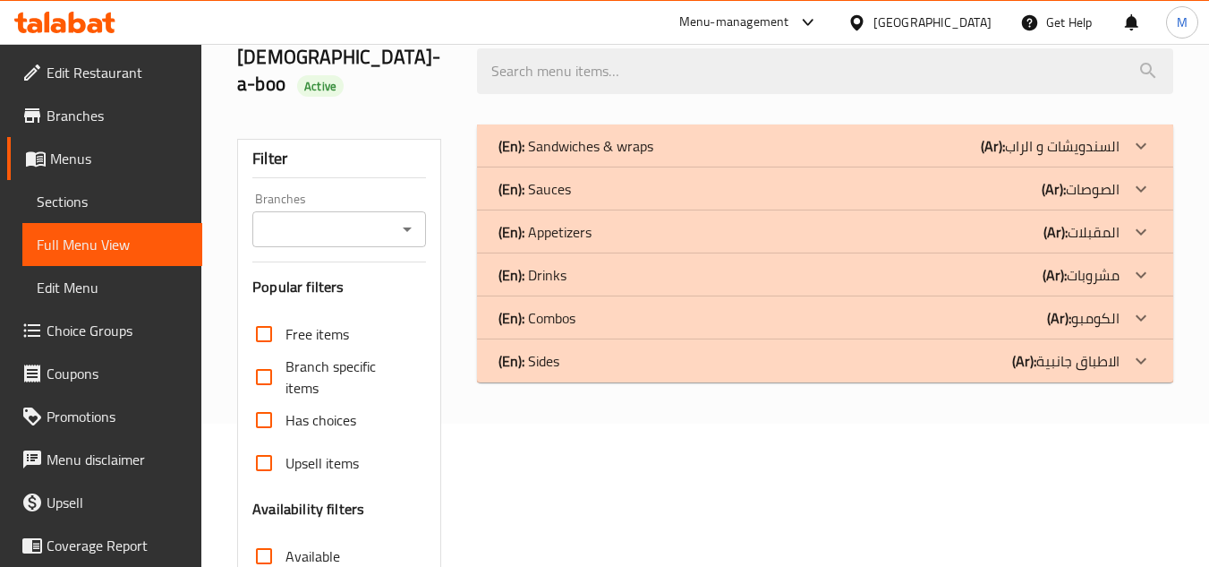
click at [1132, 307] on icon at bounding box center [1141, 317] width 21 height 21
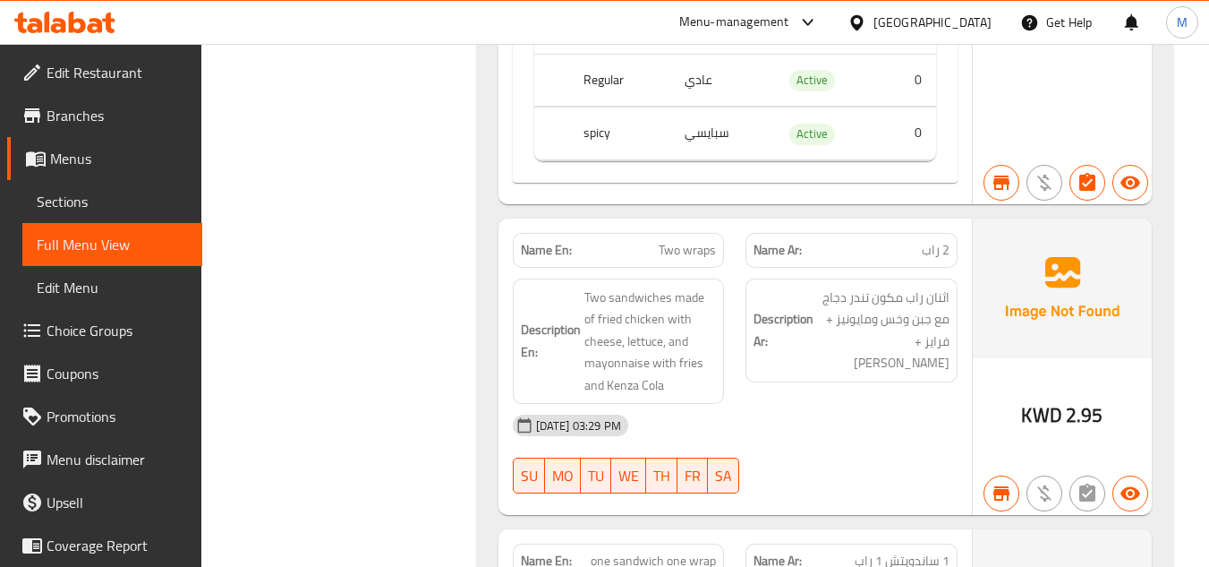
scroll to position [949, 0]
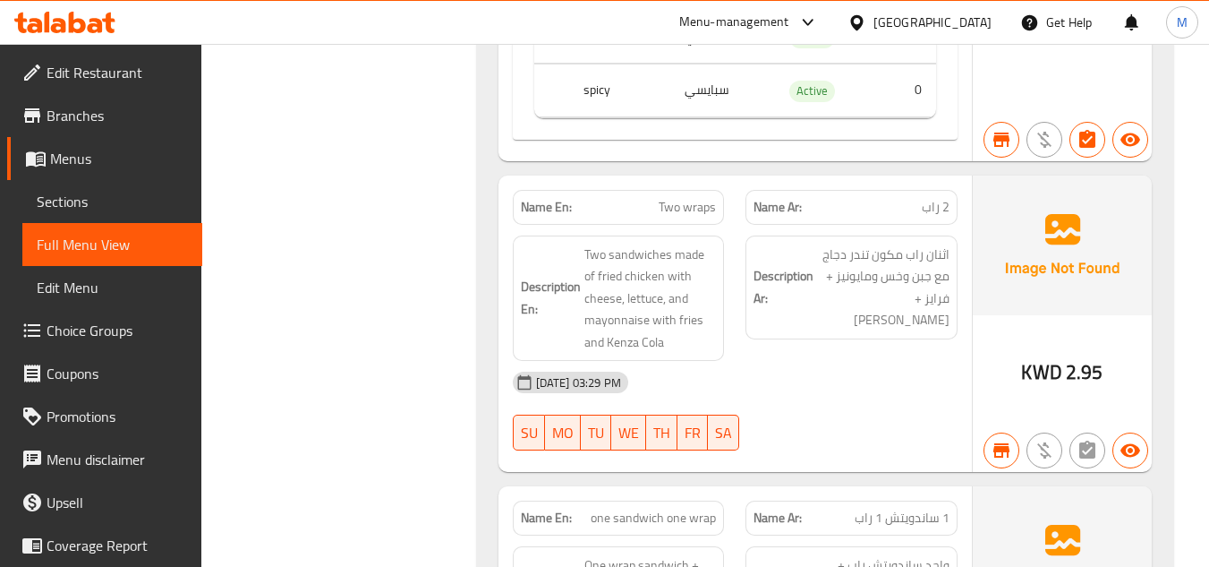
click at [684, 198] on span "Two wraps" at bounding box center [687, 207] width 57 height 19
copy span "Two wraps"
click at [736, 285] on div "Description Ar: اثنان راب مكون تندر دجاج مع جبن وخس ومايونيز + فرايز + كينزا كو…" at bounding box center [852, 299] width 234 height 148
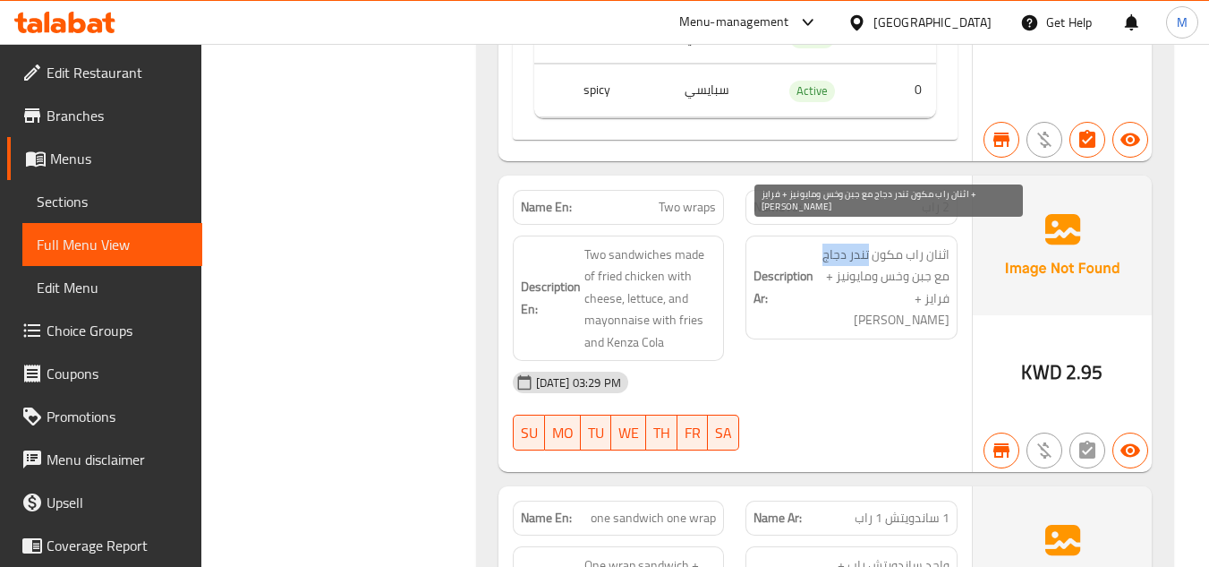
drag, startPoint x: 870, startPoint y: 235, endPoint x: 826, endPoint y: 235, distance: 43.9
click at [826, 244] on span "اثنان راب مكون تندر دجاج مع جبن وخس ومايونيز + فرايز + [PERSON_NAME]" at bounding box center [883, 288] width 132 height 88
copy span "تندر دجاج"
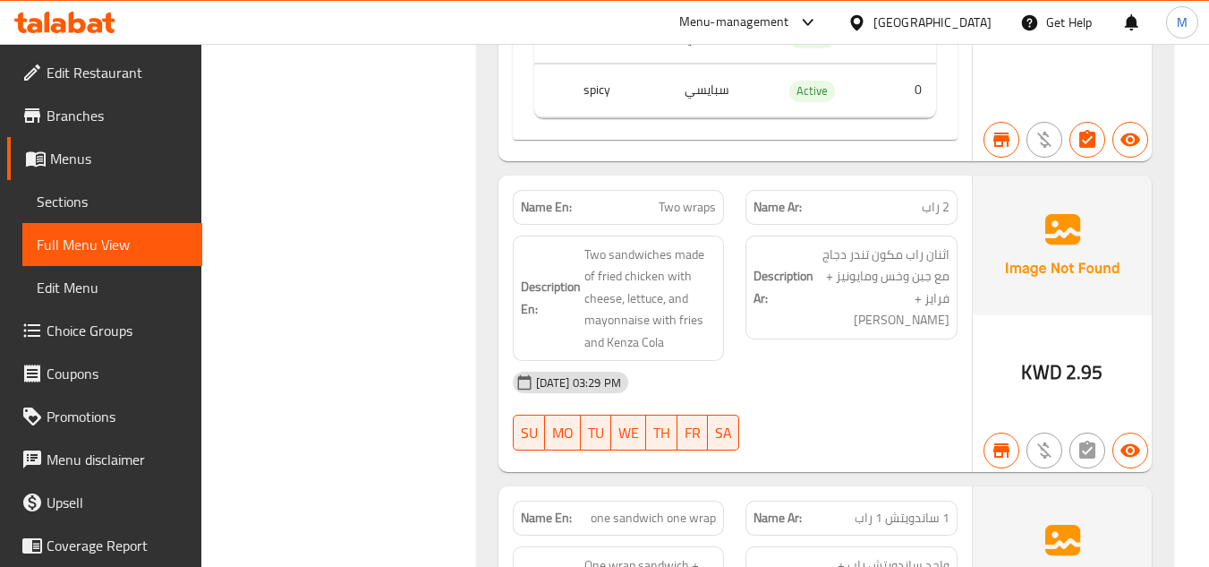
click at [808, 361] on div "[DATE] 03:29 PM" at bounding box center [735, 382] width 466 height 43
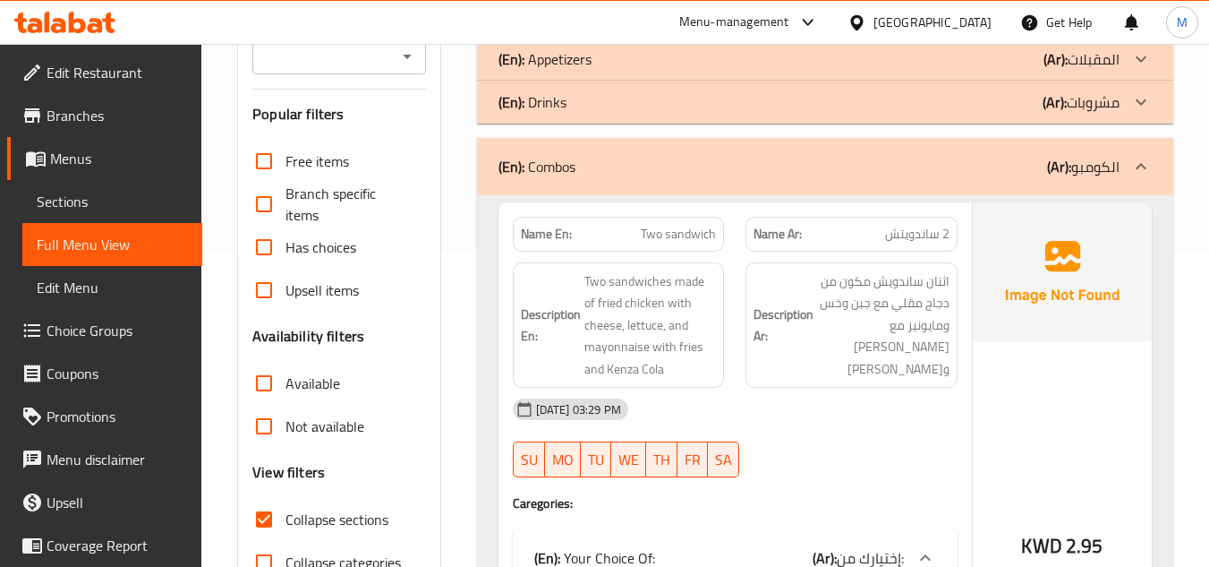
scroll to position [233, 0]
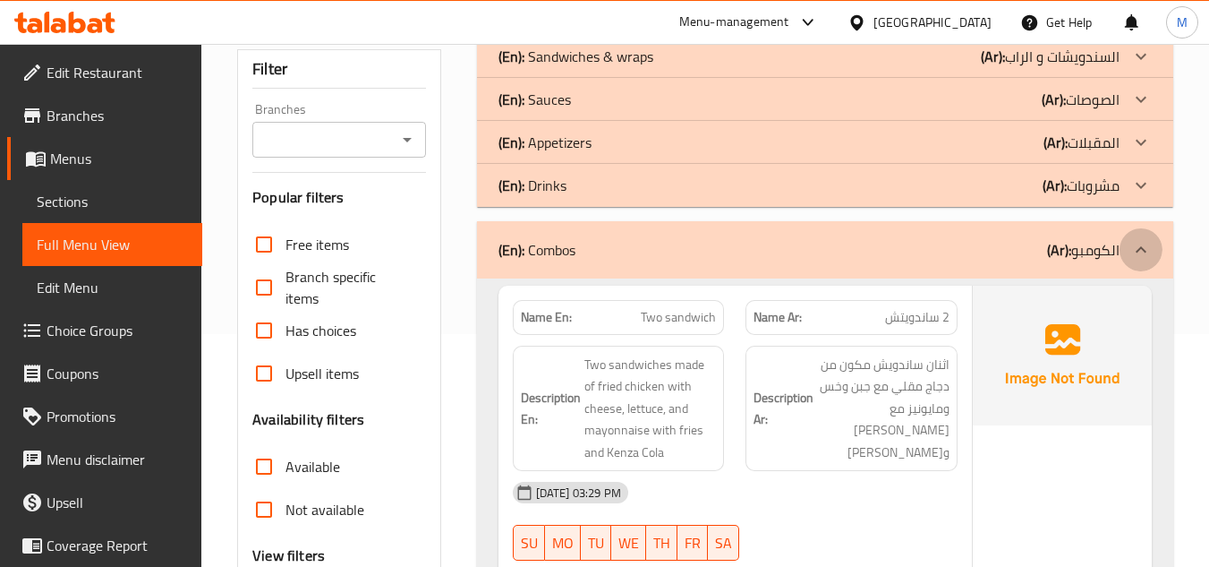
click at [1139, 239] on icon at bounding box center [1141, 249] width 21 height 21
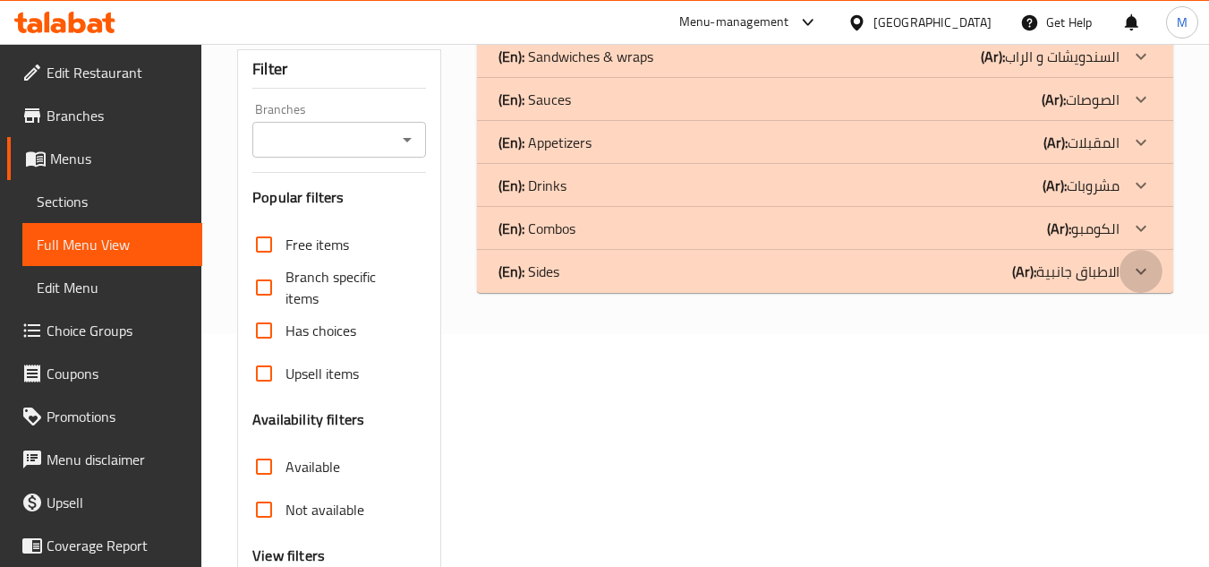
click at [1153, 250] on div at bounding box center [1141, 271] width 43 height 43
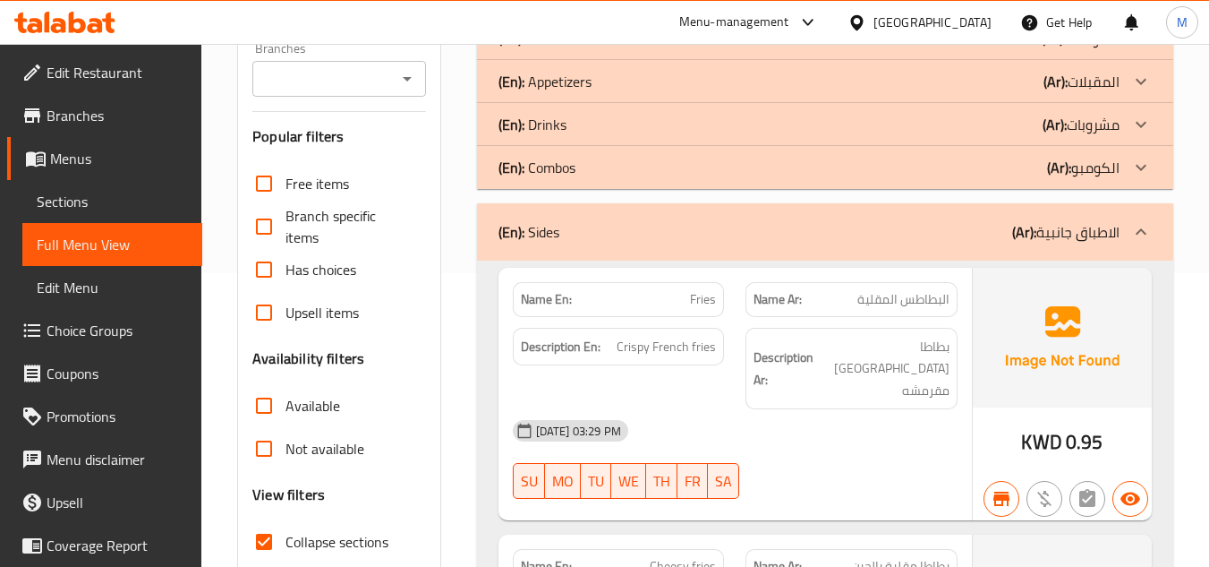
scroll to position [225, 0]
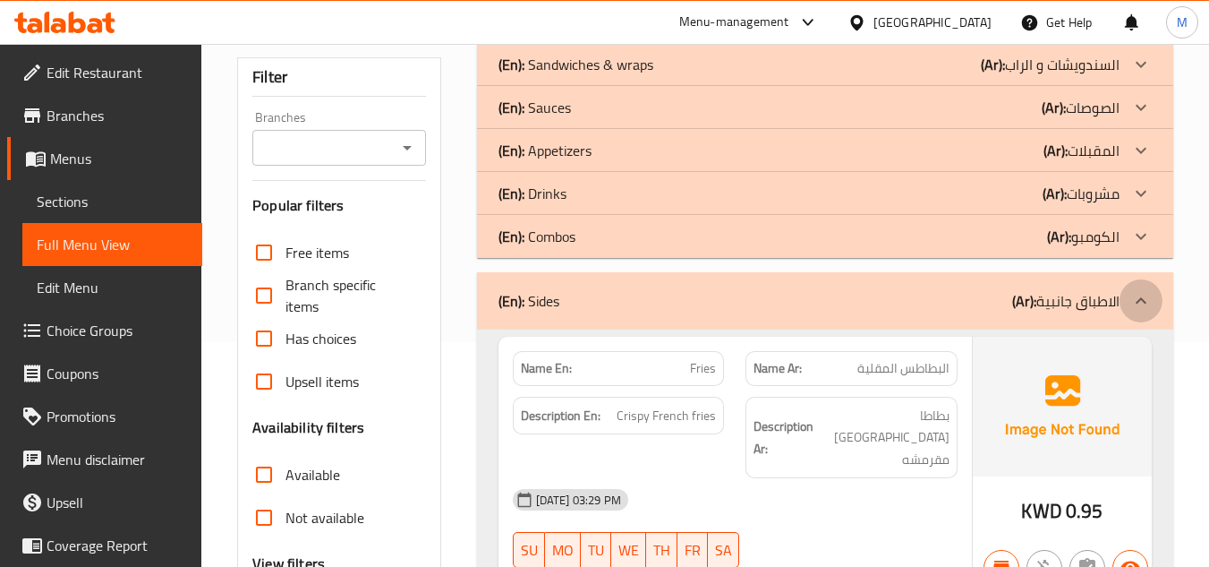
click at [1132, 290] on icon at bounding box center [1141, 300] width 21 height 21
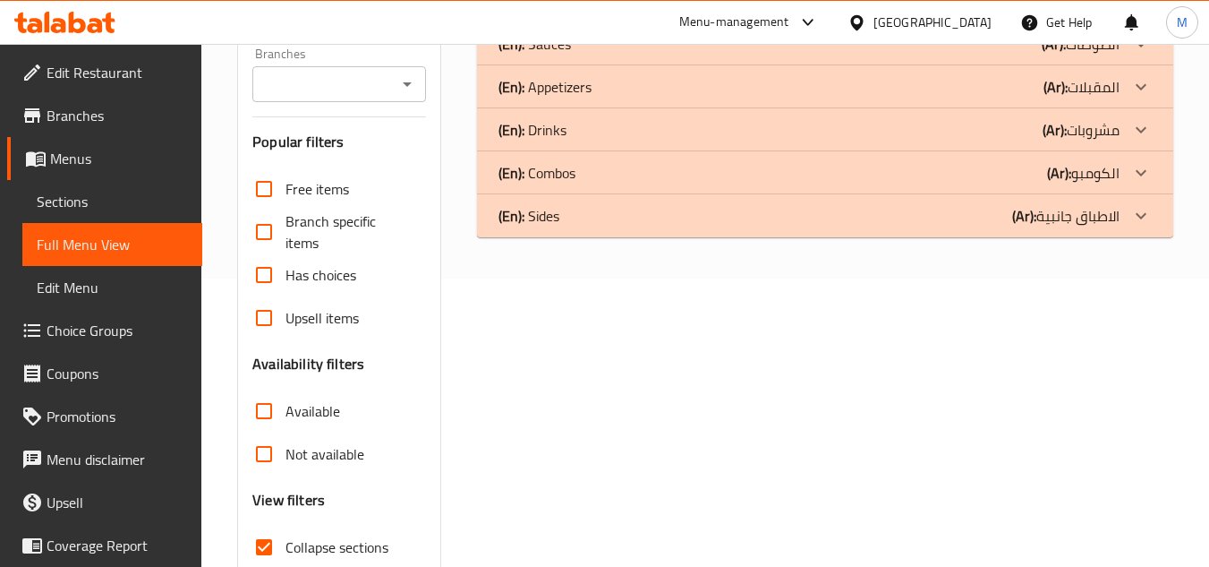
scroll to position [117, 0]
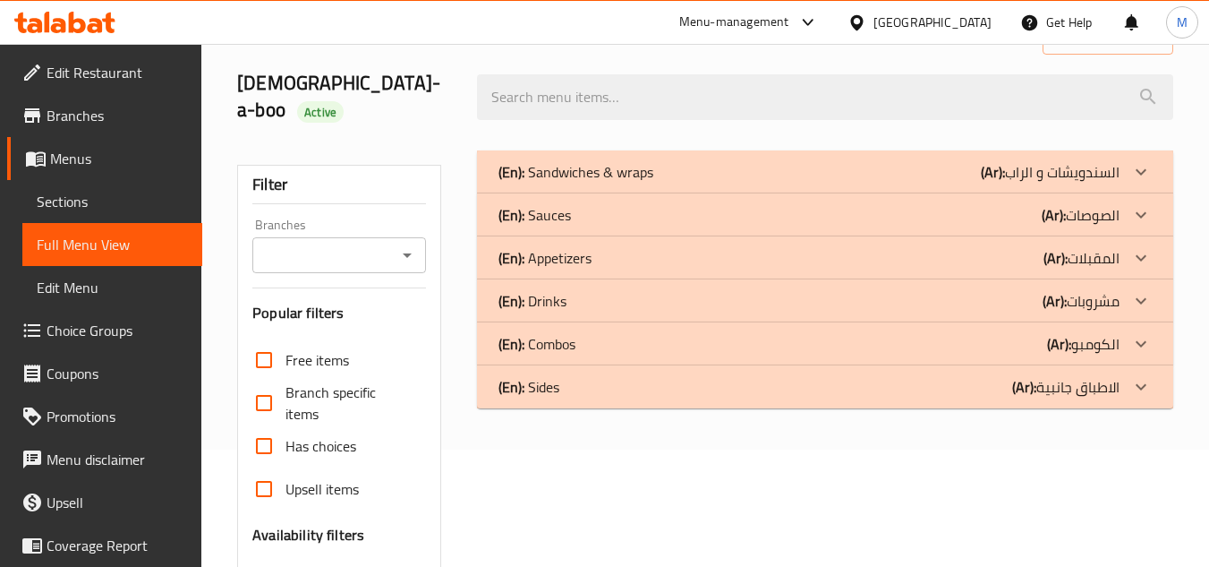
click at [1139, 204] on icon at bounding box center [1141, 214] width 21 height 21
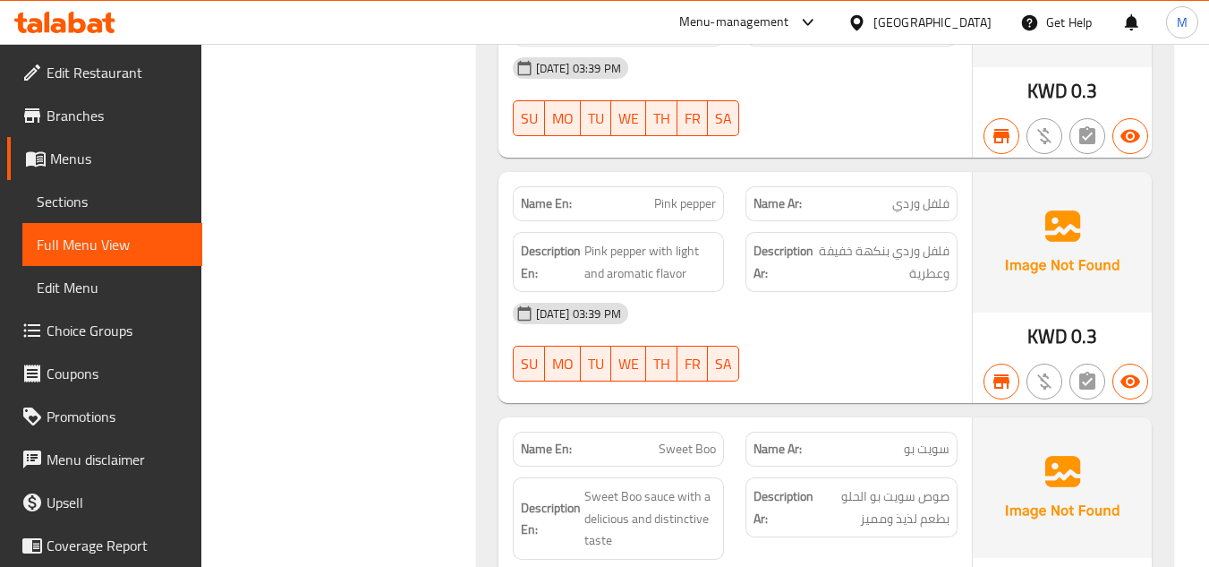
scroll to position [1460, 0]
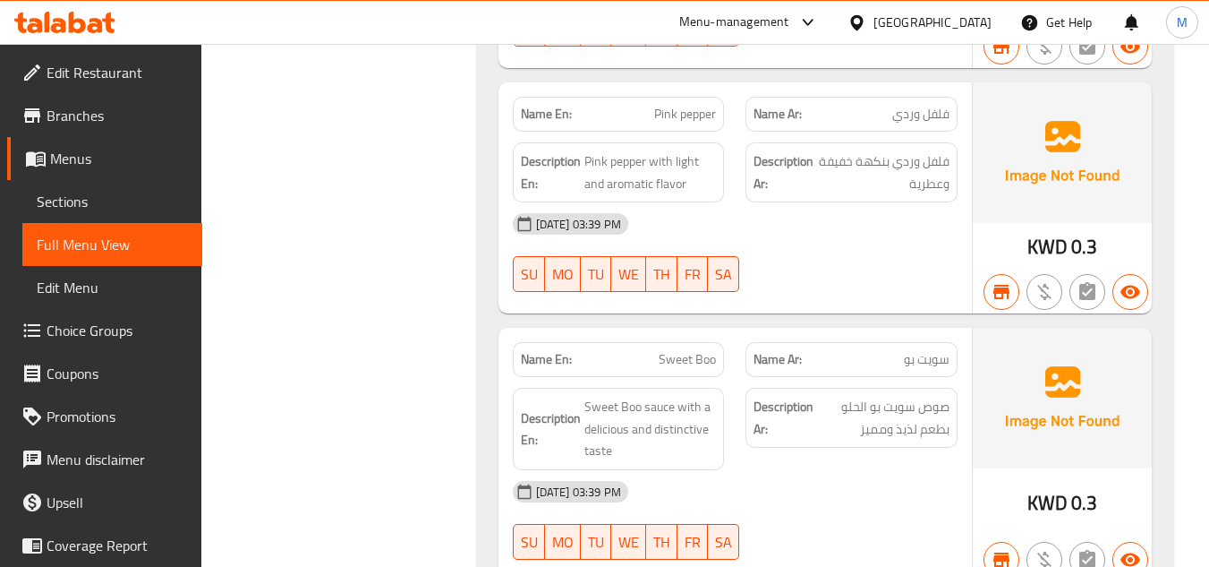
click at [683, 350] on span "Sweet Boo" at bounding box center [687, 359] width 57 height 19
copy span "Sweet Boo"
click at [929, 350] on span "سويت بو" at bounding box center [927, 359] width 46 height 19
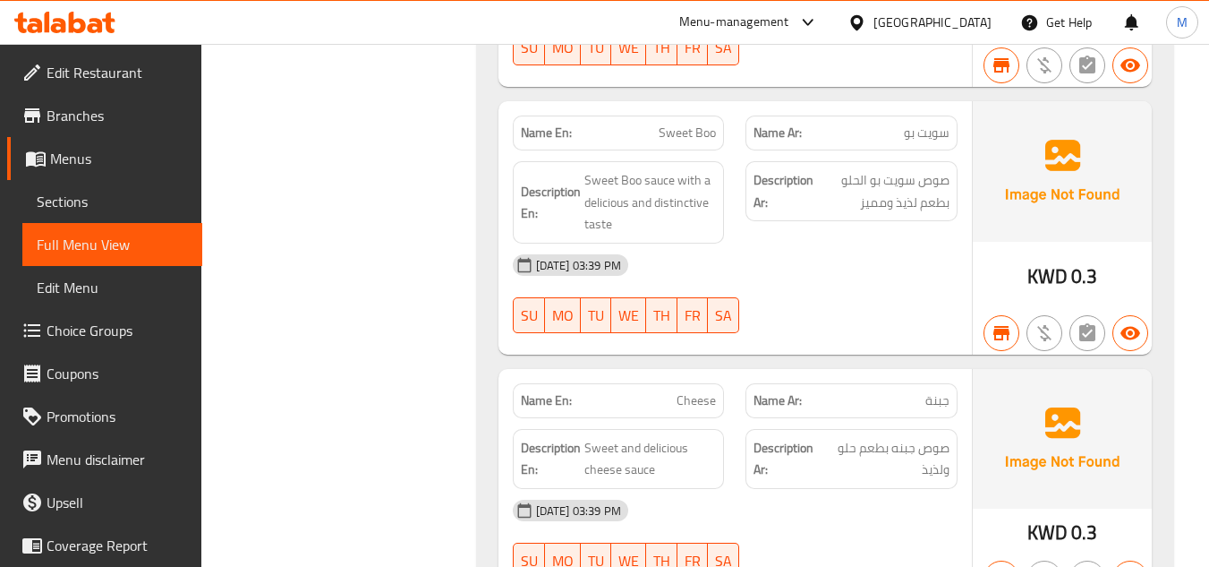
scroll to position [1729, 0]
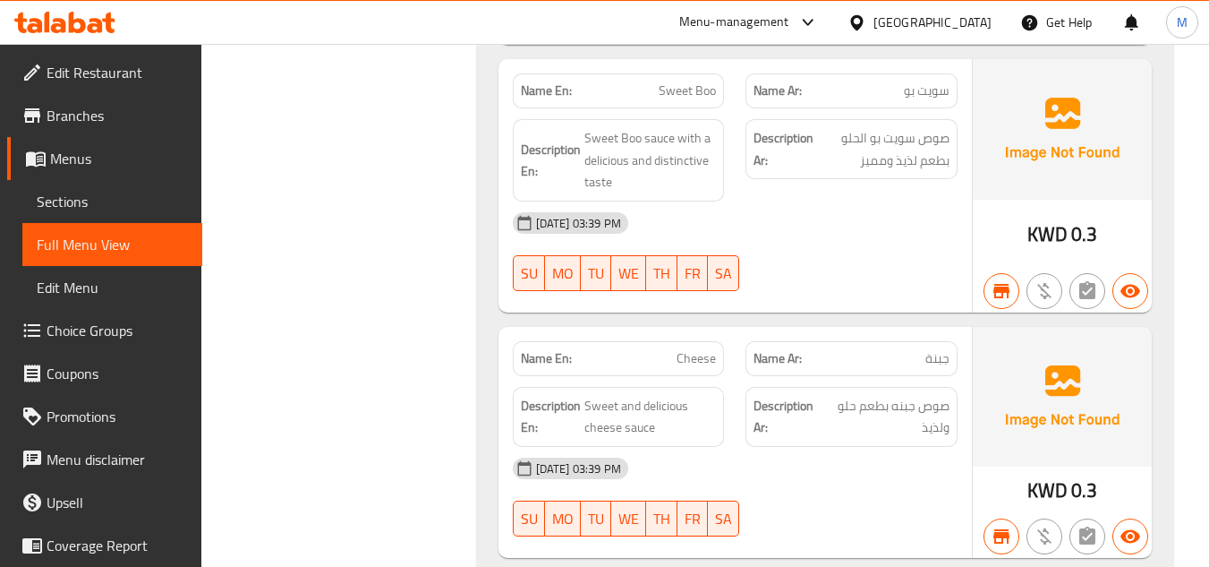
click at [697, 349] on span "Cheese" at bounding box center [696, 358] width 39 height 19
copy span "Cheese"
click at [877, 447] on div "15-09-2025 03:39 PM SU MO TU WE TH FR SA" at bounding box center [735, 497] width 466 height 100
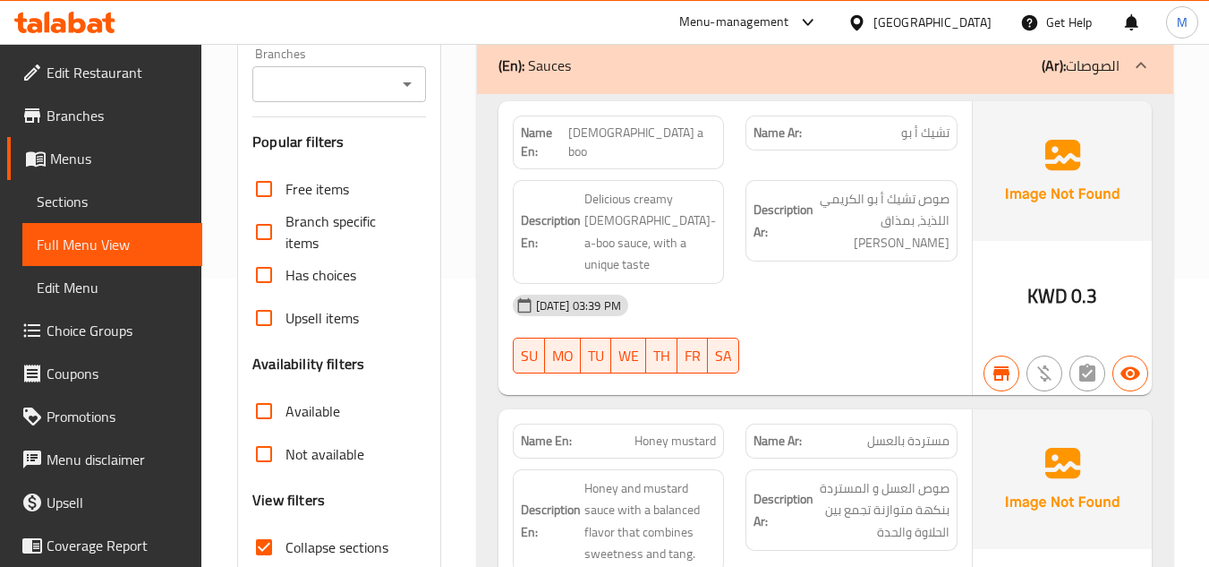
scroll to position [207, 0]
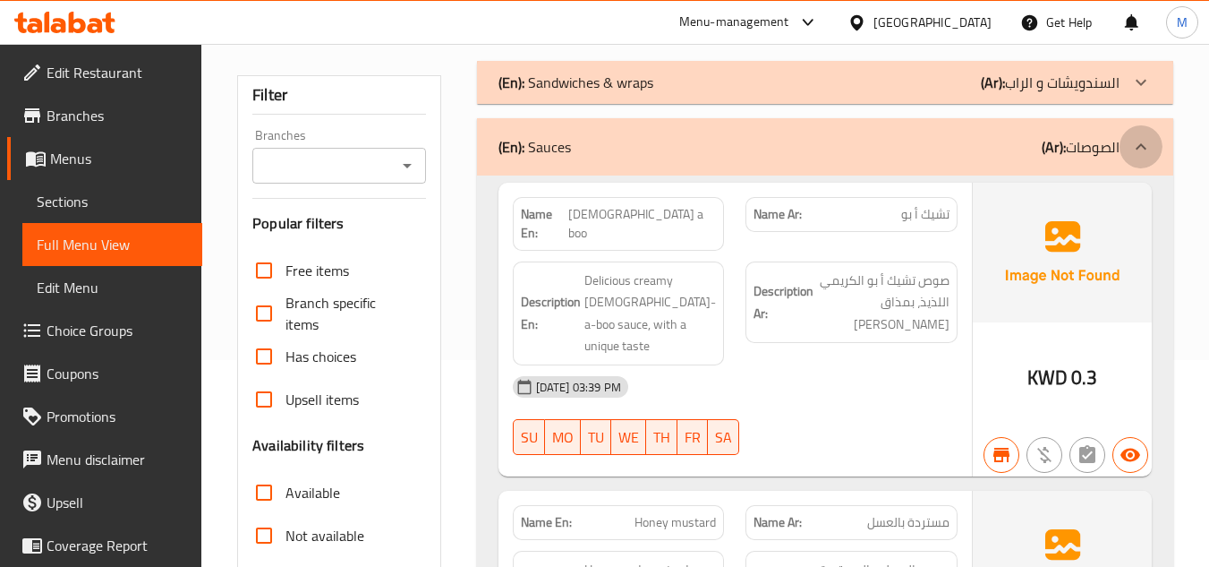
click at [1139, 136] on icon at bounding box center [1141, 146] width 21 height 21
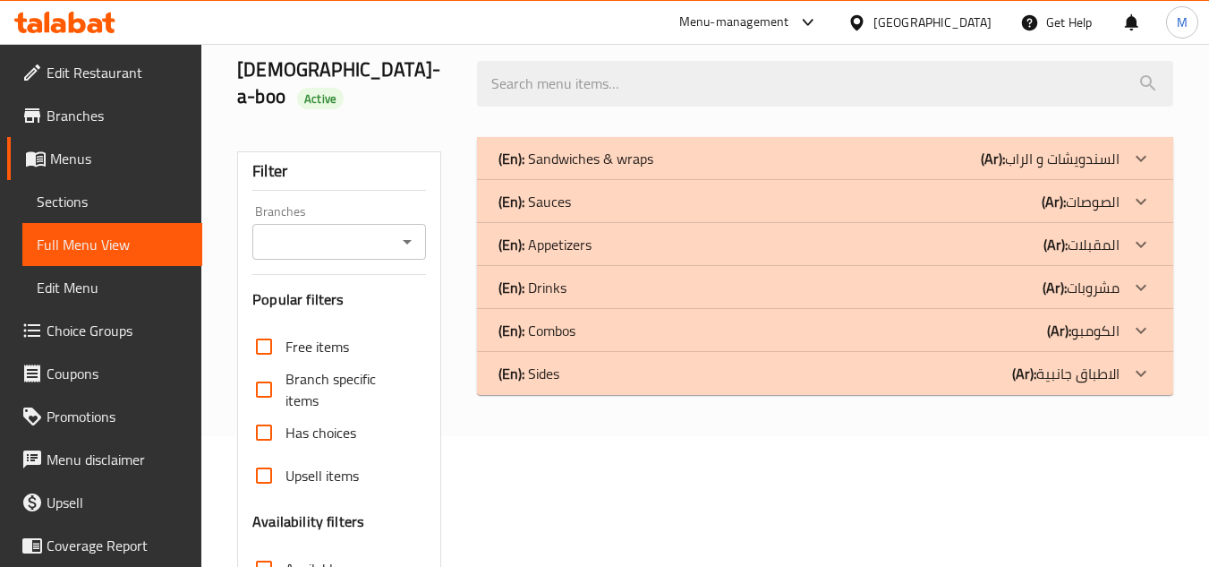
scroll to position [28, 0]
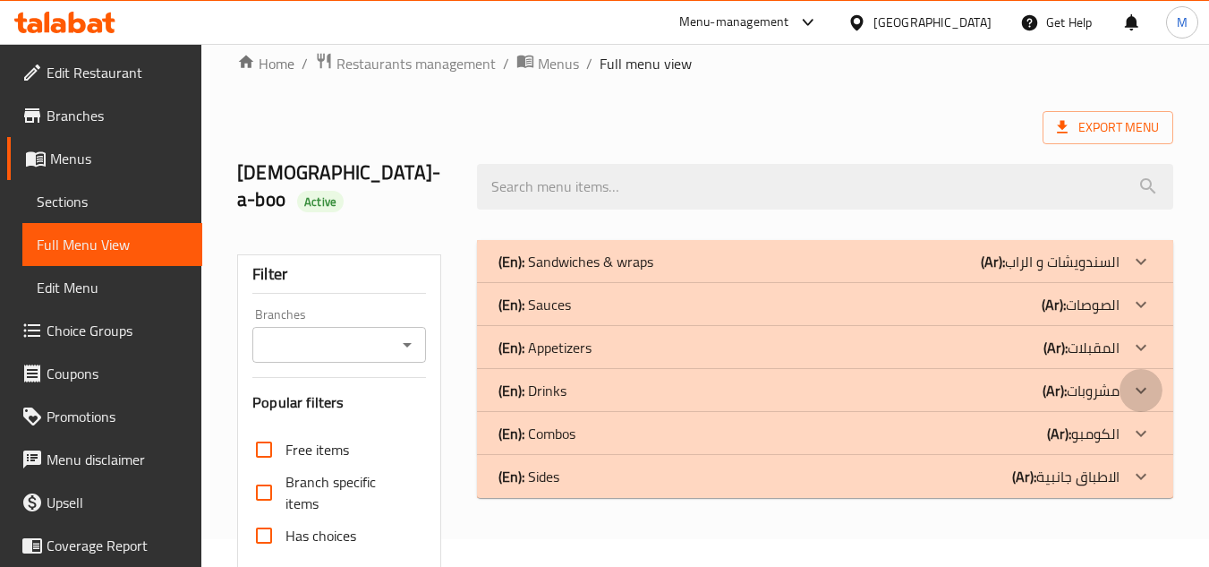
click at [1139, 380] on icon at bounding box center [1141, 390] width 21 height 21
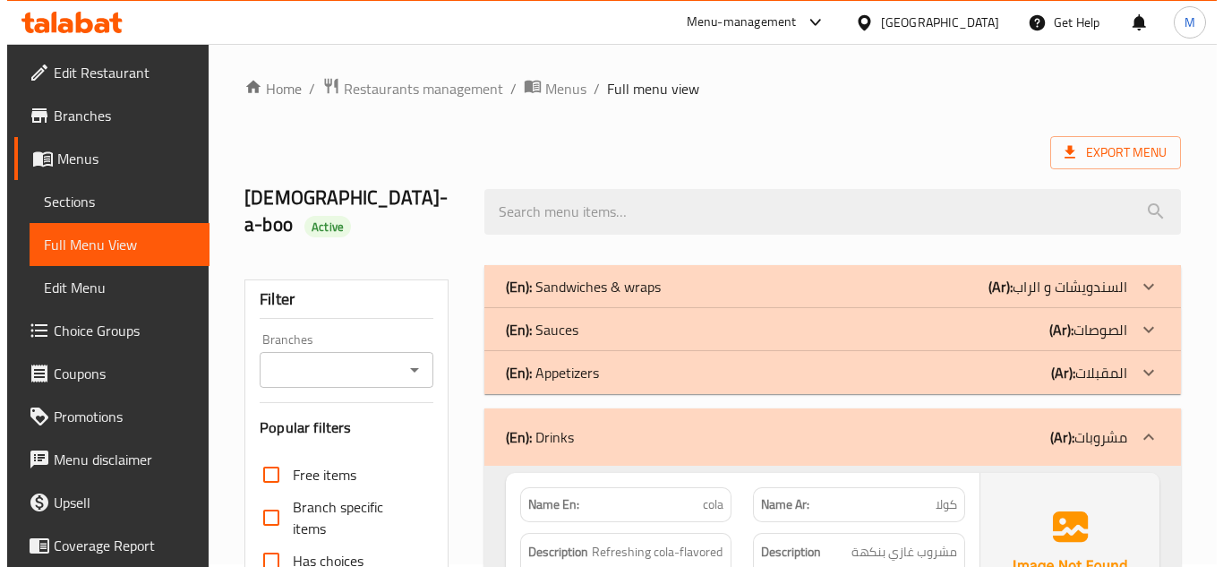
scroll to position [0, 0]
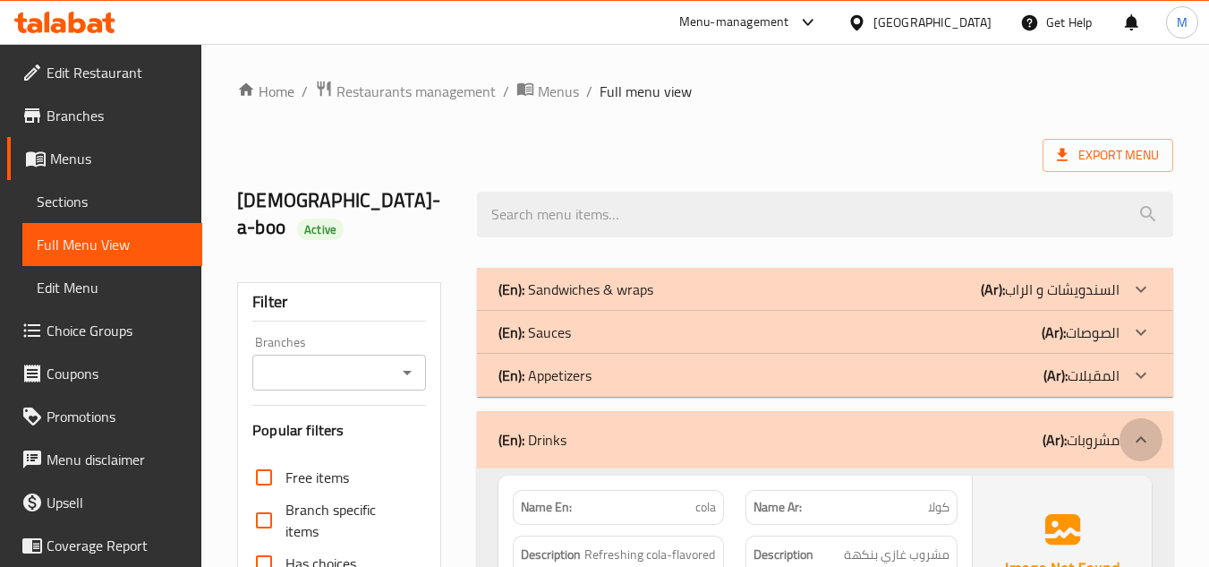
click at [1149, 429] on icon at bounding box center [1141, 439] width 21 height 21
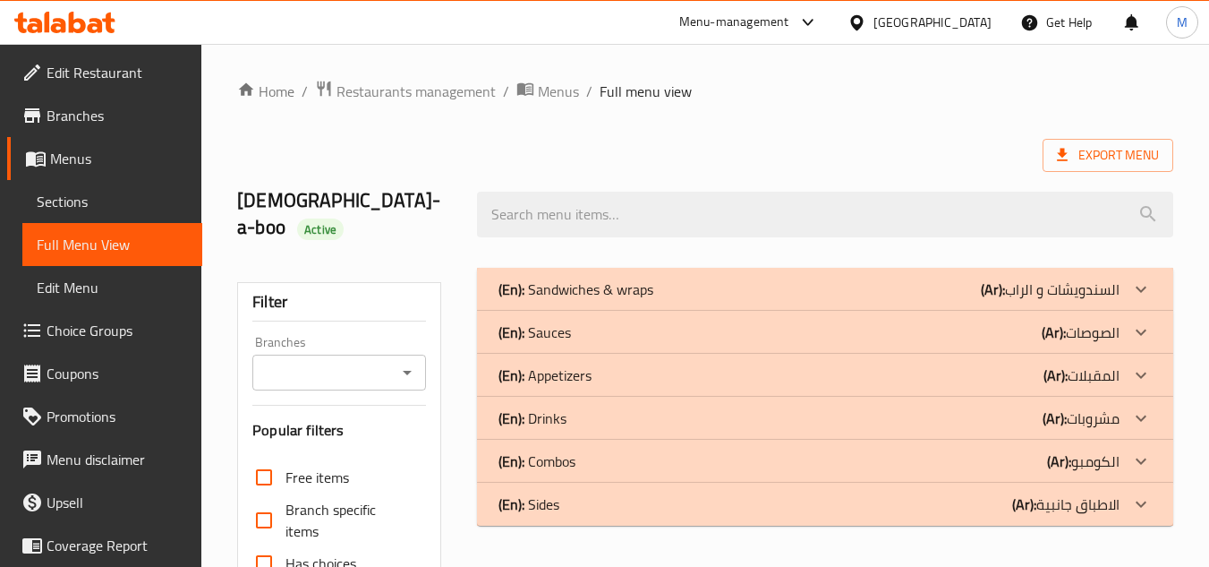
click at [118, 196] on span "Sections" at bounding box center [112, 201] width 151 height 21
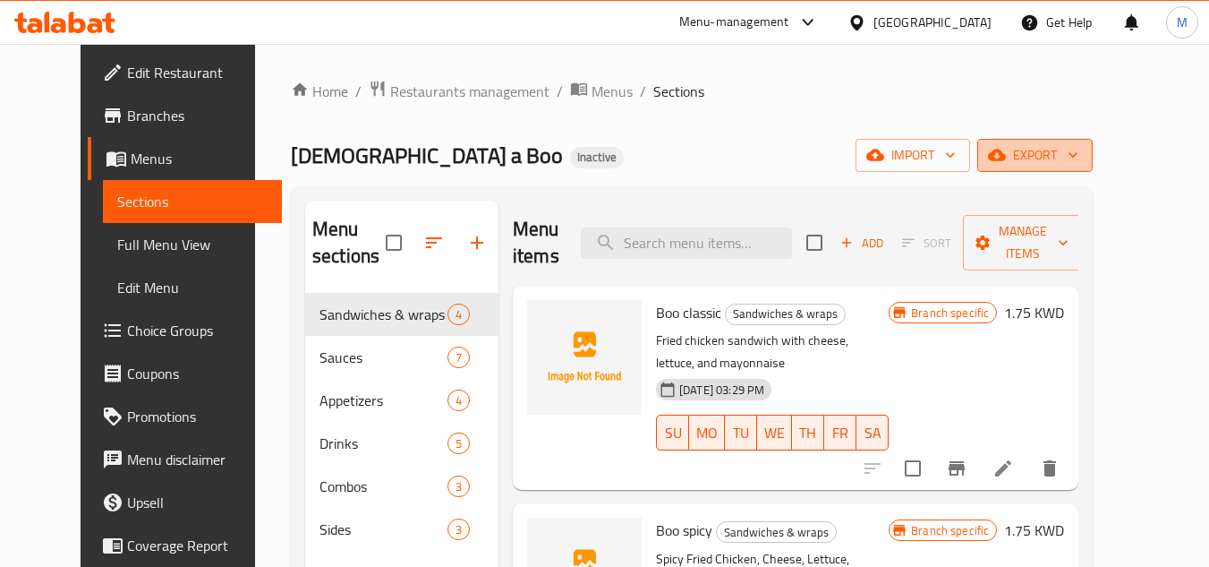
click at [1079, 157] on span "export" at bounding box center [1035, 155] width 87 height 22
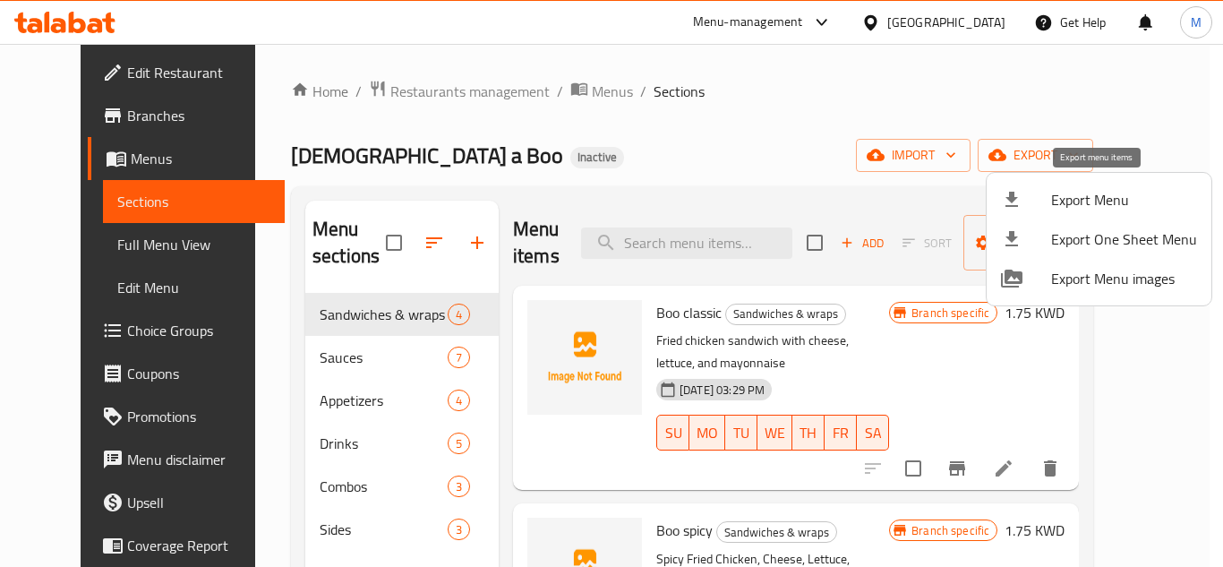
click at [1082, 205] on span "Export Menu" at bounding box center [1124, 199] width 146 height 21
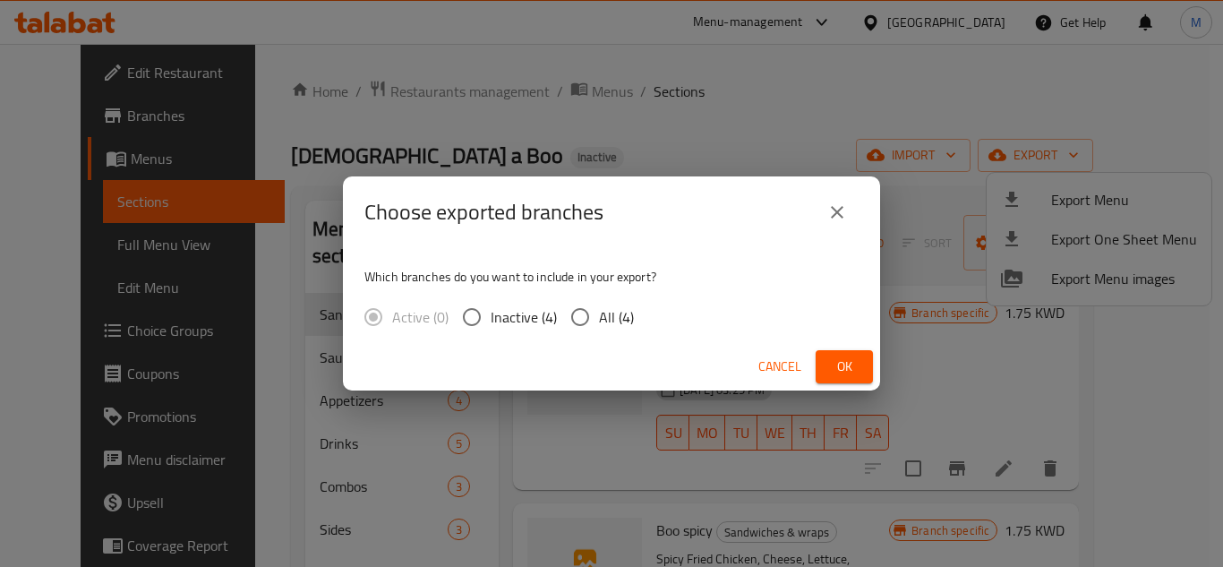
click at [588, 321] on input "All (4)" at bounding box center [580, 317] width 38 height 38
radio input "true"
click at [856, 362] on span "Ok" at bounding box center [844, 366] width 29 height 22
